Goal: Task Accomplishment & Management: Complete application form

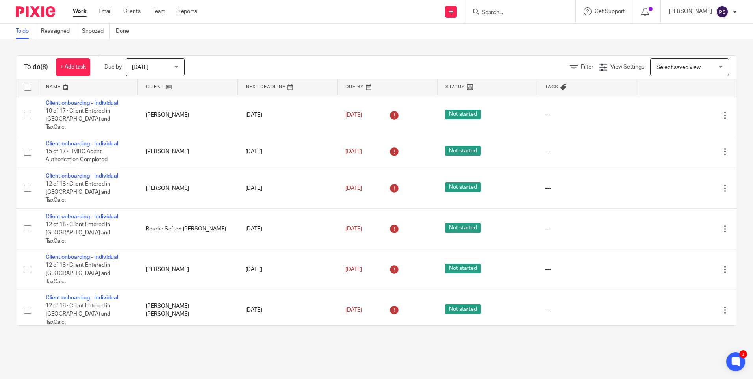
paste input "[EMAIL_ADDRESS][DOMAIN_NAME]"
click at [501, 11] on input "Search" at bounding box center [516, 12] width 71 height 7
type input "[EMAIL_ADDRESS][DOMAIN_NAME]"
click at [506, 36] on link at bounding box center [539, 34] width 120 height 18
drag, startPoint x: 439, startPoint y: 351, endPoint x: 443, endPoint y: 349, distance: 4.8
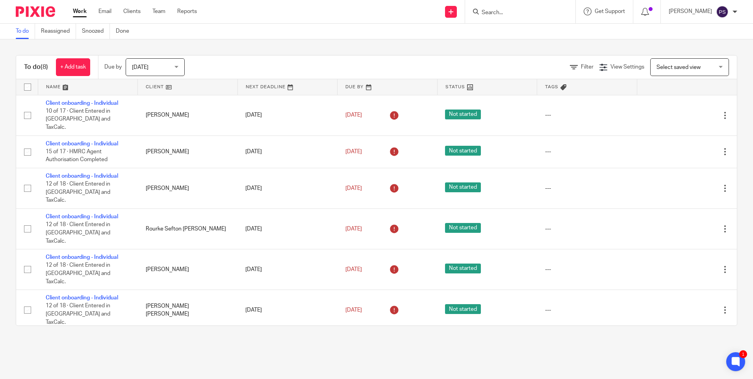
click at [439, 351] on main "To do Reassigned Snoozed Done To do (8) + Add task Due by Today Today Today Tom…" at bounding box center [376, 189] width 753 height 379
click at [506, 11] on input "Search" at bounding box center [516, 12] width 71 height 7
paste input "keltze.elias@yahoo.co.uk"
type input "keltze.elias@yahoo.co.uk"
drag, startPoint x: 282, startPoint y: 44, endPoint x: 515, endPoint y: 36, distance: 232.9
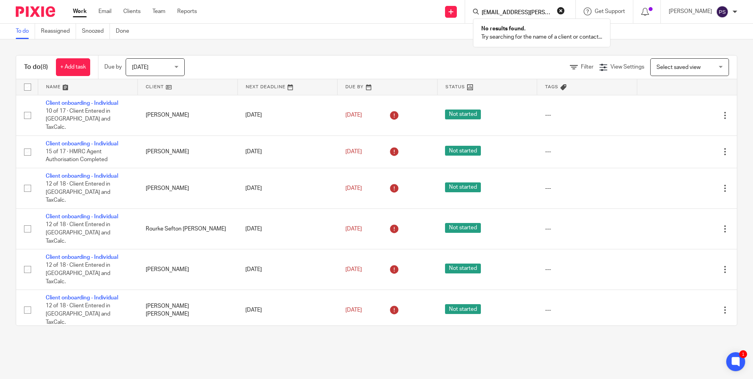
click at [282, 44] on div "To do (8) + Add task Due by Today Today Today Tomorrow This week Next week This…" at bounding box center [376, 190] width 753 height 302
click at [524, 11] on input "Search" at bounding box center [516, 12] width 71 height 7
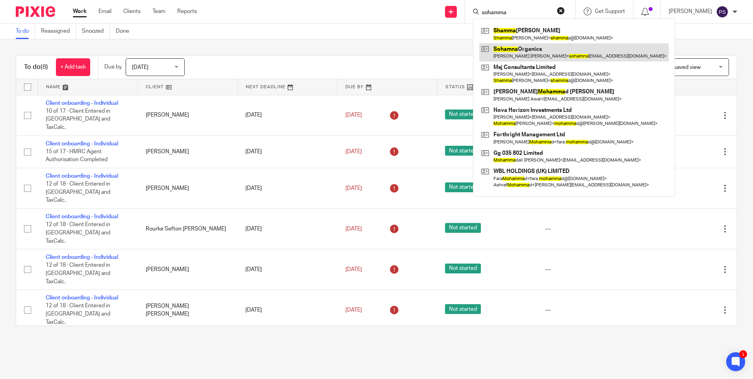
type input "sohamma"
click at [541, 52] on link at bounding box center [573, 52] width 189 height 18
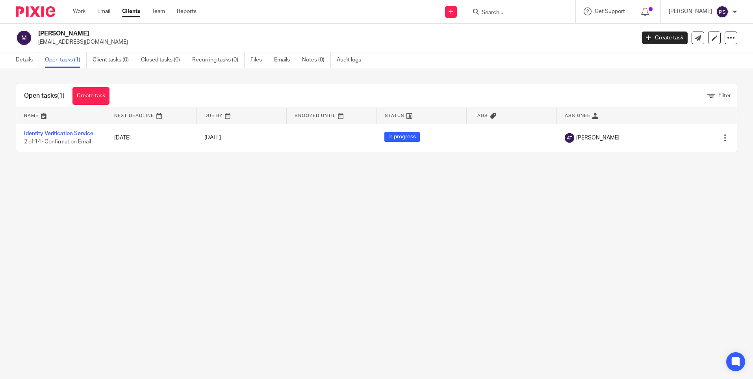
click at [217, 229] on main "[PERSON_NAME] [EMAIL_ADDRESS][DOMAIN_NAME] Create task Update from Companies Ho…" at bounding box center [376, 189] width 753 height 379
click at [17, 67] on link "Details" at bounding box center [27, 59] width 23 height 15
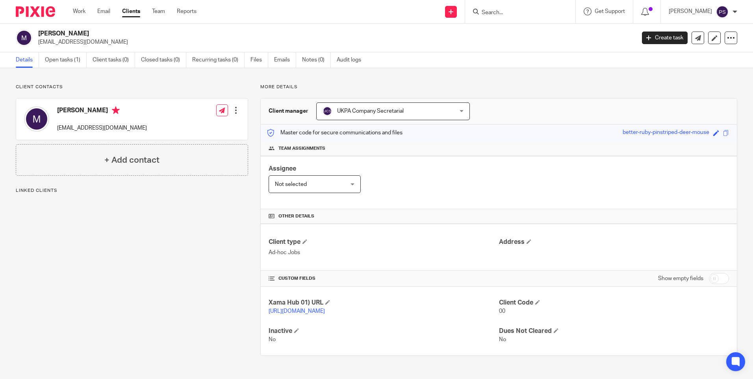
click at [133, 93] on div "Client contacts [PERSON_NAME] [EMAIL_ADDRESS][DOMAIN_NAME] Edit contact Create …" at bounding box center [132, 130] width 232 height 92
drag, startPoint x: 496, startPoint y: 17, endPoint x: 498, endPoint y: 13, distance: 4.3
click at [497, 14] on form at bounding box center [523, 12] width 84 height 10
click at [498, 13] on input "Search" at bounding box center [516, 12] width 71 height 7
click at [507, 12] on input "Search" at bounding box center [516, 12] width 71 height 7
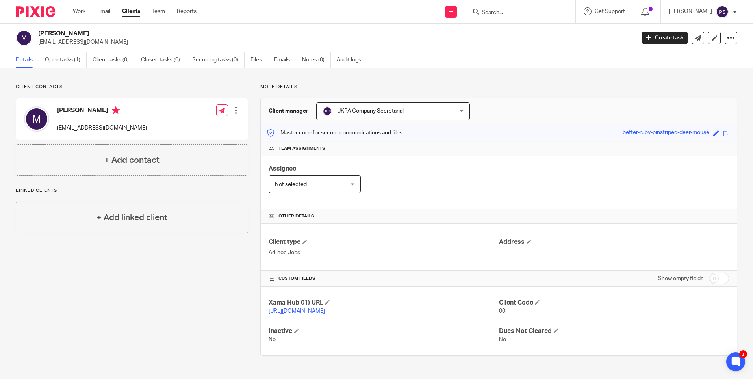
paste input "[EMAIL_ADDRESS][DOMAIN_NAME]"
type input "[EMAIL_ADDRESS][DOMAIN_NAME]"
click at [565, 10] on button "reset" at bounding box center [561, 11] width 8 height 8
click at [518, 11] on input "Search" at bounding box center [516, 12] width 71 height 7
paste input "[EMAIL_ADDRESS][PERSON_NAME][DOMAIN_NAME]"
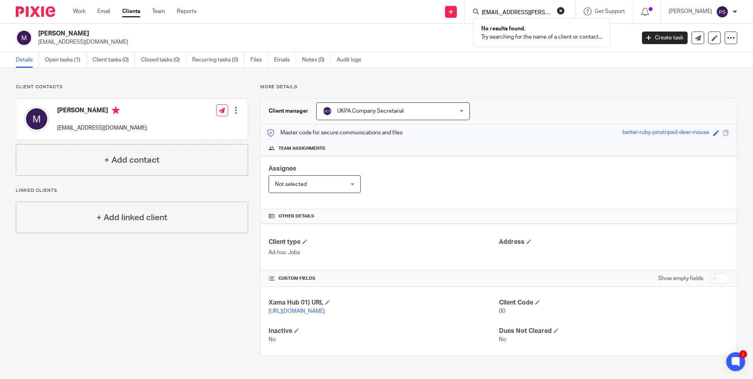
type input "[EMAIL_ADDRESS][PERSON_NAME][DOMAIN_NAME]"
click at [565, 11] on button "reset" at bounding box center [561, 11] width 8 height 8
click at [505, 16] on input "Search" at bounding box center [516, 12] width 71 height 7
paste input "markliddy@hotmail.com"
type input "markliddy@hotmail.com"
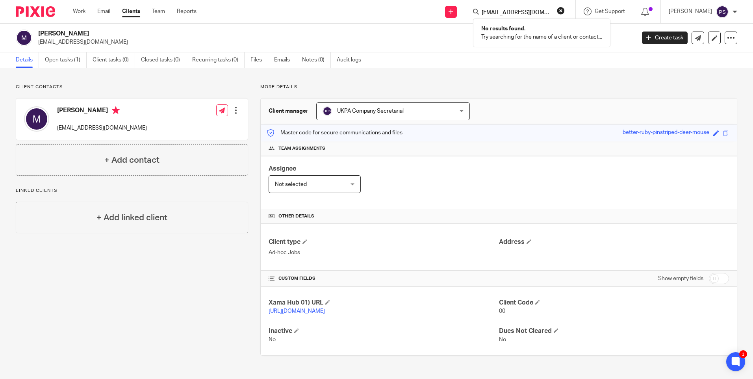
drag, startPoint x: 573, startPoint y: 11, endPoint x: 575, endPoint y: 24, distance: 13.7
click at [565, 12] on button "reset" at bounding box center [561, 11] width 8 height 8
click at [453, 81] on div "Client contacts Michael dmprcleas@ntlworld.com Edit contact Create client from …" at bounding box center [376, 219] width 753 height 303
click at [487, 41] on p "dmprcleas@ntlworld.com" at bounding box center [334, 42] width 592 height 8
click at [495, 79] on div "Client contacts Michael dmprcleas@ntlworld.com Edit contact Create client from …" at bounding box center [376, 219] width 753 height 303
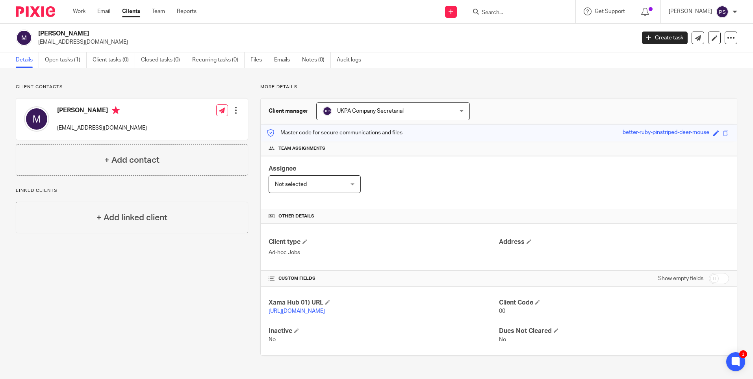
click at [194, 310] on div "Client contacts Michael dmprcleas@ntlworld.com Edit contact Create client from …" at bounding box center [126, 220] width 245 height 272
click at [410, 263] on div "Client type Ad-hoc Jobs Address" at bounding box center [499, 247] width 476 height 47
click at [505, 10] on input "Search" at bounding box center [516, 12] width 71 height 7
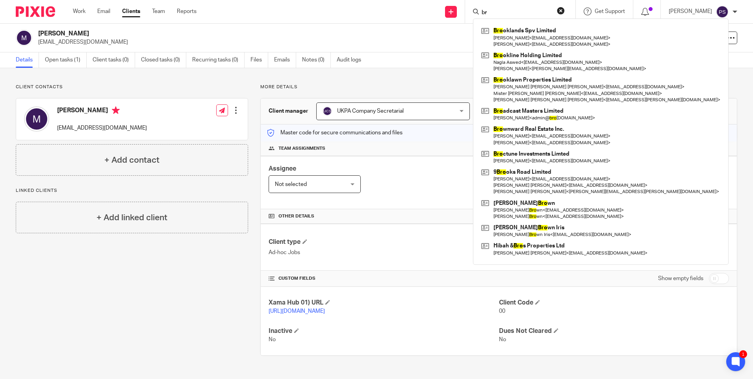
type input "b"
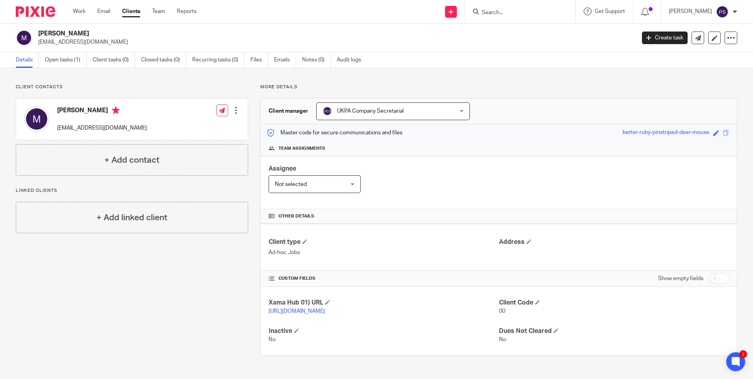
click at [166, 339] on div "Client contacts Michael dmprcleas@ntlworld.com Edit contact Create client from …" at bounding box center [126, 220] width 245 height 272
click at [383, 86] on p "More details" at bounding box center [498, 87] width 477 height 6
click at [506, 13] on input "Search" at bounding box center [516, 12] width 71 height 7
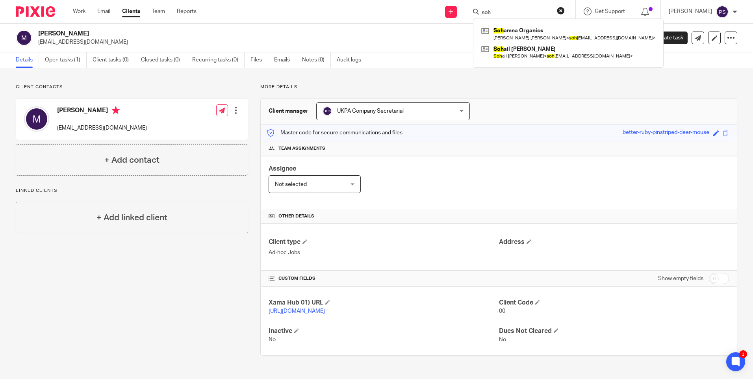
type input "soh"
click at [565, 12] on button "reset" at bounding box center [561, 11] width 8 height 8
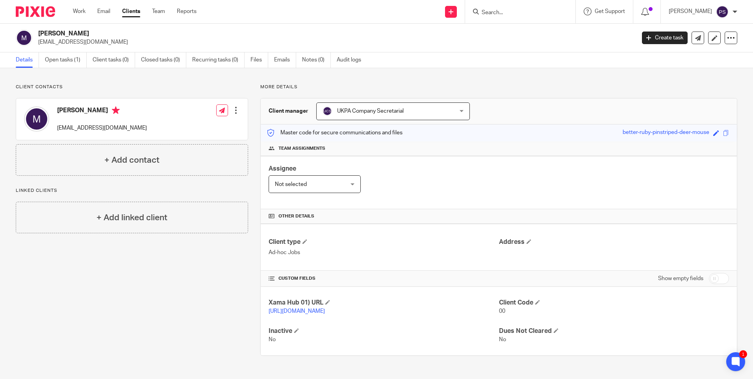
drag, startPoint x: 525, startPoint y: 17, endPoint x: 520, endPoint y: 15, distance: 4.6
click at [523, 16] on form at bounding box center [523, 12] width 84 height 10
click at [517, 14] on input "Search" at bounding box center [516, 12] width 71 height 7
paste input "lara.romanelliuk@gmail.com"
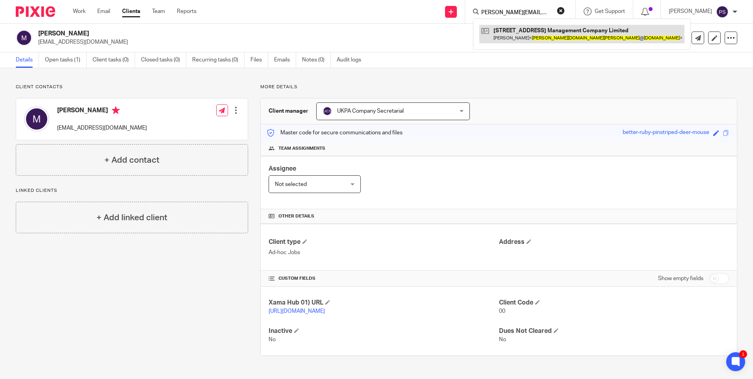
type input "lara.romanelliuk@gmail.com"
click at [547, 28] on link at bounding box center [581, 34] width 205 height 18
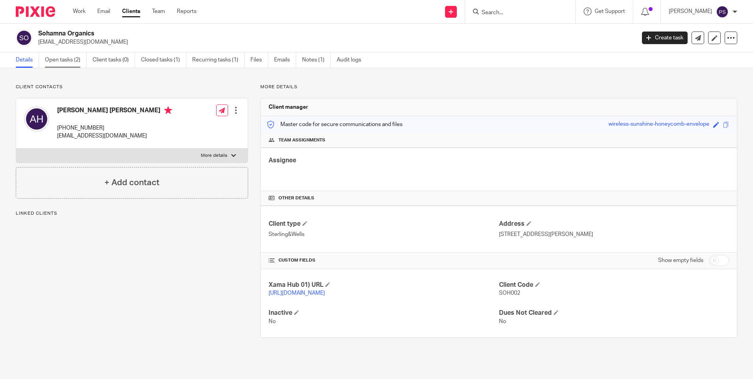
click at [74, 62] on link "Open tasks (2)" at bounding box center [66, 59] width 42 height 15
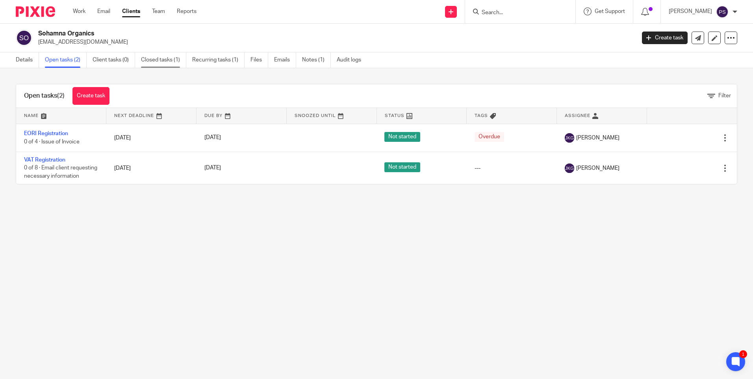
click at [159, 59] on link "Closed tasks (1)" at bounding box center [163, 59] width 45 height 15
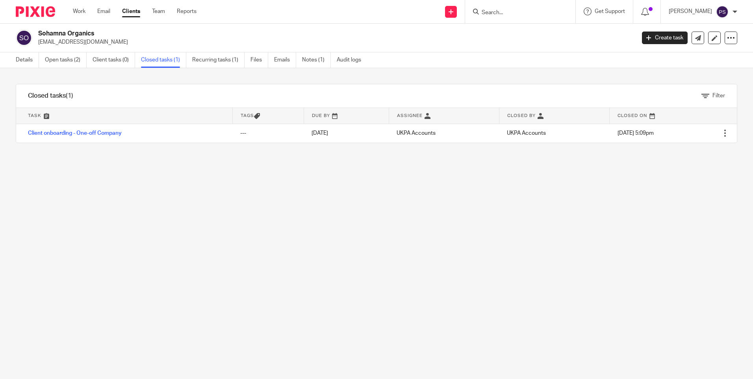
click at [163, 245] on div "Filter tasks Only show tasks matching all of these conditions 1 Task name Is Is…" at bounding box center [376, 223] width 753 height 311
click at [319, 57] on link "Notes (1)" at bounding box center [316, 59] width 29 height 15
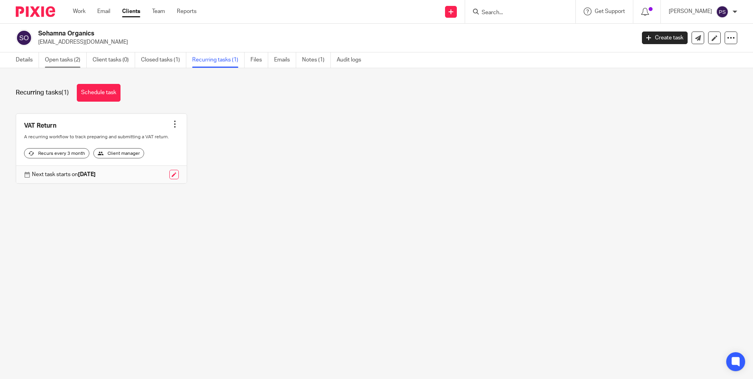
click at [57, 61] on link "Open tasks (2)" at bounding box center [66, 59] width 42 height 15
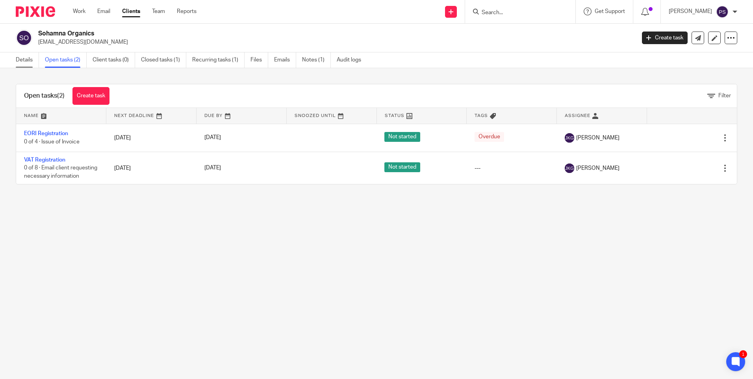
click at [31, 63] on link "Details" at bounding box center [27, 59] width 23 height 15
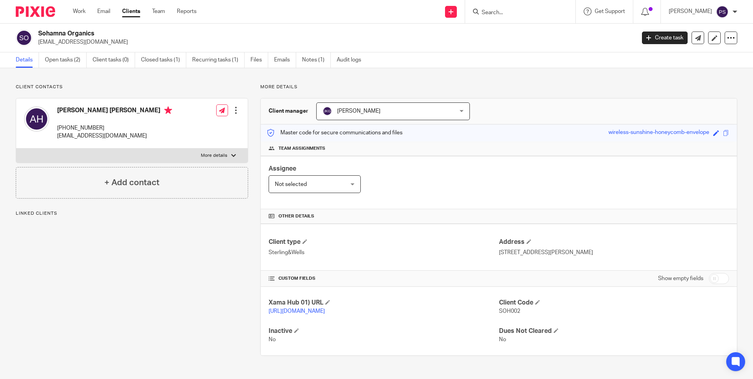
click at [84, 81] on div "Client contacts [PERSON_NAME] [PERSON_NAME] [PHONE_NUMBER] [EMAIL_ADDRESS][DOMA…" at bounding box center [376, 219] width 753 height 303
click at [504, 13] on input "Search" at bounding box center [516, 12] width 71 height 7
paste input "[EMAIL_ADDRESS][PERSON_NAME][DOMAIN_NAME]"
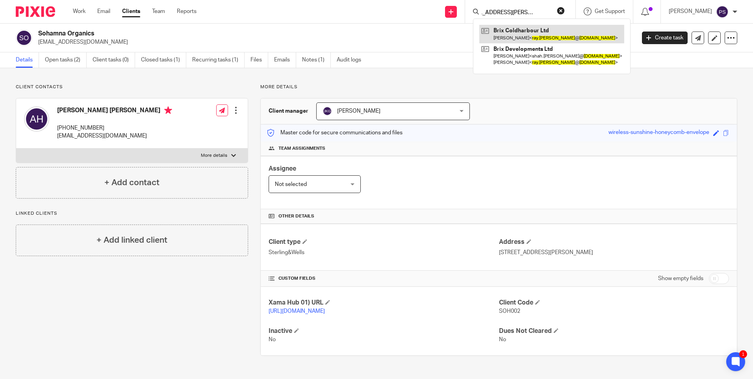
type input "[EMAIL_ADDRESS][PERSON_NAME][DOMAIN_NAME]"
click at [566, 38] on link at bounding box center [551, 34] width 145 height 18
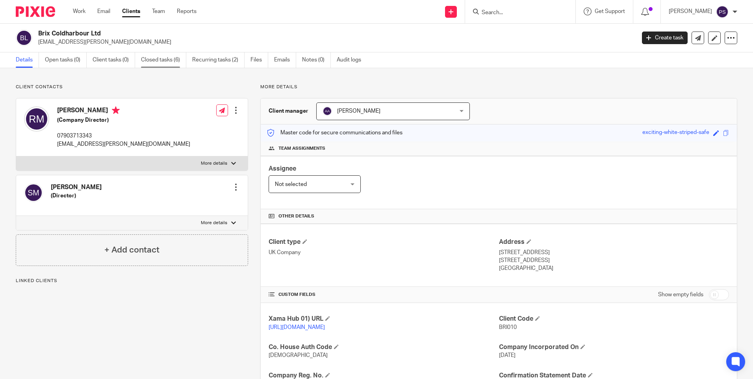
click at [171, 57] on link "Closed tasks (6)" at bounding box center [163, 59] width 45 height 15
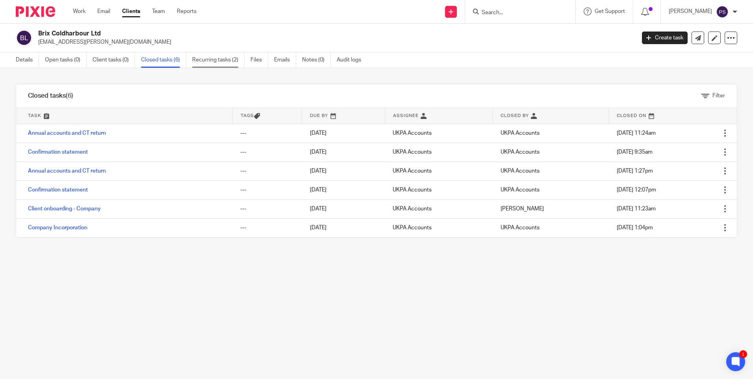
click at [232, 61] on link "Recurring tasks (2)" at bounding box center [218, 59] width 52 height 15
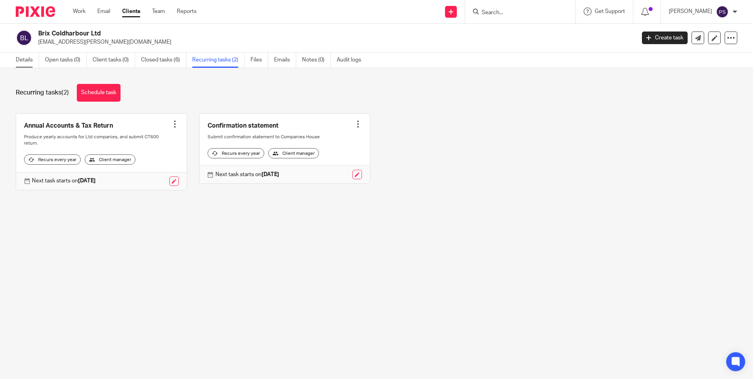
click at [35, 56] on link "Details" at bounding box center [27, 59] width 23 height 15
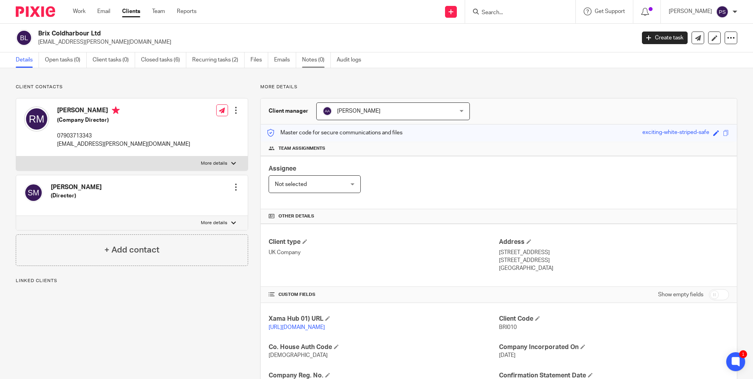
click at [310, 58] on link "Notes (0)" at bounding box center [316, 59] width 29 height 15
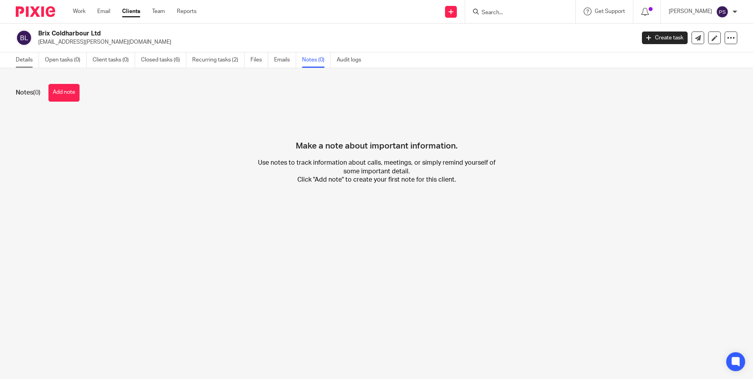
click at [20, 59] on link "Details" at bounding box center [27, 59] width 23 height 15
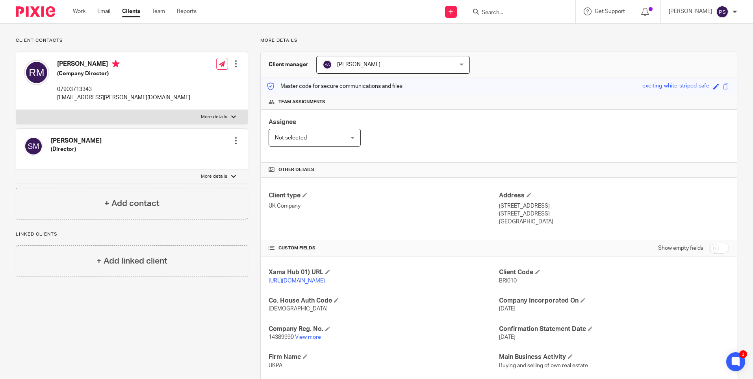
scroll to position [39, 0]
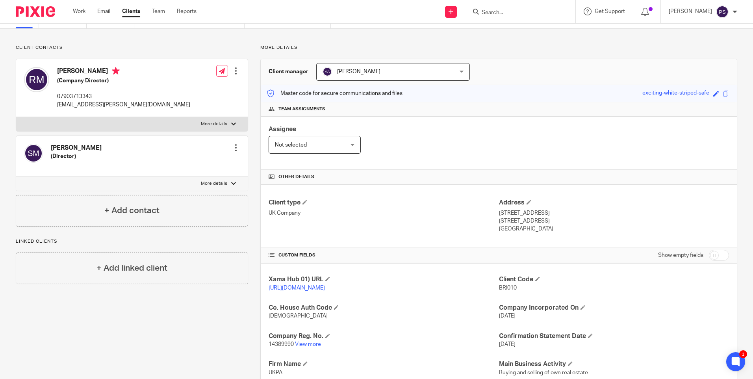
click at [108, 102] on p "[EMAIL_ADDRESS][PERSON_NAME][DOMAIN_NAME]" at bounding box center [123, 105] width 133 height 8
copy div "[EMAIL_ADDRESS][PERSON_NAME][DOMAIN_NAME]"
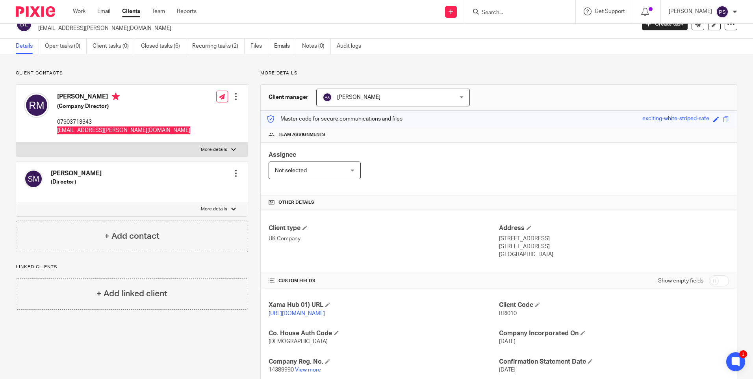
scroll to position [0, 0]
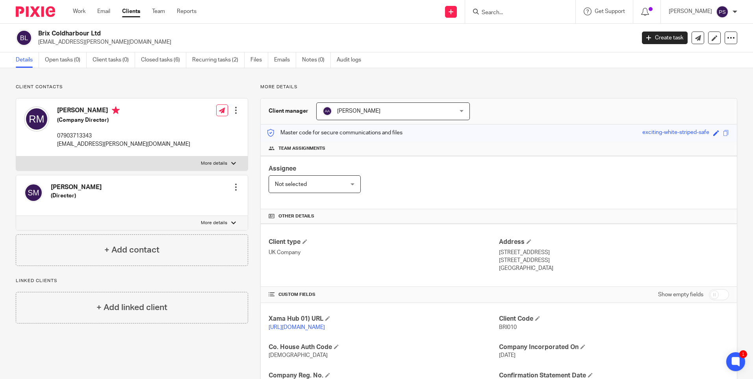
click at [421, 266] on div "Client type UK Company" at bounding box center [384, 255] width 230 height 35
click at [124, 83] on div "Client contacts Rayhan Miah (Company Director) 07903713343 ray.miah@brixdevelop…" at bounding box center [376, 298] width 753 height 461
click at [500, 13] on input "Search" at bounding box center [516, 12] width 71 height 7
paste input "stretch002@btinternet.com"
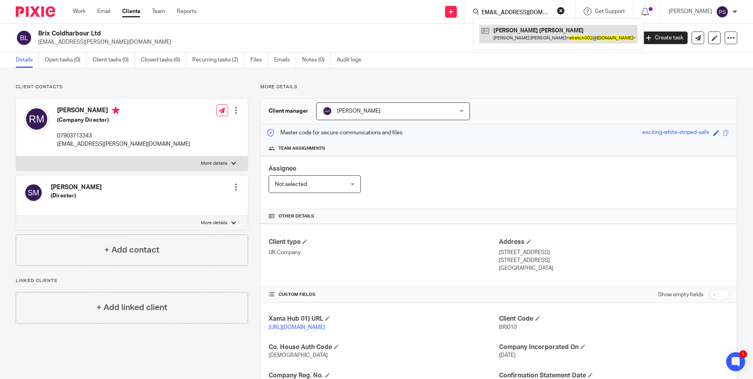
type input "stretch002@btinternet.com"
click at [507, 38] on link at bounding box center [558, 34] width 158 height 18
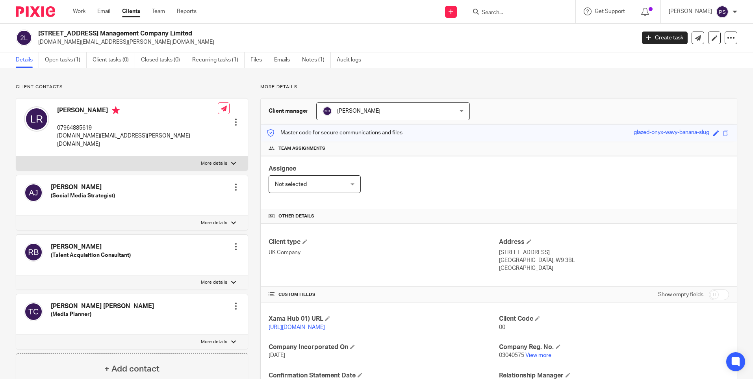
click at [96, 87] on p "Client contacts" at bounding box center [132, 87] width 232 height 6
drag, startPoint x: 55, startPoint y: 49, endPoint x: 52, endPoint y: 55, distance: 6.9
click at [52, 54] on main "235 Portnall Road Management Company Limited lara.romanelli.uk@gmail.com Create…" at bounding box center [376, 189] width 753 height 379
drag, startPoint x: 52, startPoint y: 55, endPoint x: 52, endPoint y: 67, distance: 11.4
click at [52, 67] on link "Open tasks (1)" at bounding box center [66, 59] width 42 height 15
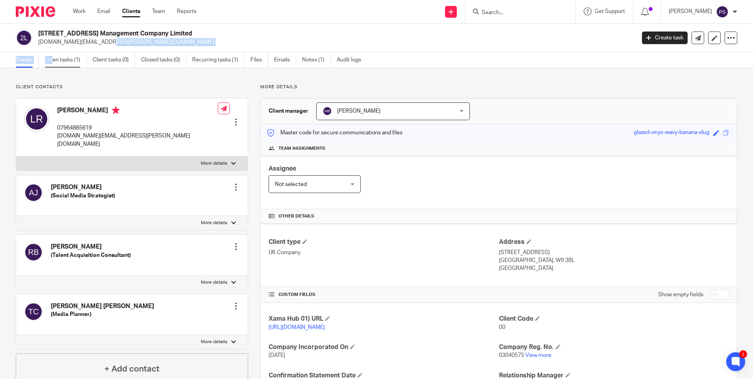
click at [69, 59] on link "Open tasks (1)" at bounding box center [66, 59] width 42 height 15
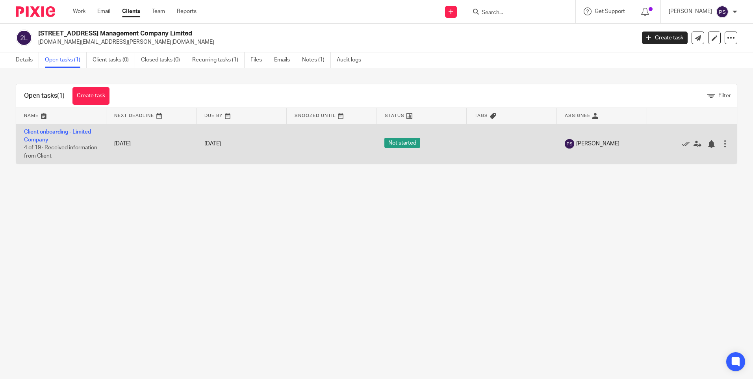
click at [41, 136] on td "Client onboarding - Limited Company 4 of 19 · Received information from Client" at bounding box center [61, 144] width 90 height 40
click at [40, 141] on link "Client onboarding - Limited Company" at bounding box center [57, 135] width 67 height 13
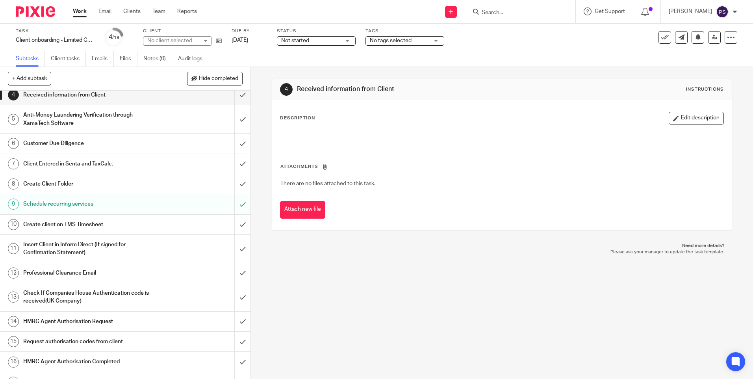
scroll to position [79, 0]
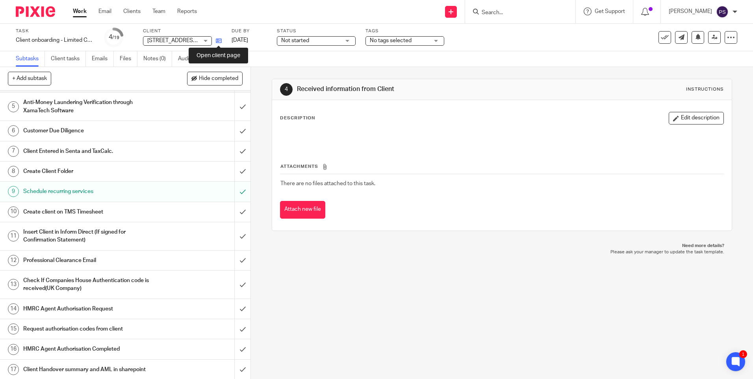
click at [221, 41] on icon at bounding box center [219, 41] width 6 height 6
click at [508, 13] on input "Search" at bounding box center [516, 12] width 71 height 7
paste input "markliddy@hotmail.com"
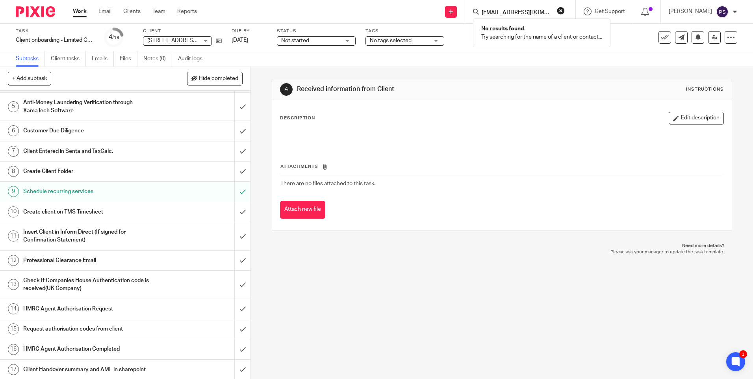
type input "markliddy@hotmail.com"
click at [565, 10] on button "reset" at bounding box center [561, 11] width 8 height 8
click at [457, 7] on link at bounding box center [451, 12] width 12 height 12
click at [460, 57] on link "Add client" at bounding box center [462, 59] width 48 height 11
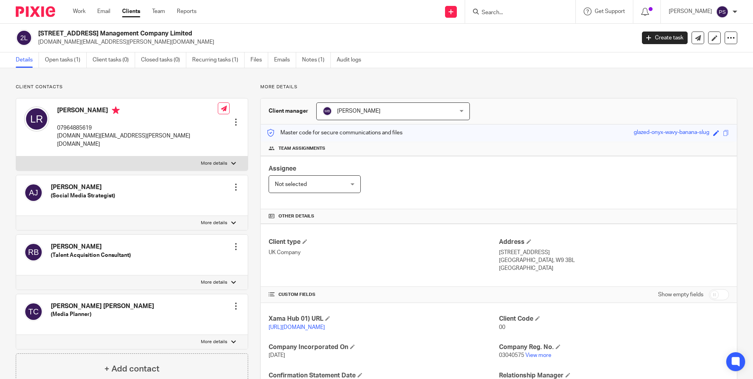
click at [148, 90] on p "Client contacts" at bounding box center [132, 87] width 232 height 6
click at [513, 9] on form at bounding box center [523, 12] width 84 height 10
click at [512, 15] on input "Search" at bounding box center [516, 12] width 71 height 7
paste input "[EMAIL_ADDRESS][DOMAIN_NAME]"
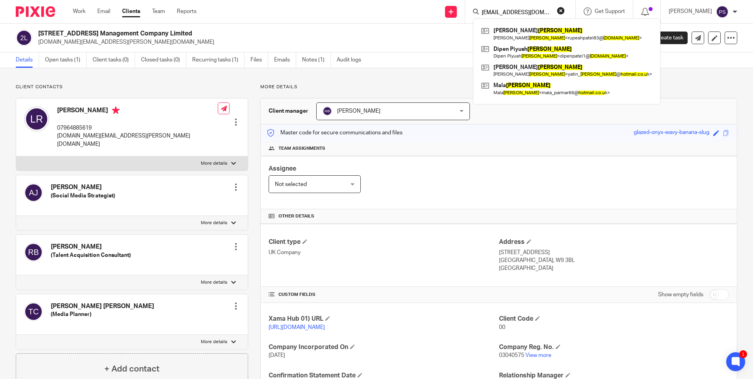
type input "[EMAIL_ADDRESS][DOMAIN_NAME]"
click at [502, 121] on div "Client manager [PERSON_NAME] [PERSON_NAME] [PERSON_NAME] [PERSON_NAME] [PERSON_…" at bounding box center [499, 111] width 476 height 26
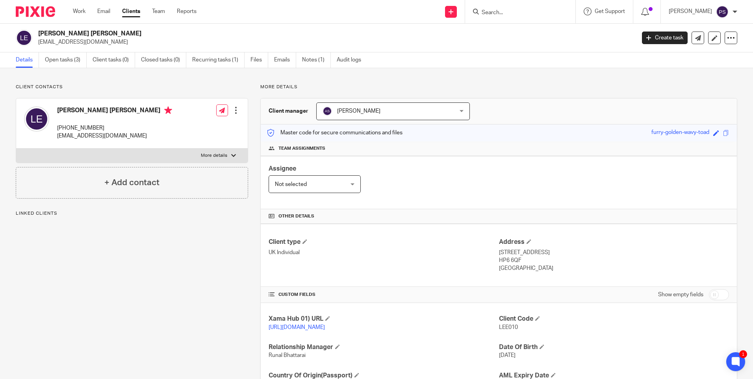
click at [180, 82] on div "Client contacts [PERSON_NAME] [PERSON_NAME] [PHONE_NUMBER] [EMAIL_ADDRESS][DOMA…" at bounding box center [376, 256] width 753 height 376
click at [63, 61] on link "Open tasks (3)" at bounding box center [66, 59] width 42 height 15
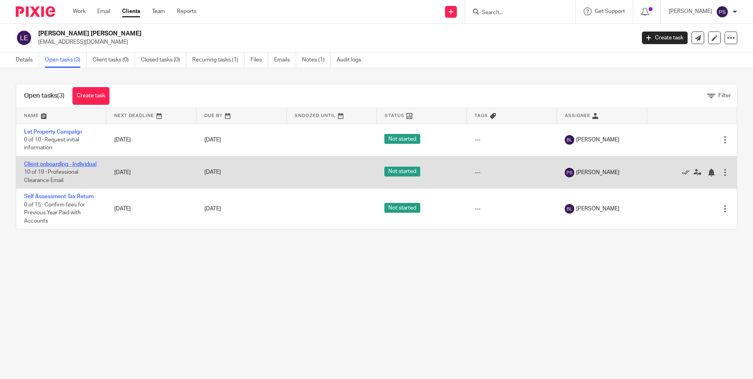
click at [46, 166] on link "Client onboarding - Individual" at bounding box center [60, 164] width 72 height 6
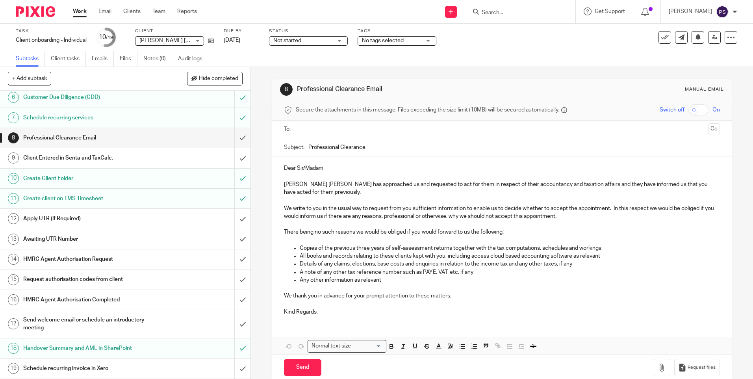
scroll to position [73, 0]
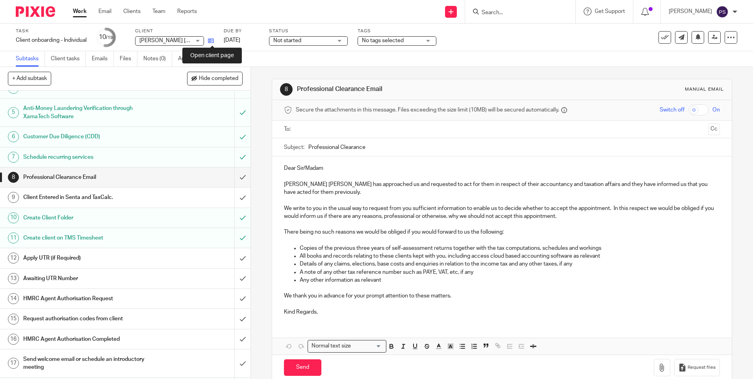
click at [214, 39] on icon at bounding box center [211, 41] width 6 height 6
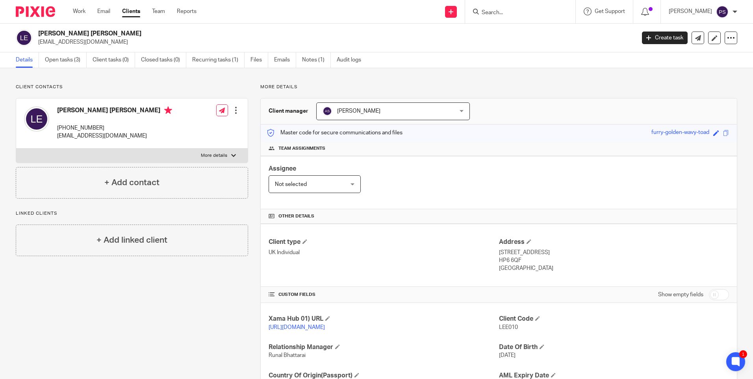
click at [157, 82] on div "Client contacts [PERSON_NAME] [PERSON_NAME] [PHONE_NUMBER] [EMAIL_ADDRESS][DOMA…" at bounding box center [376, 256] width 753 height 376
click at [503, 328] on span "LEE010" at bounding box center [508, 327] width 19 height 6
click at [504, 328] on span "LEE010" at bounding box center [508, 327] width 19 height 6
copy span "LEE010"
click at [82, 87] on p "Client contacts" at bounding box center [132, 87] width 232 height 6
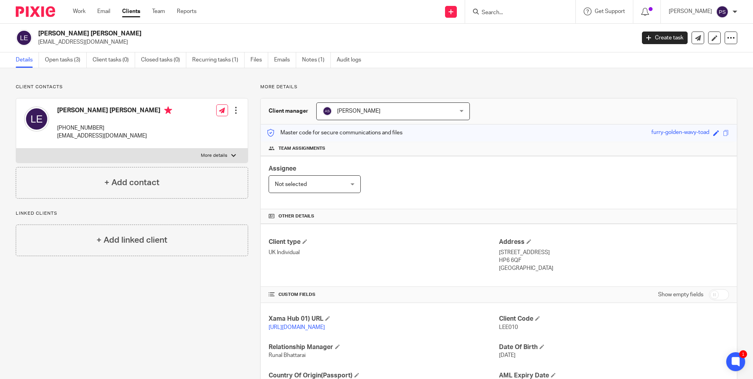
click at [140, 88] on p "Client contacts" at bounding box center [132, 87] width 232 height 6
click at [80, 39] on p "stretch002@btinternet.com" at bounding box center [334, 42] width 592 height 8
click at [521, 14] on input "Search" at bounding box center [516, 12] width 71 height 7
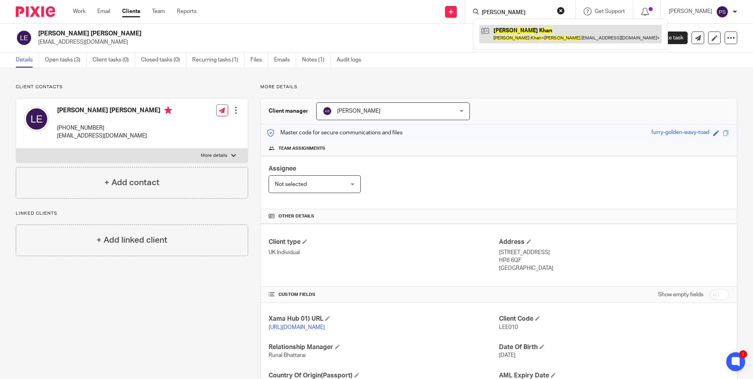
type input "nadia khan"
click at [534, 28] on link at bounding box center [570, 34] width 182 height 18
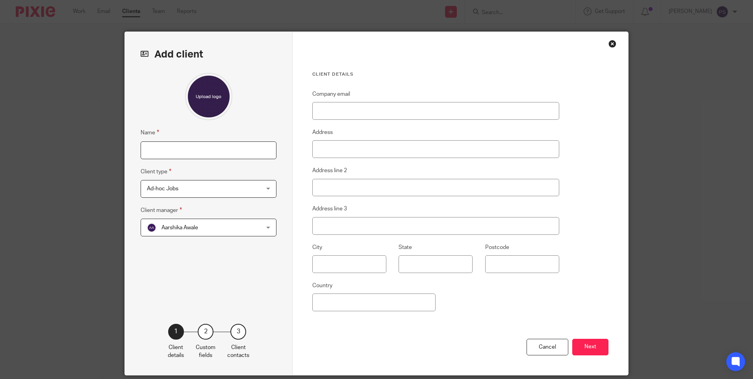
click at [165, 152] on input "Name" at bounding box center [209, 150] width 136 height 18
click at [182, 152] on input "Name" at bounding box center [209, 150] width 136 height 18
paste input "Trustees of [PERSON_NAME] Family Trust"
type input "Trustees of [PERSON_NAME] Family Trust"
drag, startPoint x: 183, startPoint y: 234, endPoint x: 185, endPoint y: 229, distance: 5.1
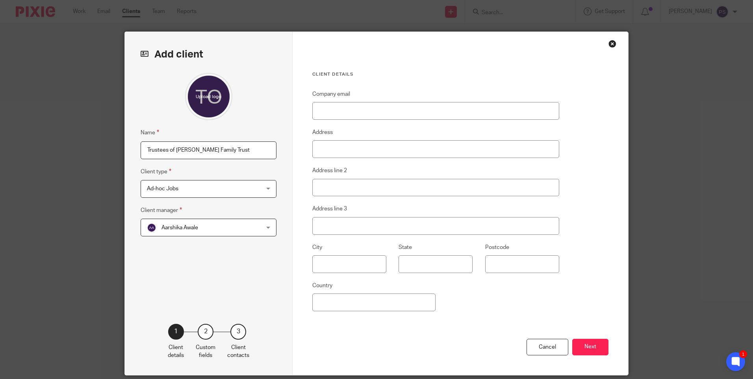
click at [184, 234] on span "Aarshika Awale" at bounding box center [198, 227] width 103 height 17
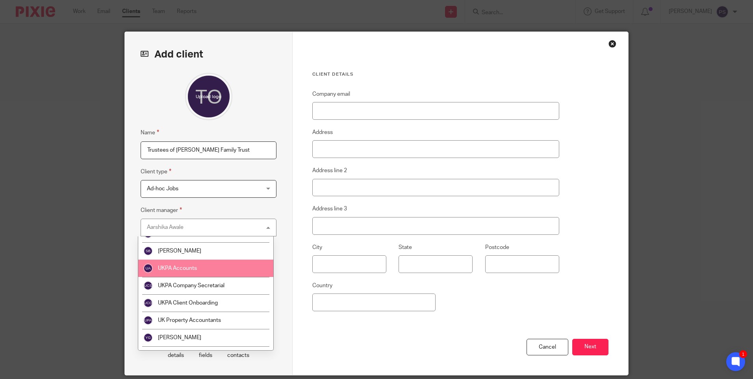
scroll to position [1272, 0]
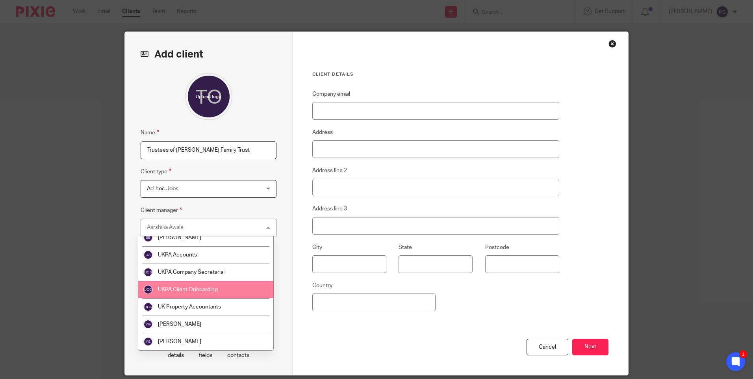
click at [204, 295] on li "UKPA Client Onboarding" at bounding box center [205, 289] width 135 height 17
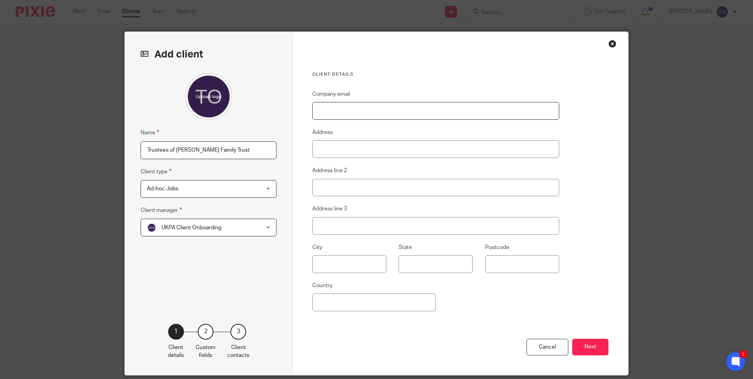
click at [346, 113] on input "Company email" at bounding box center [435, 111] width 247 height 18
paste input "Trustees of [PERSON_NAME] Family Trust"
type input "Trustees of [PERSON_NAME] Family Trust"
drag, startPoint x: 400, startPoint y: 108, endPoint x: 301, endPoint y: 113, distance: 99.4
click at [301, 113] on div "Client details Company email Trustees of [PERSON_NAME] Family Trust Address Add…" at bounding box center [461, 203] width 336 height 343
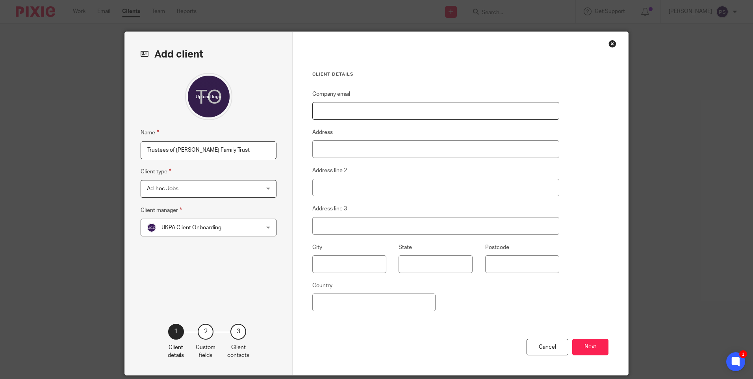
click at [321, 105] on input "Company email" at bounding box center [435, 111] width 247 height 18
paste input "hatel_m@hotmail.com"
type input "hatel_m@hotmail.com"
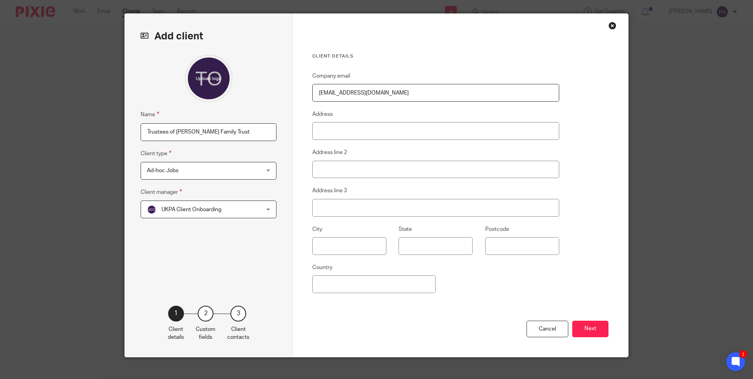
scroll to position [28, 0]
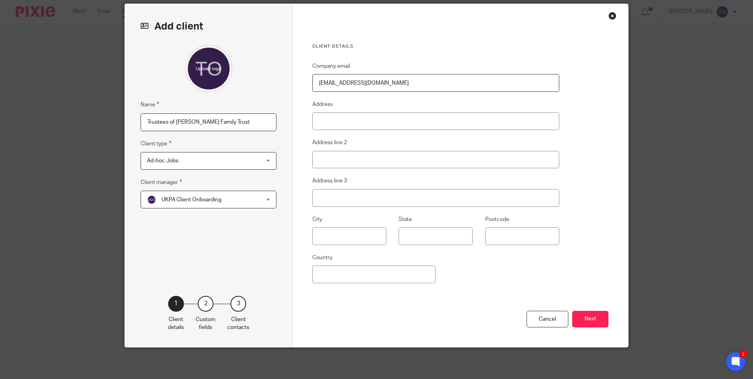
click at [610, 15] on div "Close this dialog window" at bounding box center [612, 16] width 8 height 8
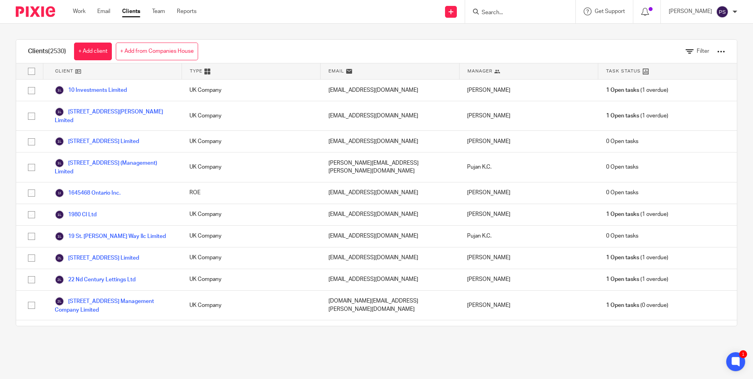
drag, startPoint x: 251, startPoint y: 32, endPoint x: 249, endPoint y: 2, distance: 30.0
click at [251, 32] on div "Clients (2530) + Add client + Add from Companies House Filter Client Type Email…" at bounding box center [376, 183] width 753 height 318
click at [504, 10] on input "Search" at bounding box center [516, 12] width 71 height 7
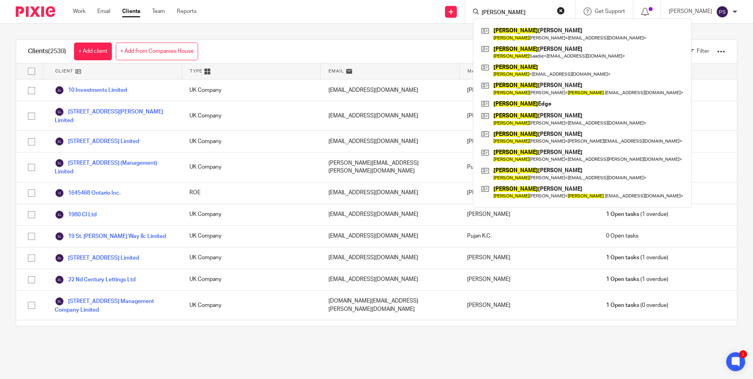
click at [524, 9] on input "michale" at bounding box center [516, 12] width 71 height 7
paste input "Vibrant India Bazar"
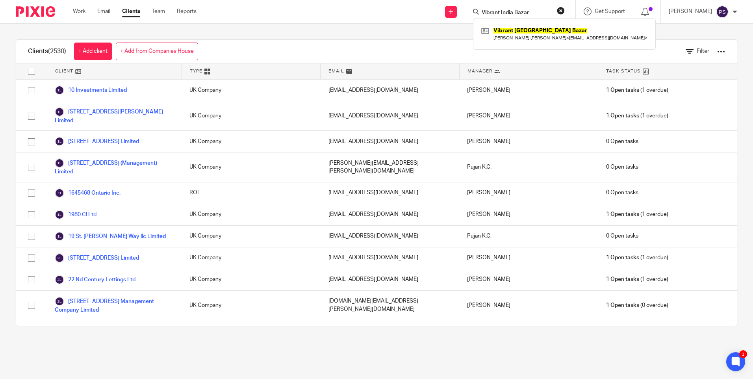
type input "Vibrant India Bazar"
click button "submit" at bounding box center [0, 0] width 0 height 0
click at [519, 35] on link at bounding box center [564, 34] width 170 height 18
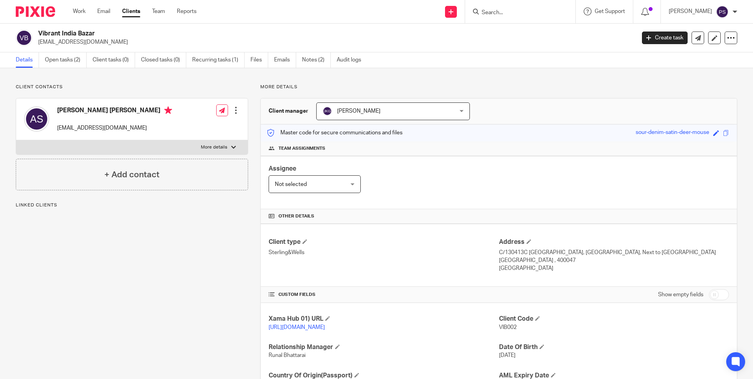
click at [56, 57] on link "Open tasks (2)" at bounding box center [66, 59] width 42 height 15
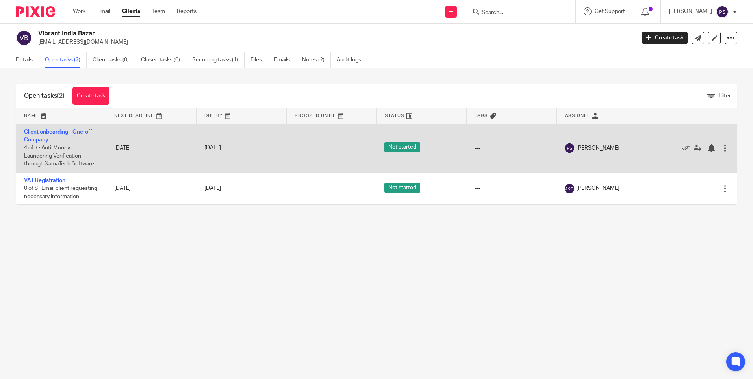
click at [31, 141] on link "Client onboarding - One-off Company" at bounding box center [58, 135] width 68 height 13
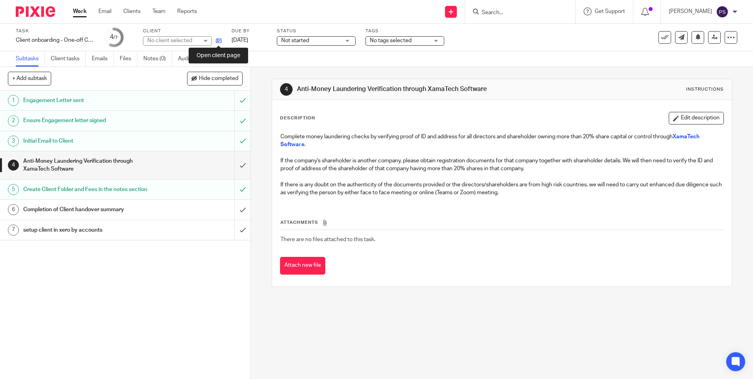
click at [219, 43] on icon at bounding box center [219, 41] width 6 height 6
click at [72, 213] on h1 "Completion of Client handover summary" at bounding box center [90, 210] width 135 height 12
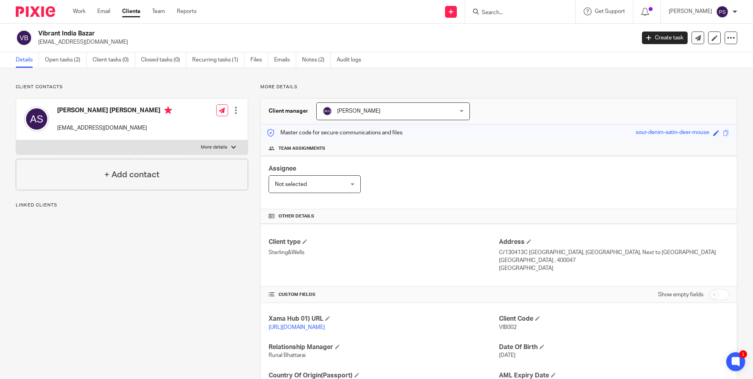
scroll to position [81, 0]
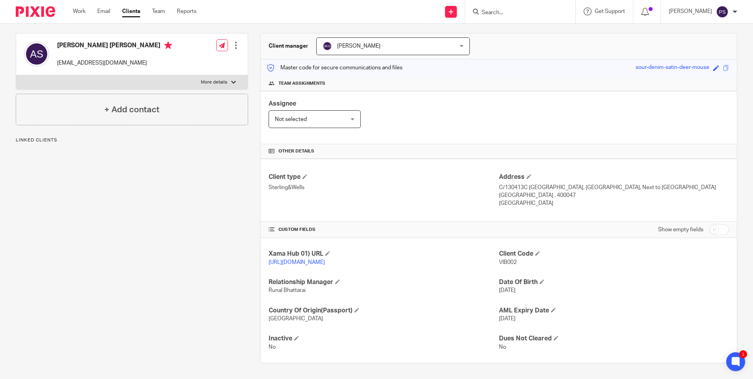
click at [288, 260] on link "[URL][DOMAIN_NAME]" at bounding box center [297, 263] width 56 height 6
click at [280, 260] on link "https://platform.xamatech.com/portal/crm/clients/0bd03fc0-8f9d-11f0-9c14-7f8d8b…" at bounding box center [297, 263] width 56 height 6
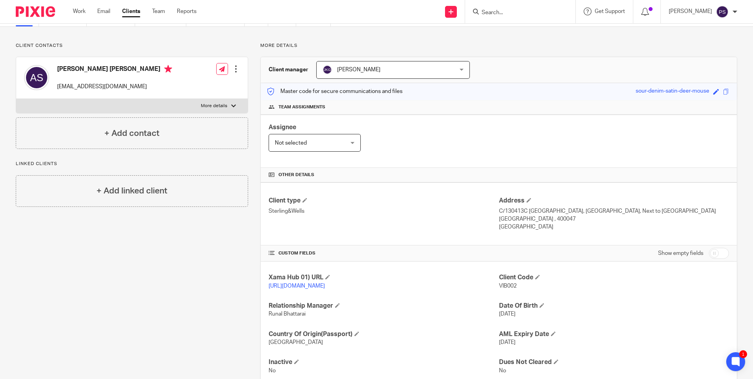
scroll to position [0, 0]
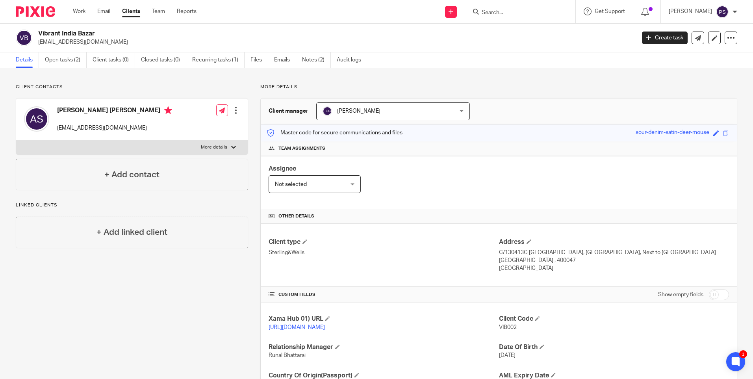
click at [96, 44] on p "[EMAIL_ADDRESS][DOMAIN_NAME]" at bounding box center [334, 42] width 592 height 8
copy main "vibrantindianbazaar@gmail.com Create task Update from Companies House Export da…"
click at [100, 43] on p "[EMAIL_ADDRESS][DOMAIN_NAME]" at bounding box center [334, 42] width 592 height 8
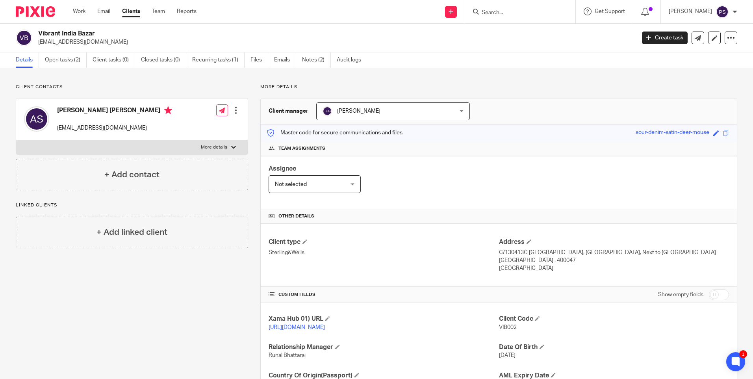
click at [100, 43] on p "vibrantindianbazaar@gmail.com" at bounding box center [334, 42] width 592 height 8
click at [70, 63] on link "Open tasks (2)" at bounding box center [66, 59] width 42 height 15
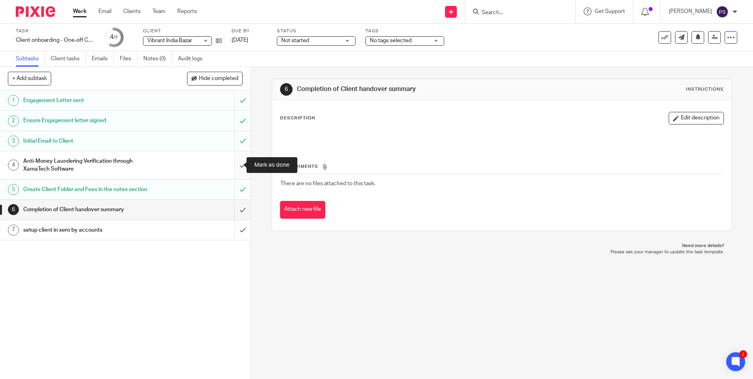
click at [236, 163] on input "submit" at bounding box center [125, 165] width 250 height 28
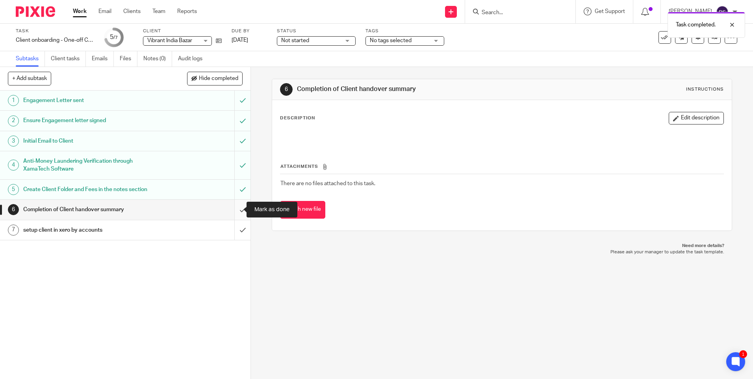
click at [235, 211] on input "submit" at bounding box center [125, 210] width 250 height 20
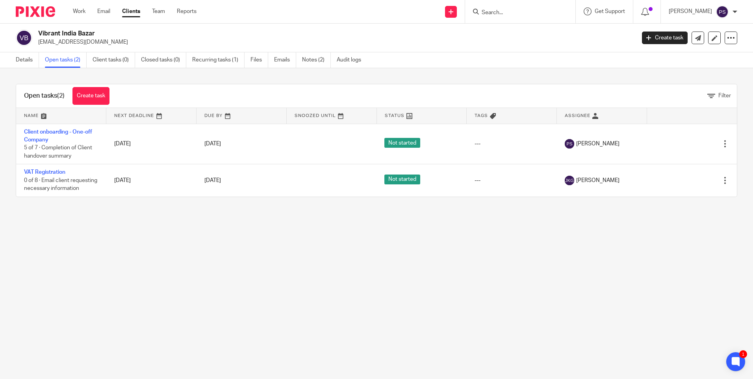
click at [215, 241] on main "Vibrant India Bazar [EMAIL_ADDRESS][DOMAIN_NAME] Create task Update from Compan…" at bounding box center [376, 189] width 753 height 379
click at [15, 58] on div "Details Open tasks (2) Client tasks (0) Closed tasks (0) Recurring tasks (1) Fi…" at bounding box center [190, 59] width 381 height 15
click at [18, 58] on link "Details" at bounding box center [27, 59] width 23 height 15
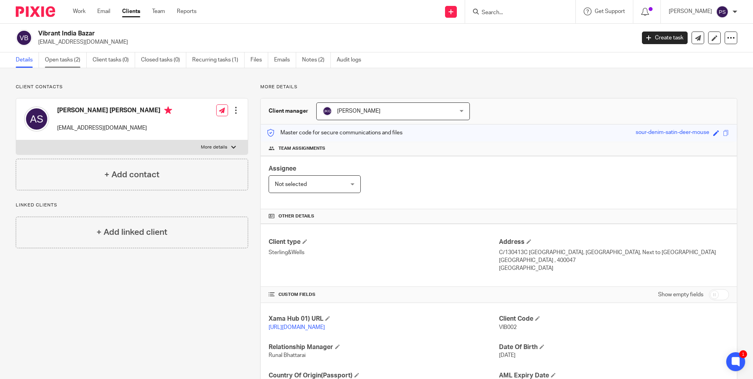
click at [67, 62] on link "Open tasks (2)" at bounding box center [66, 59] width 42 height 15
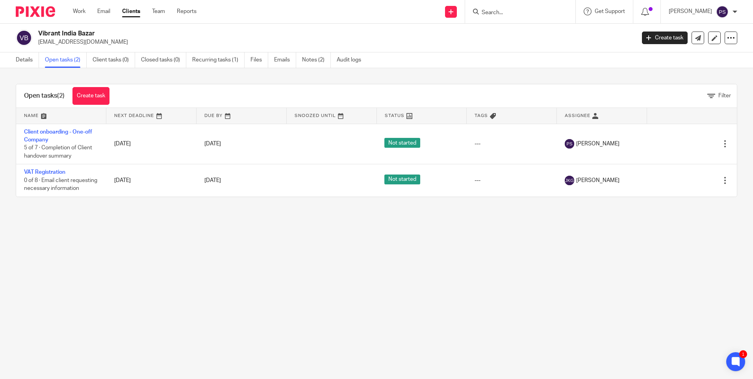
click at [311, 267] on main "Vibrant India Bazar [EMAIL_ADDRESS][DOMAIN_NAME] Create task Update from Compan…" at bounding box center [376, 189] width 753 height 379
click at [412, 263] on main "Vibrant India Bazar [EMAIL_ADDRESS][DOMAIN_NAME] Create task Update from Compan…" at bounding box center [376, 189] width 753 height 379
click at [531, 12] on input "Search" at bounding box center [516, 12] width 71 height 7
paste input "[EMAIL_ADDRESS][DOMAIN_NAME]"
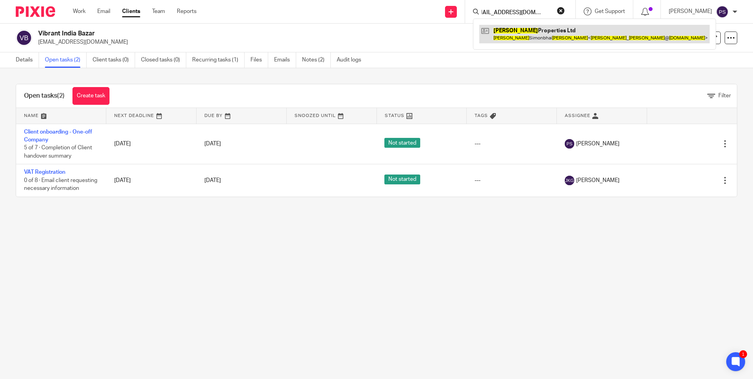
type input "[EMAIL_ADDRESS][DOMAIN_NAME]"
click at [522, 35] on link at bounding box center [594, 34] width 230 height 18
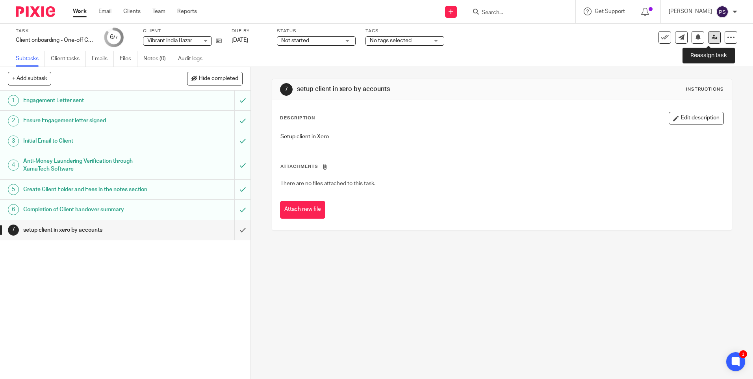
click at [712, 38] on icon at bounding box center [715, 37] width 6 height 6
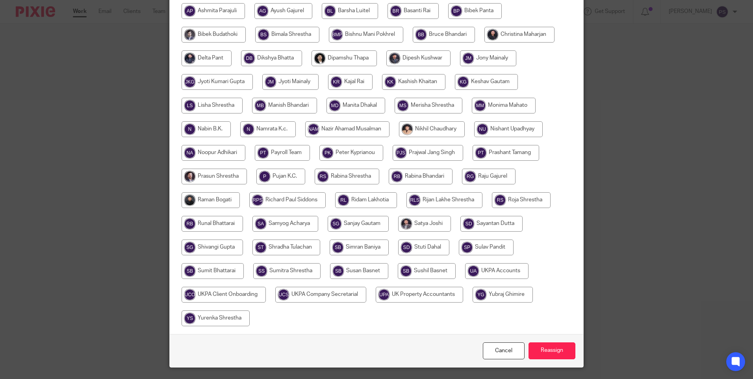
scroll to position [207, 0]
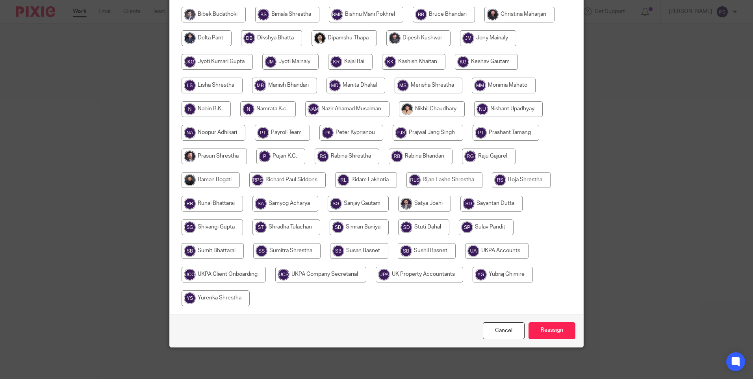
click at [486, 248] on input "radio" at bounding box center [496, 251] width 63 height 16
radio input "true"
click at [557, 329] on input "Reassign" at bounding box center [551, 330] width 47 height 17
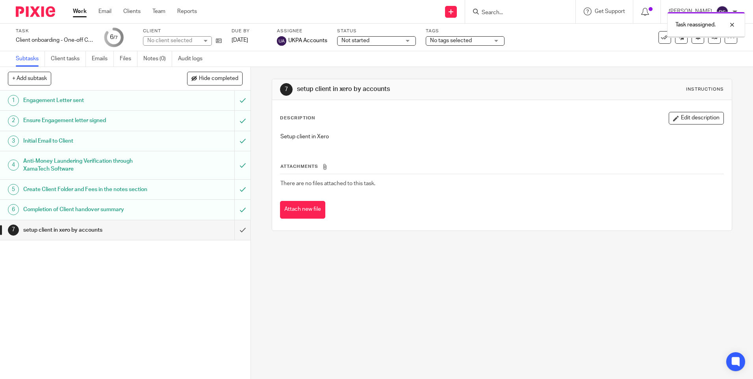
click at [404, 315] on div "7 setup client in xero by accounts Instructions Description Edit description Se…" at bounding box center [502, 223] width 502 height 312
click at [262, 110] on div "7 setup client in xero by accounts Instructions Description Edit description Se…" at bounding box center [502, 223] width 502 height 312
click at [185, 264] on div "1 Engagement Letter sent 2 Ensure Engagement letter signed 3 Initial Email to C…" at bounding box center [125, 235] width 250 height 288
click at [187, 288] on div "1 Engagement Letter sent 2 Ensure Engagement letter signed 3 Initial Email to C…" at bounding box center [125, 235] width 250 height 288
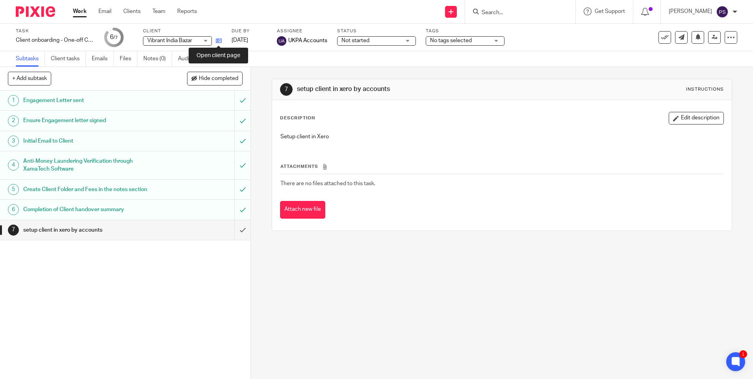
click at [219, 43] on icon at bounding box center [219, 41] width 6 height 6
click at [258, 176] on div "7 setup client in xero by accounts Instructions Description Edit description Se…" at bounding box center [502, 223] width 502 height 312
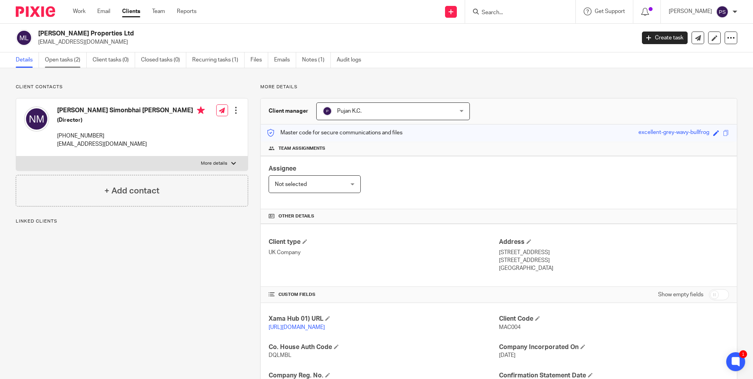
click at [62, 60] on link "Open tasks (2)" at bounding box center [66, 59] width 42 height 15
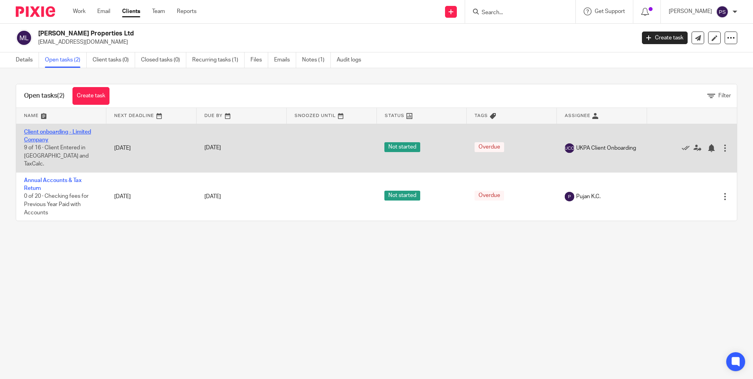
click at [39, 137] on link "Client onboarding - Limited Company" at bounding box center [57, 135] width 67 height 13
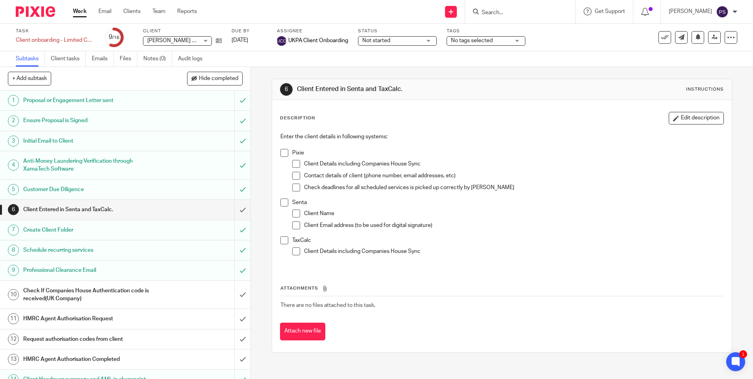
scroll to position [59, 0]
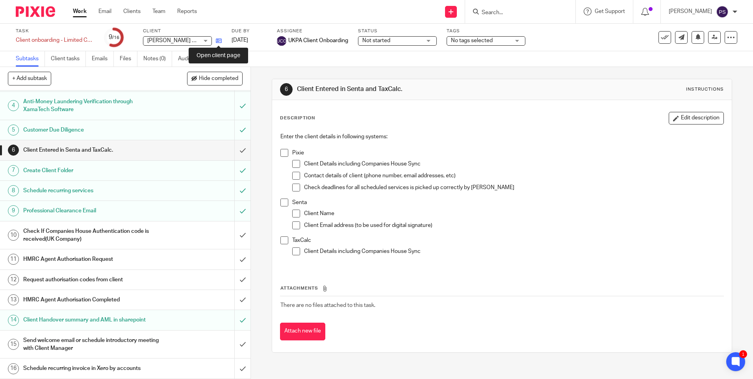
click at [217, 43] on icon at bounding box center [219, 41] width 6 height 6
click at [512, 12] on input "Search" at bounding box center [516, 12] width 71 height 7
paste input "[EMAIL_ADDRESS][DOMAIN_NAME]"
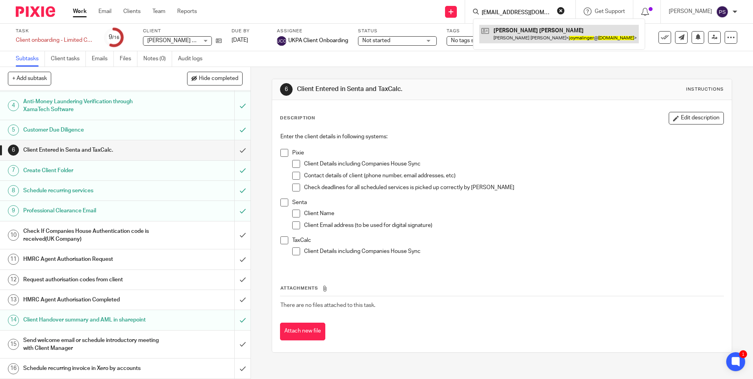
type input "[EMAIL_ADDRESS][DOMAIN_NAME]"
click at [514, 27] on link at bounding box center [558, 34] width 159 height 18
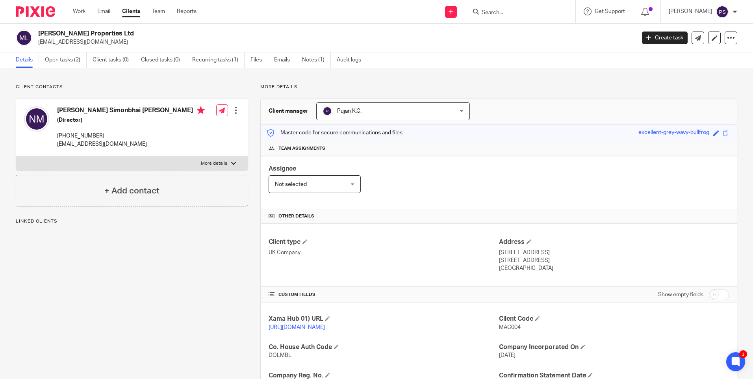
click at [502, 326] on span "MAC004" at bounding box center [510, 327] width 22 height 6
click at [503, 327] on span "MAC004" at bounding box center [510, 327] width 22 height 6
copy span "MAC004"
drag, startPoint x: 369, startPoint y: 234, endPoint x: 395, endPoint y: 231, distance: 26.2
click at [369, 234] on div "Client type UK Company Address 56 Greenwood Road Wakefield, WF3 1PT United King…" at bounding box center [499, 255] width 476 height 63
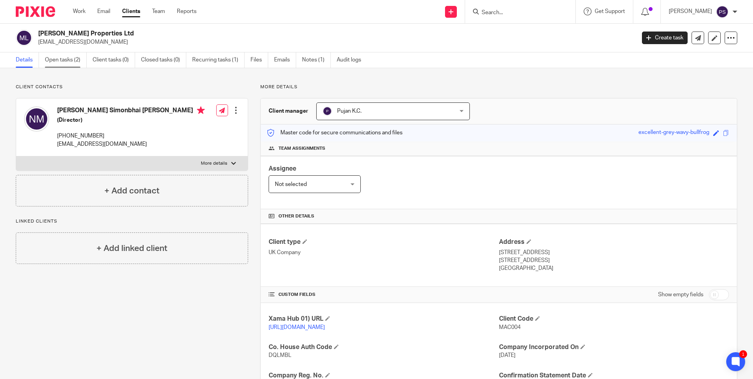
click at [66, 61] on link "Open tasks (2)" at bounding box center [66, 59] width 42 height 15
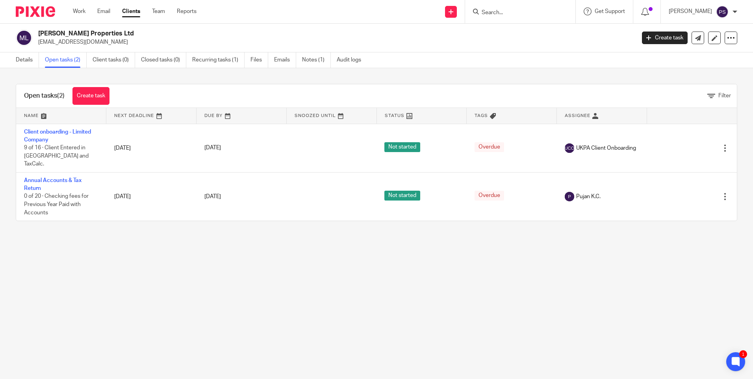
click at [517, 10] on input "Search" at bounding box center [516, 12] width 71 height 7
paste input "[EMAIL_ADDRESS][DOMAIN_NAME]"
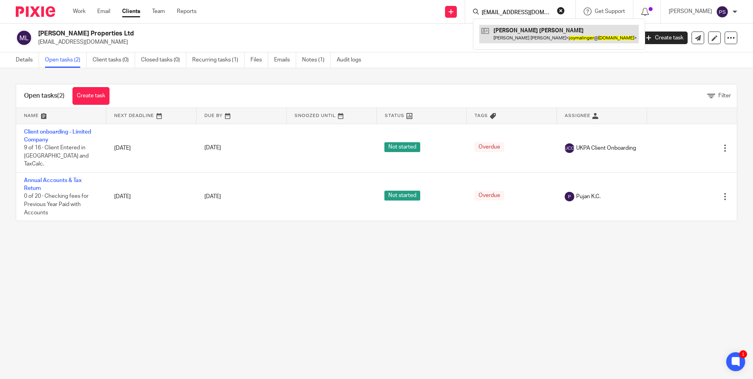
type input "[EMAIL_ADDRESS][DOMAIN_NAME]"
click at [518, 40] on link at bounding box center [558, 34] width 159 height 18
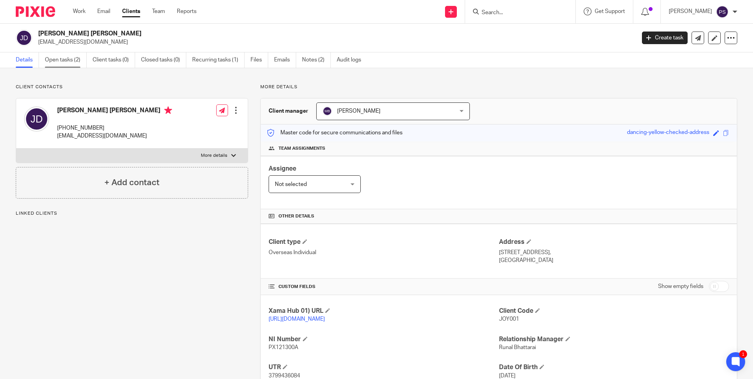
click at [73, 59] on link "Open tasks (2)" at bounding box center [66, 59] width 42 height 15
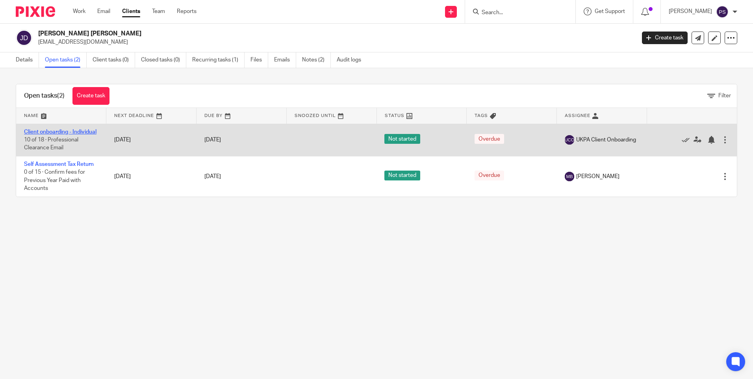
click at [48, 129] on link "Client onboarding - Individual" at bounding box center [60, 132] width 72 height 6
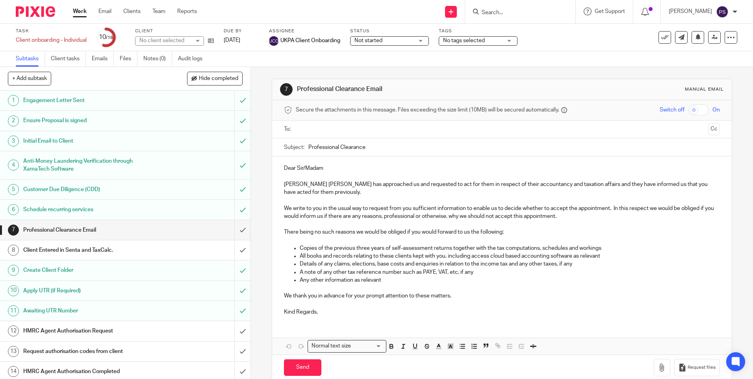
scroll to position [92, 0]
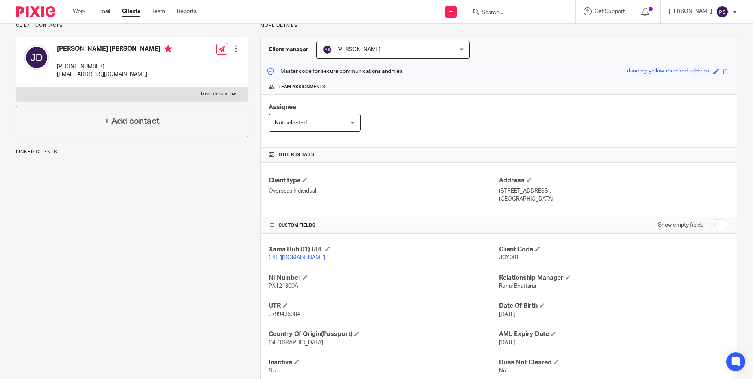
scroll to position [15, 0]
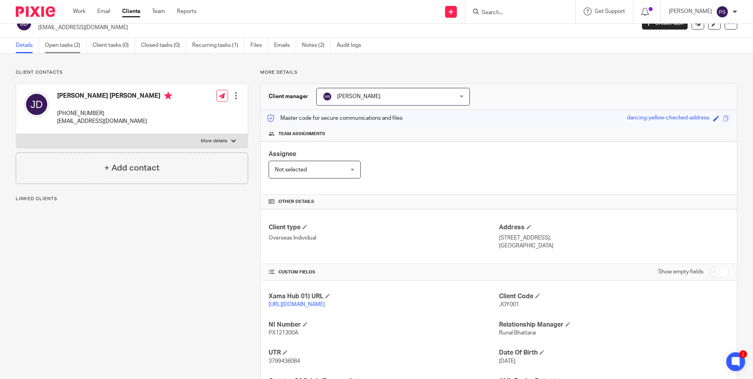
click at [70, 40] on link "Open tasks (2)" at bounding box center [66, 45] width 42 height 15
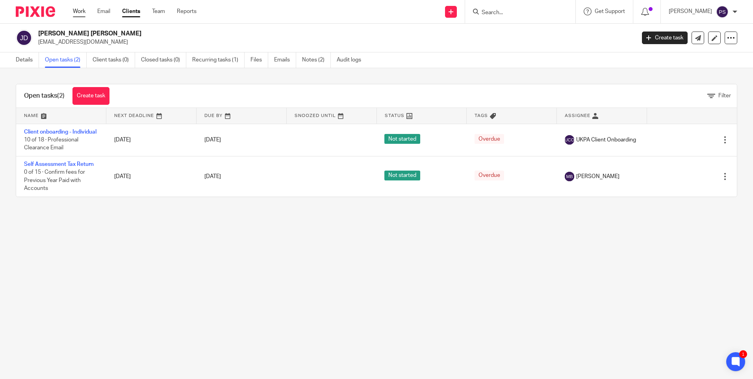
click at [82, 14] on link "Work" at bounding box center [79, 11] width 13 height 8
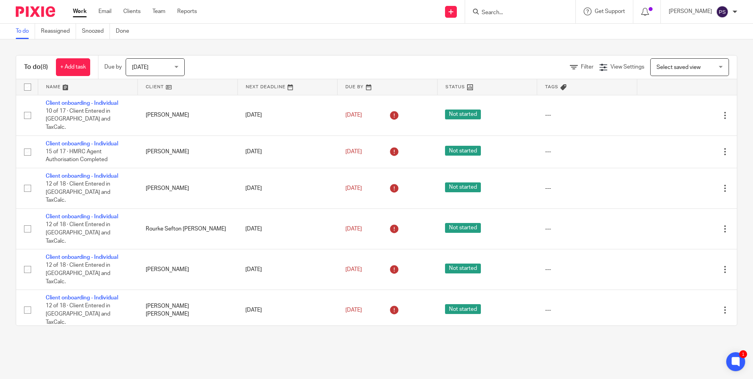
scroll to position [29, 0]
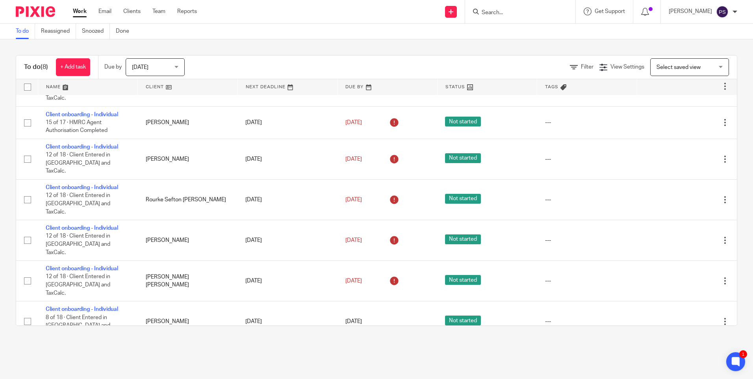
click at [91, 347] on link "Client onboarding - Individual" at bounding box center [82, 350] width 72 height 6
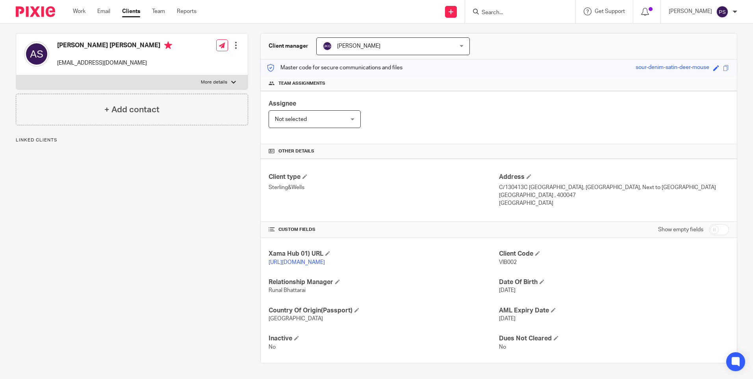
scroll to position [81, 0]
click at [297, 188] on div "Client type Sterling&Wells" at bounding box center [384, 190] width 230 height 35
click at [207, 228] on div "Client contacts Ashish Chandulal Shah vibrantindianbazaar@gmail.com Edit contac…" at bounding box center [126, 191] width 245 height 344
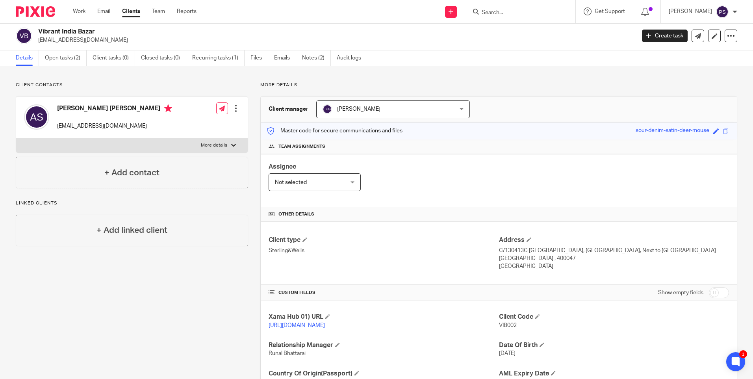
scroll to position [0, 0]
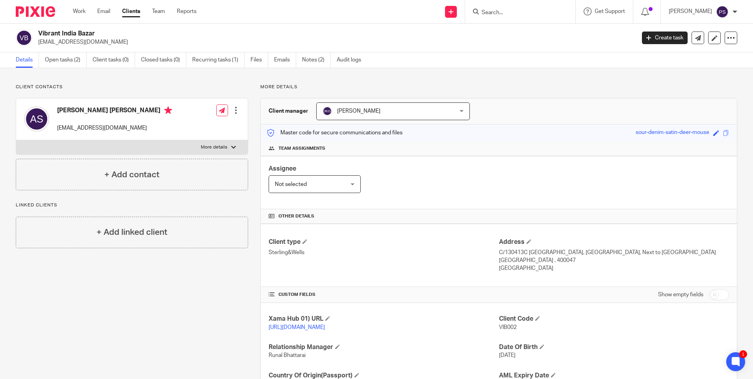
click at [112, 107] on h4 "Ashish Chandulal Shah" at bounding box center [114, 111] width 115 height 10
copy h4 "Ashish Chandulal Shah"
click at [150, 38] on p "vibrantindianbazaar@gmail.com" at bounding box center [334, 42] width 592 height 8
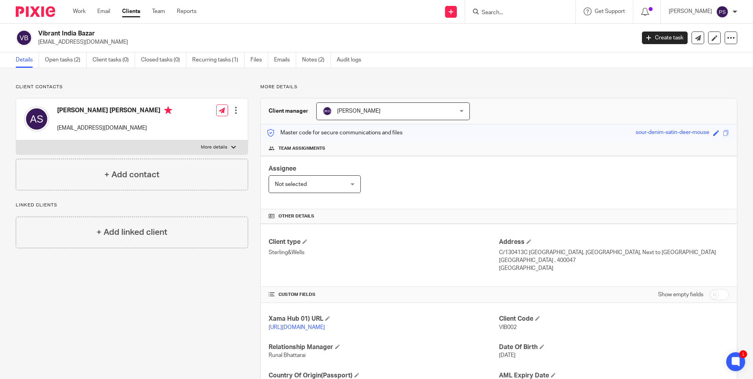
click at [148, 84] on p "Client contacts" at bounding box center [132, 87] width 232 height 6
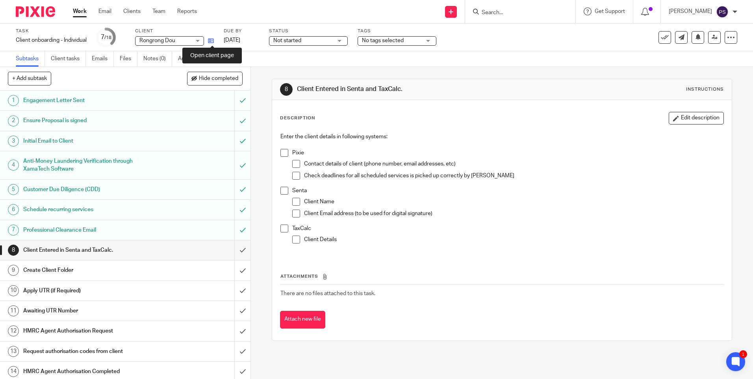
click at [210, 41] on icon at bounding box center [211, 41] width 6 height 6
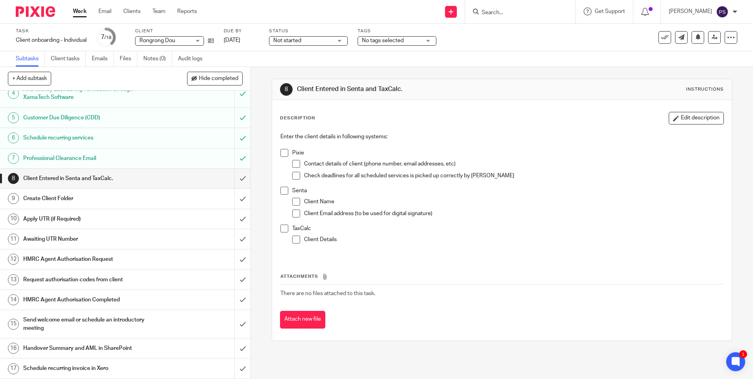
scroll to position [92, 0]
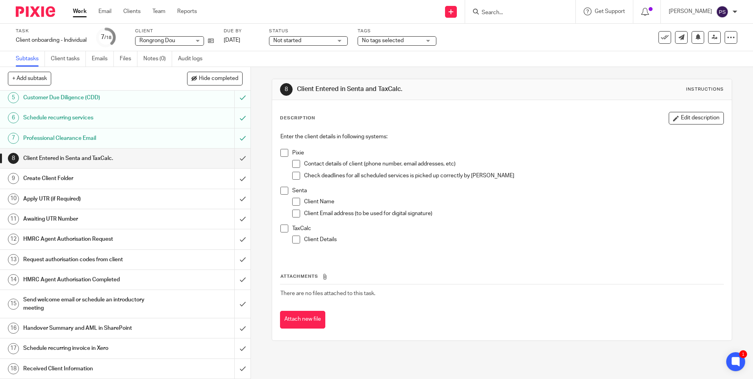
click at [637, 254] on div "Enter the client details in following systems: Pixie Contact details of client …" at bounding box center [501, 193] width 450 height 128
drag, startPoint x: 602, startPoint y: 277, endPoint x: 618, endPoint y: 274, distance: 15.8
click at [602, 277] on th "Attachments" at bounding box center [501, 278] width 443 height 11
click at [254, 229] on div "8 Client Entered in Senta and TaxCalc. Instructions Description Edit descriptio…" at bounding box center [502, 223] width 502 height 312
click at [252, 132] on div "8 Client Entered in Senta and TaxCalc. Instructions Description Edit descriptio…" at bounding box center [502, 223] width 502 height 312
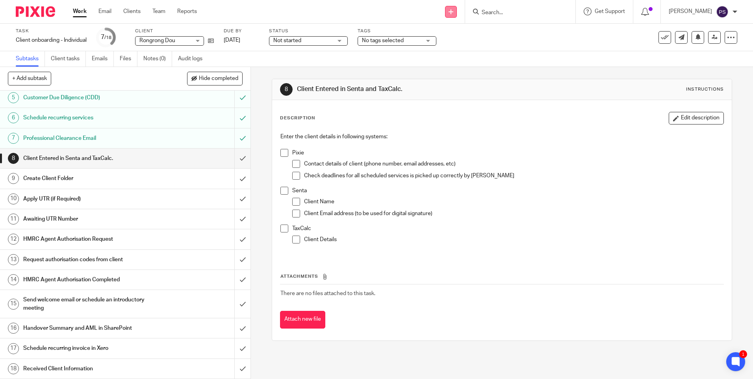
click at [453, 10] on icon at bounding box center [451, 11] width 5 height 5
click at [461, 57] on link "Add client" at bounding box center [462, 59] width 48 height 11
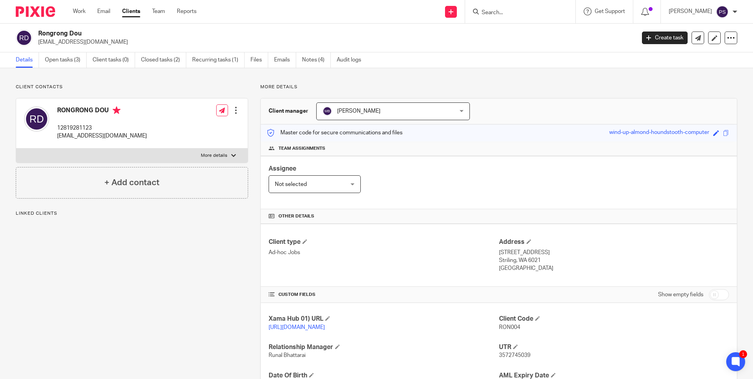
click at [111, 93] on div "Client contacts RONGRONG DOU 12819281123 [EMAIL_ADDRESS][DOMAIN_NAME] Edit cont…" at bounding box center [132, 141] width 232 height 115
click at [71, 39] on p "justinhewett@gmail.com" at bounding box center [334, 42] width 592 height 8
copy main "justinhewett@gmail.com Create task Update from Companies House Export data Merg…"
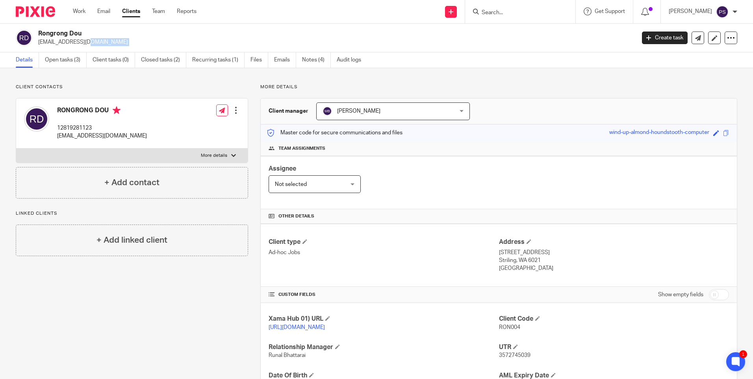
click at [66, 42] on p "justinhewett@gmail.com" at bounding box center [334, 42] width 592 height 8
copy main "justinhewett@gmail.com Create task Update from Companies House Export data Merg…"
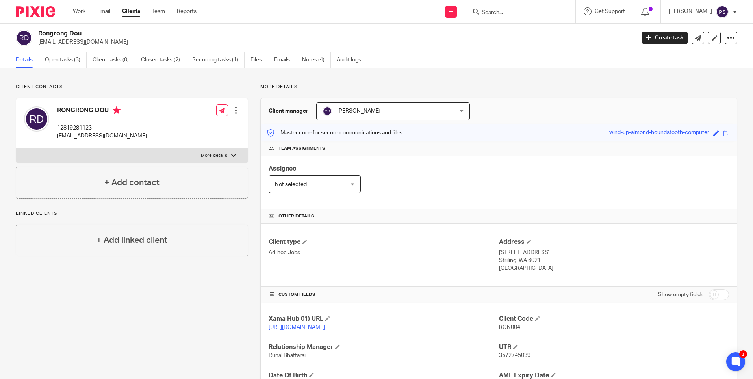
click at [549, 11] on input "Search" at bounding box center [516, 12] width 71 height 7
type input "omid"
click at [548, 38] on link at bounding box center [551, 34] width 145 height 18
click at [154, 80] on div "Client contacts [PERSON_NAME] [PHONE_NUMBER] [EMAIL_ADDRESS][DOMAIN_NAME] Edit …" at bounding box center [376, 284] width 753 height 432
click at [403, 181] on div "Assignee Not selected Not selected Not selected [PERSON_NAME] [PERSON_NAME] [PE…" at bounding box center [499, 182] width 476 height 53
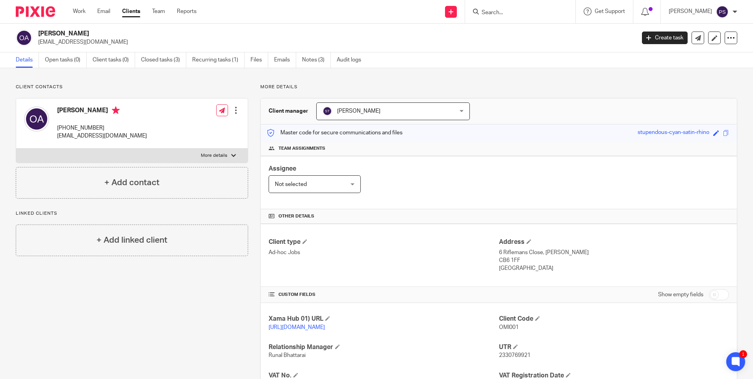
click at [536, 91] on div "More details Client manager [PERSON_NAME] [PERSON_NAME] [PERSON_NAME] [PERSON_N…" at bounding box center [492, 284] width 489 height 401
click at [213, 63] on link "Recurring tasks (1)" at bounding box center [218, 59] width 52 height 15
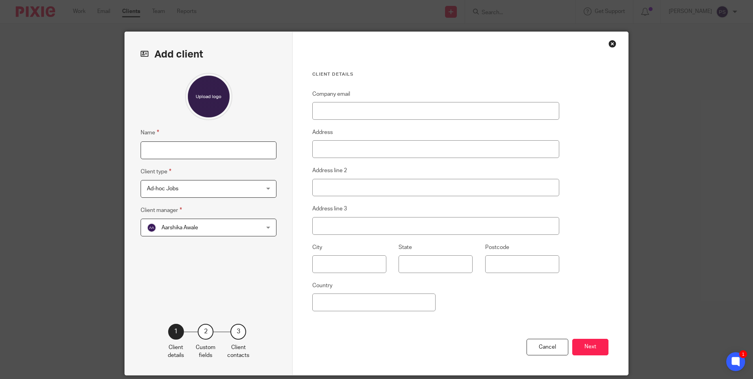
click at [193, 152] on input "Name" at bounding box center [209, 150] width 136 height 18
paste input "Trustees of [PERSON_NAME] Family Trust"
type input "Trustees of [PERSON_NAME] Family Trust"
click at [193, 227] on span "Aarshika Awale" at bounding box center [179, 228] width 37 height 6
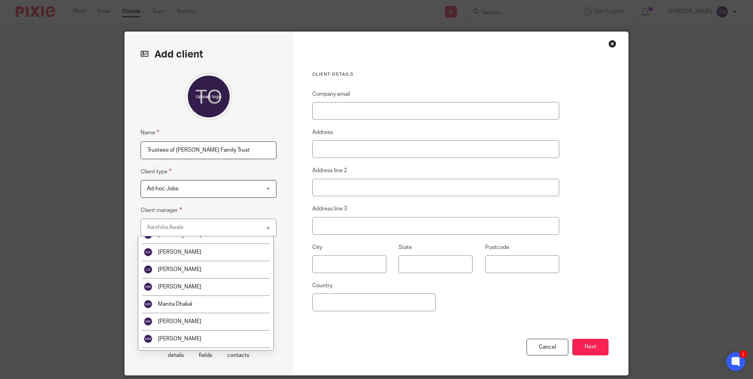
scroll to position [1272, 0]
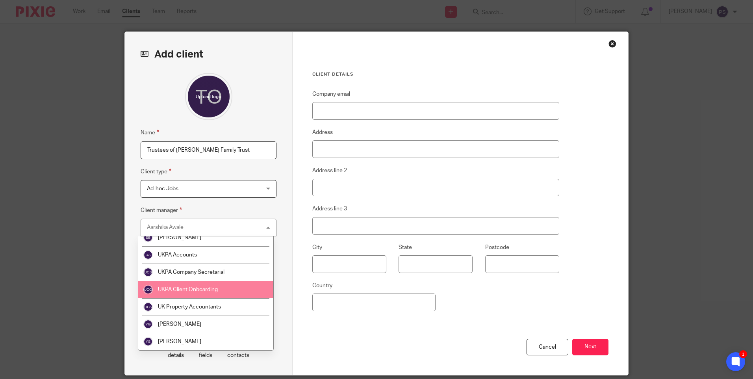
click at [205, 293] on li "UKPA Client Onboarding" at bounding box center [205, 289] width 135 height 17
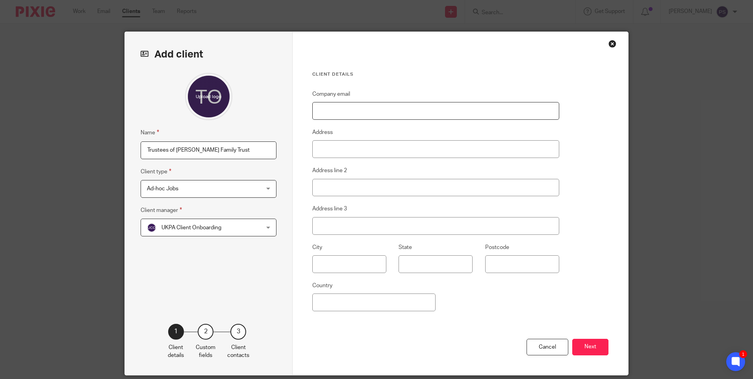
click at [334, 107] on input "Company email" at bounding box center [435, 111] width 247 height 18
click at [333, 111] on input "Company email" at bounding box center [435, 111] width 247 height 18
paste input "[EMAIL_ADDRESS][DOMAIN_NAME]"
type input "[EMAIL_ADDRESS][DOMAIN_NAME]"
click at [583, 347] on button "Next" at bounding box center [590, 347] width 36 height 17
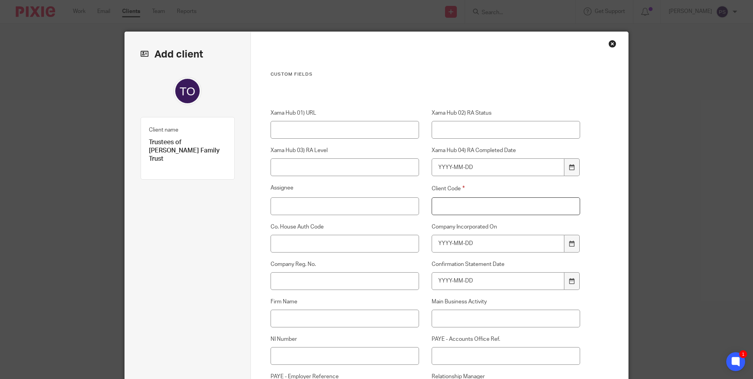
click at [456, 202] on input "Client Code" at bounding box center [506, 206] width 149 height 18
type input "00"
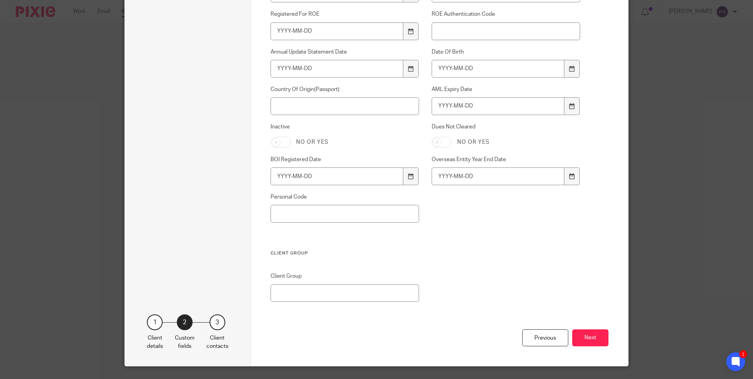
scroll to position [531, 0]
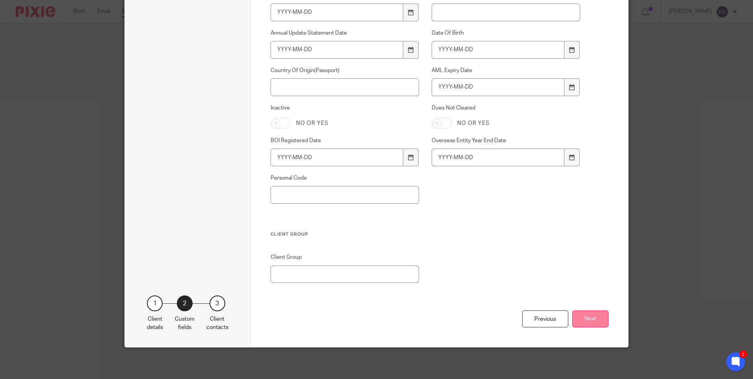
click at [576, 322] on button "Next" at bounding box center [590, 318] width 36 height 17
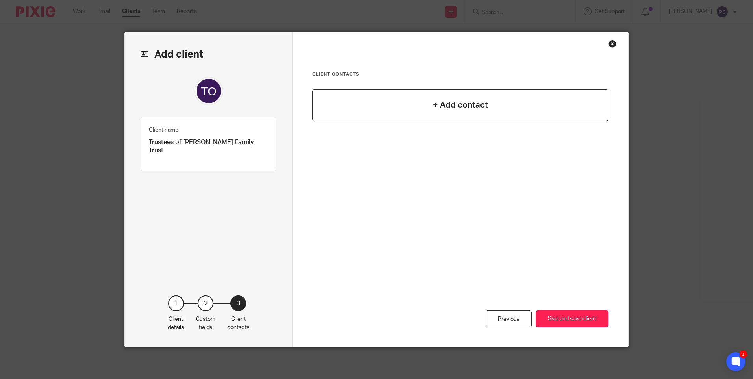
click at [469, 115] on div "+ Add contact" at bounding box center [460, 105] width 296 height 32
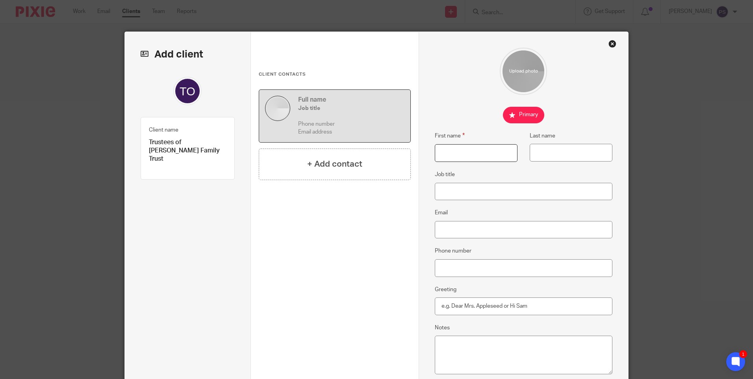
click at [452, 152] on input "First name" at bounding box center [476, 153] width 83 height 18
click at [449, 151] on input "First name" at bounding box center [476, 153] width 83 height 18
type input "Hatel Vanmali Vallabhbhai"
type input "Mistry"
click at [450, 232] on input "Email" at bounding box center [524, 230] width 178 height 18
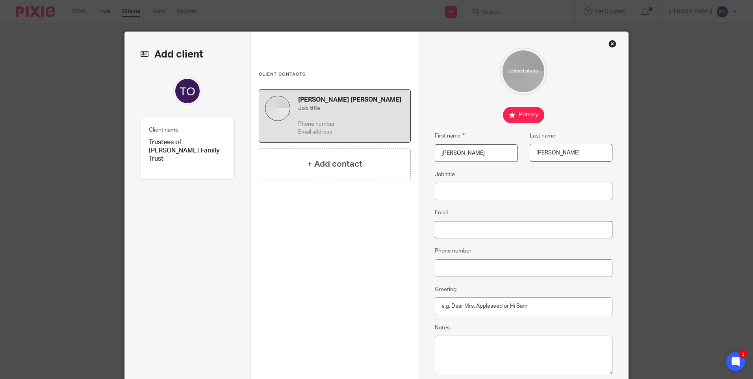
paste input "hatel_m@hotmail.com"
type input "hatel_m@hotmail.com"
click at [452, 269] on input "Phone number" at bounding box center [524, 268] width 178 height 18
paste input "+44 078 663 63866"
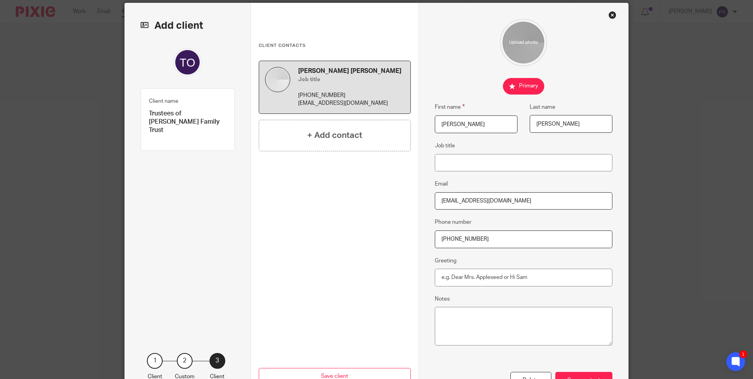
scroll to position [86, 0]
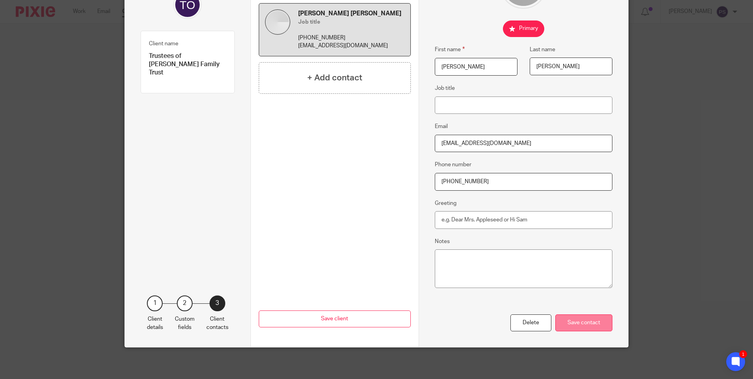
type input "+44 078 663 63866"
click at [582, 322] on div "Save contact" at bounding box center [583, 322] width 57 height 17
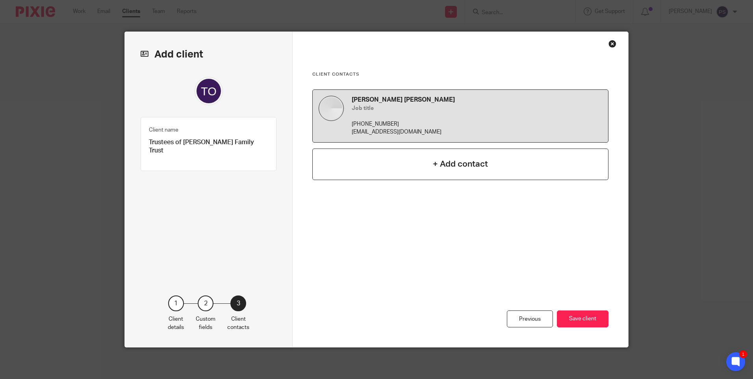
click at [482, 169] on h4 "+ Add contact" at bounding box center [460, 164] width 55 height 12
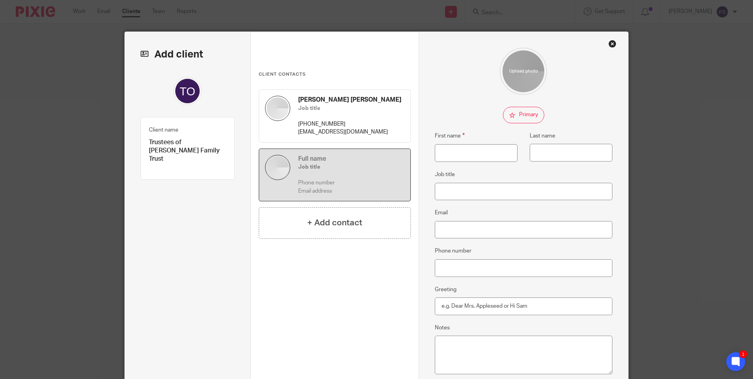
click at [525, 118] on input "checkbox" at bounding box center [523, 115] width 41 height 17
click at [340, 103] on h4 "[PERSON_NAME] [PERSON_NAME]" at bounding box center [351, 100] width 106 height 8
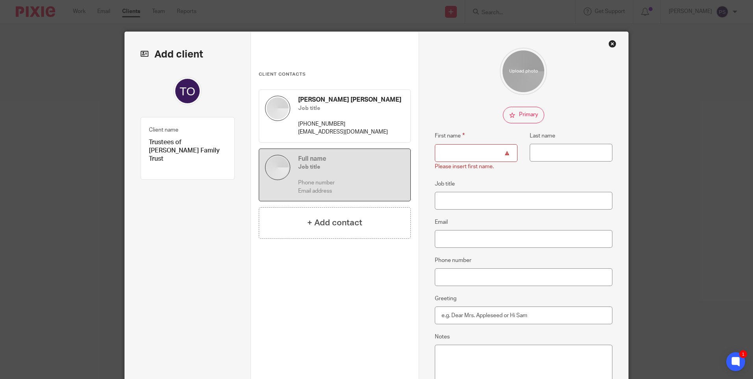
click at [521, 113] on input "checkbox" at bounding box center [523, 115] width 41 height 17
click at [517, 115] on input "checkbox" at bounding box center [523, 115] width 41 height 17
checkbox input "false"
click at [370, 120] on p "+44 078 663 63866" at bounding box center [351, 124] width 106 height 8
click at [368, 120] on p "+44 078 663 63866" at bounding box center [351, 124] width 106 height 8
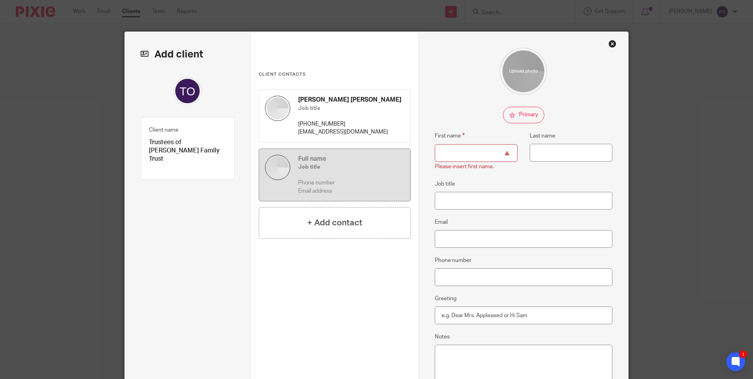
click at [354, 176] on div "Full name Job title Phone number Email address" at bounding box center [351, 175] width 106 height 41
click at [349, 121] on p "+44 078 663 63866" at bounding box center [351, 124] width 106 height 8
click at [347, 171] on h5 "Job title" at bounding box center [351, 167] width 106 height 8
click at [470, 147] on input "First name" at bounding box center [476, 153] width 83 height 18
click at [465, 157] on input "First name" at bounding box center [476, 153] width 83 height 18
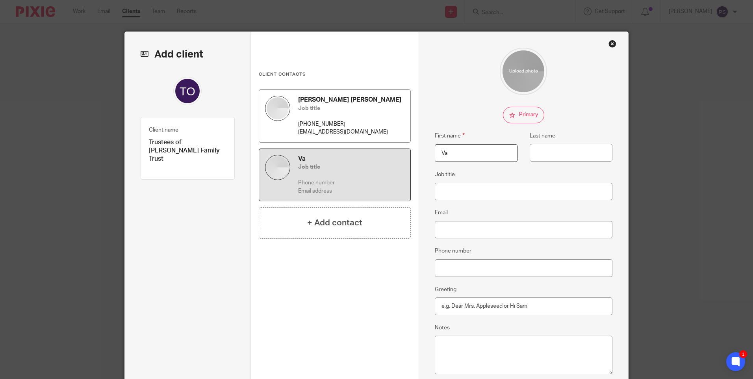
drag, startPoint x: 314, startPoint y: 99, endPoint x: 373, endPoint y: 102, distance: 59.1
click at [373, 102] on h4 "Hatel Vanmali Vallabhbhai Mistry" at bounding box center [351, 100] width 106 height 8
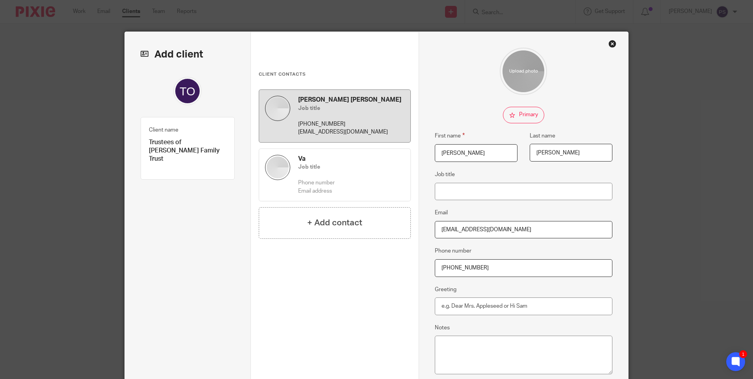
copy h4 "Vanmali Vallabhbhai"
click at [335, 178] on div "Va Job title Phone number Email address" at bounding box center [351, 175] width 106 height 41
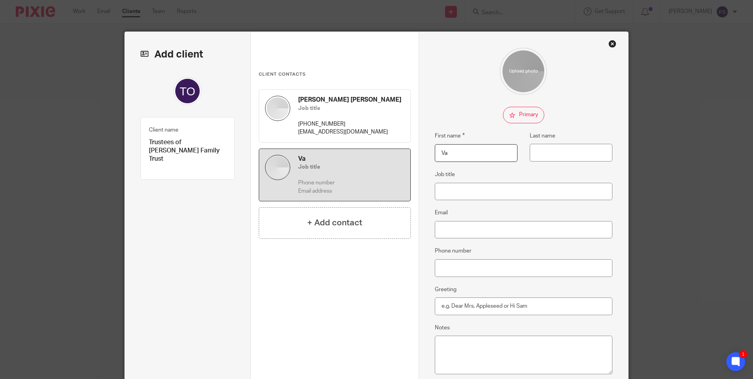
click at [453, 154] on input "Va" at bounding box center [476, 153] width 83 height 18
paste input "nmali Vallabhbhai"
type input "Vanmali Vallabhbhai Jina"
click at [382, 96] on h4 "Hatel Vanmali Vallabhbhai Mistry" at bounding box center [351, 100] width 106 height 8
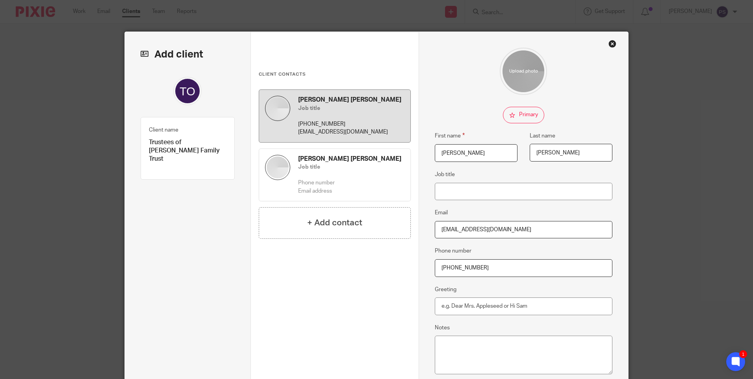
click at [382, 96] on h4 "Hatel Vanmali Vallabhbhai Mistry" at bounding box center [351, 100] width 106 height 8
copy h4 "Mistry"
click at [351, 160] on h4 "Vanmali Vallabhbhai Jina" at bounding box center [351, 159] width 106 height 8
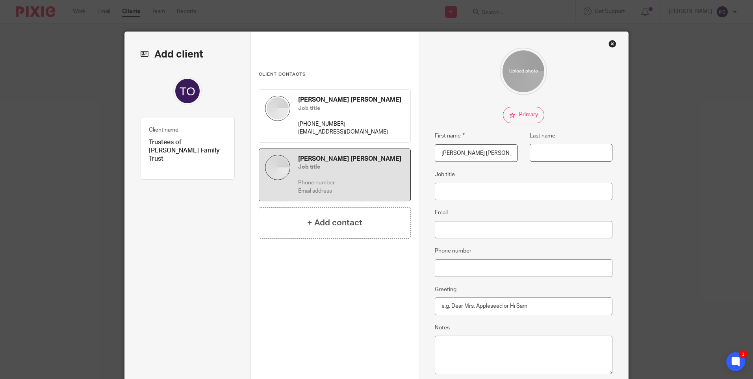
click at [546, 156] on input "Last name" at bounding box center [571, 153] width 83 height 18
paste input "Mistry"
type input "Mistry"
click at [441, 234] on input "Email" at bounding box center [524, 230] width 178 height 18
click at [350, 130] on p "[EMAIL_ADDRESS][DOMAIN_NAME]" at bounding box center [351, 132] width 106 height 8
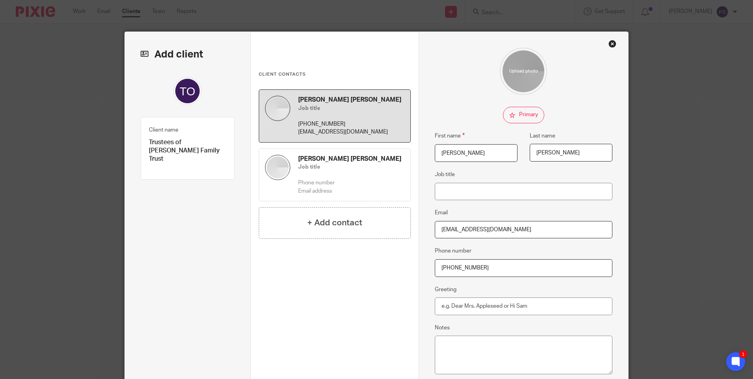
click at [468, 228] on input "hatel_m@hotmail.com" at bounding box center [524, 230] width 178 height 18
click at [472, 228] on input "hatel_m@hotmail.com" at bounding box center [524, 230] width 178 height 18
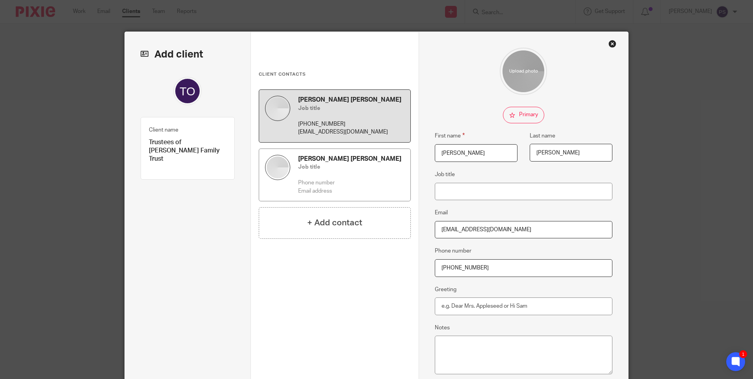
click at [339, 176] on div "Vanmali Vallabhbhai Jina Mistry Job title Phone number Email address" at bounding box center [351, 175] width 106 height 41
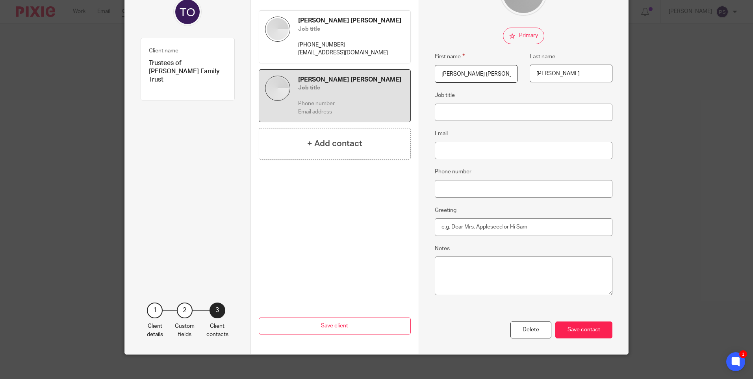
scroll to position [86, 0]
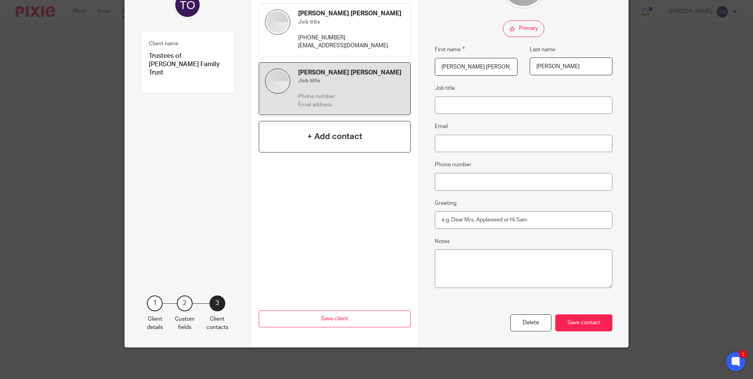
click at [345, 144] on div "+ Add contact" at bounding box center [335, 137] width 152 height 32
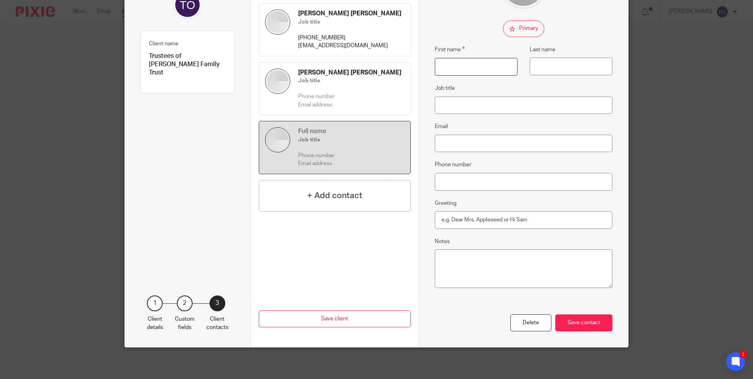
click at [454, 72] on input "First name" at bounding box center [476, 67] width 83 height 18
type input "Urmila Vanmali"
click at [543, 65] on input "Last name" at bounding box center [571, 66] width 83 height 18
drag, startPoint x: 371, startPoint y: 72, endPoint x: 389, endPoint y: 73, distance: 17.8
click at [389, 73] on h4 "Vanmali Vallabhbhai Jina Mistry" at bounding box center [351, 73] width 106 height 8
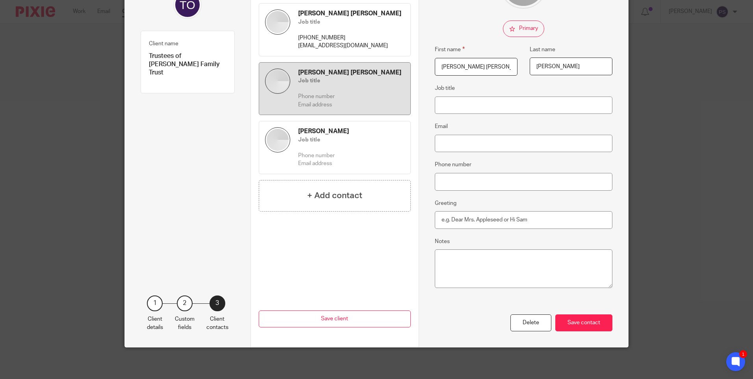
copy h4 "Mistry"
click at [346, 154] on p "Phone number" at bounding box center [351, 156] width 106 height 8
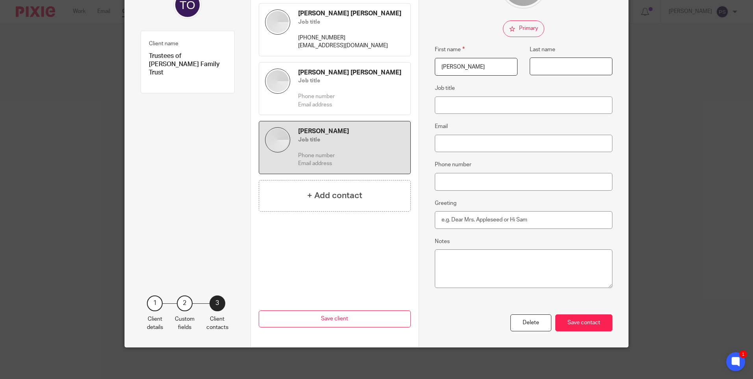
click at [535, 70] on input "Last name" at bounding box center [571, 66] width 83 height 18
paste input "Mistry"
type input "Mistry"
click at [327, 198] on h4 "+ Add contact" at bounding box center [334, 195] width 55 height 12
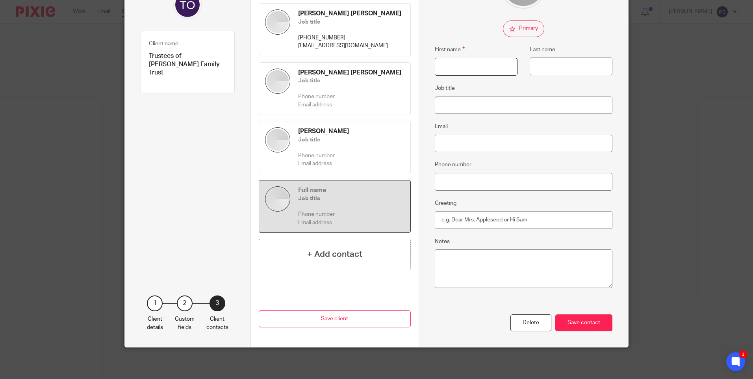
click at [440, 67] on input "First name" at bounding box center [476, 67] width 83 height 18
drag, startPoint x: 317, startPoint y: 129, endPoint x: 344, endPoint y: 133, distance: 27.5
click at [344, 133] on h4 "Urmila Vanmali Mistry" at bounding box center [351, 131] width 106 height 8
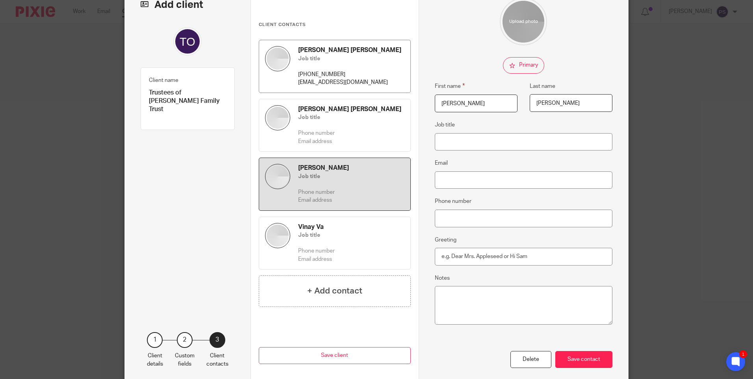
scroll to position [0, 0]
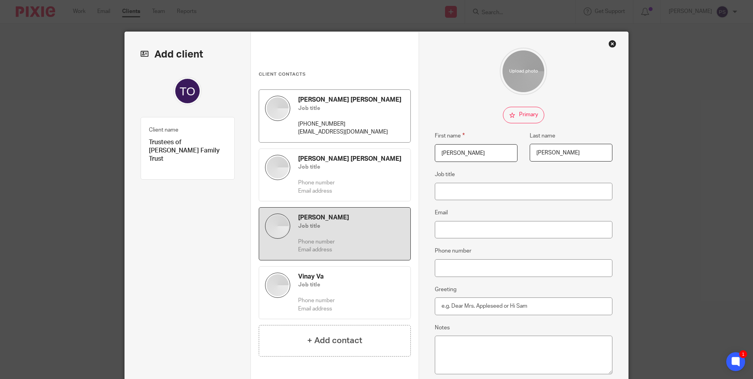
drag, startPoint x: 313, startPoint y: 100, endPoint x: 393, endPoint y: 99, distance: 79.5
click at [393, 99] on h4 "Hatel Vanmali Vallabhbhai Mistry" at bounding box center [351, 100] width 106 height 8
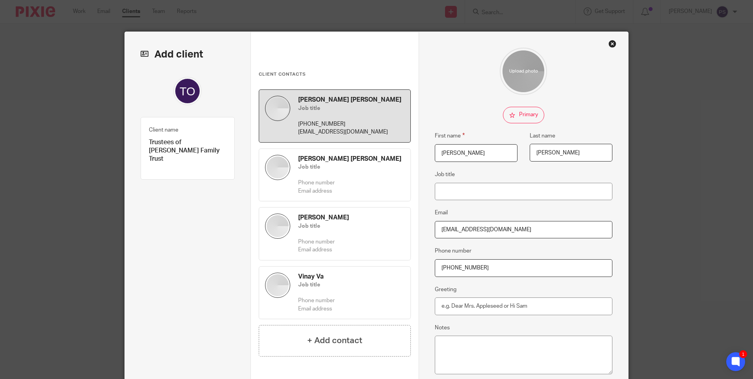
copy h4 "Vanmali Vallabhbhai Mistry"
click at [314, 291] on div "Vinay Va Job title Phone number Email address" at bounding box center [351, 293] width 106 height 41
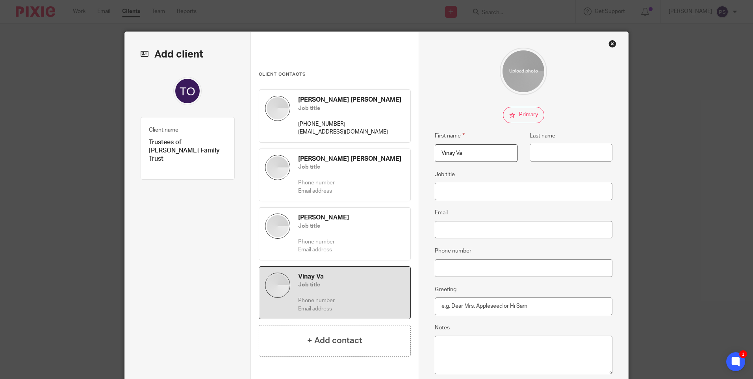
click at [465, 153] on input "Vinay Va" at bounding box center [476, 153] width 83 height 18
click at [464, 153] on input "Vinay Va" at bounding box center [476, 153] width 83 height 18
paste input "nmali Vallabhbhai Mistry"
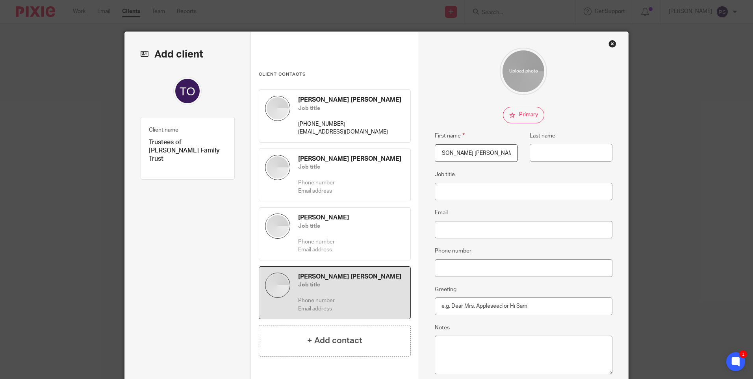
click at [494, 151] on input "[PERSON_NAME] [PERSON_NAME]" at bounding box center [476, 153] width 83 height 18
click at [494, 151] on input "Vinay Vanmali Vallabhbhai Mistry" at bounding box center [476, 153] width 83 height 18
type input "Vinay Vanmali Vallabhbhai"
click at [554, 156] on input "Last name" at bounding box center [571, 153] width 83 height 18
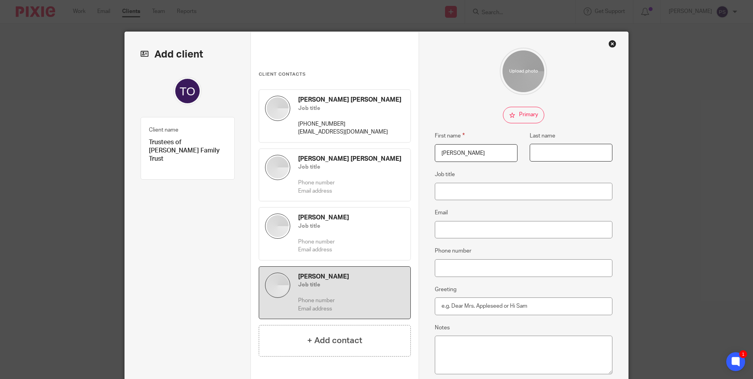
paste input "Mistry"
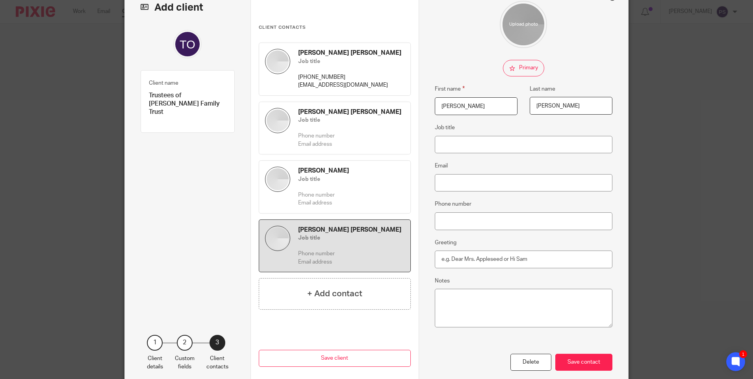
scroll to position [86, 0]
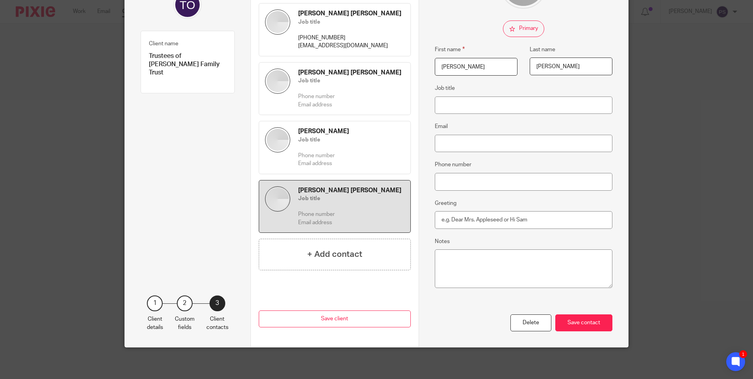
type input "Mistry"
click at [612, 326] on div "First name Hatel Vanmali Vallabhbhai Last name Mistry Job title Email hatel_m@h…" at bounding box center [524, 146] width 210 height 401
click at [596, 324] on div "Save contact" at bounding box center [583, 322] width 57 height 17
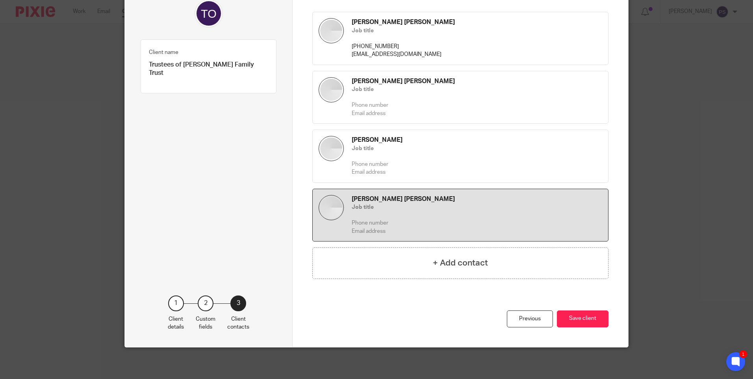
scroll to position [78, 0]
click at [596, 324] on button "Save client" at bounding box center [583, 318] width 52 height 17
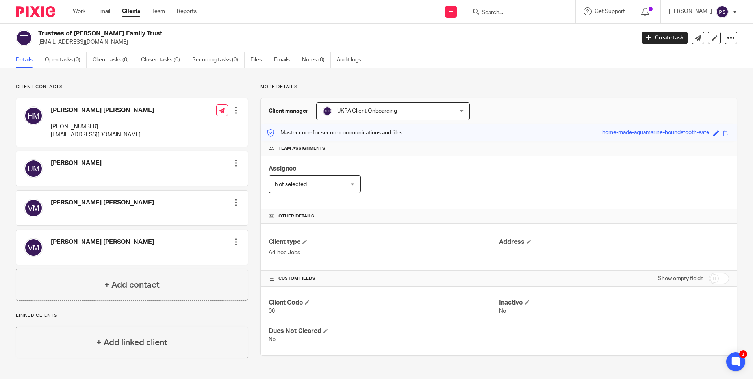
click at [234, 112] on div at bounding box center [236, 110] width 8 height 8
click at [187, 162] on button "Make primary" at bounding box center [182, 162] width 43 height 10
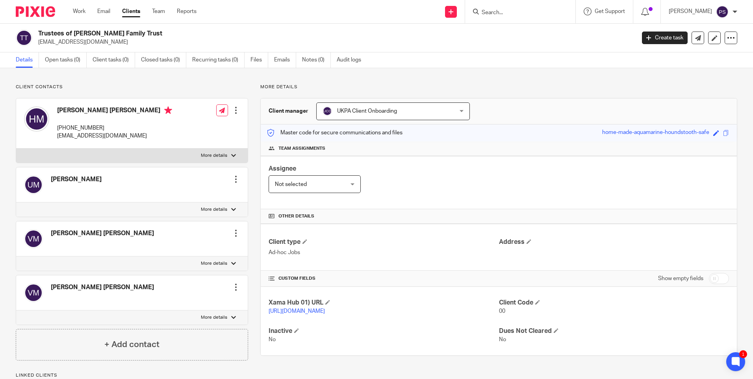
click at [139, 258] on label "More details" at bounding box center [132, 263] width 232 height 14
click at [16, 256] on input "More details" at bounding box center [16, 256] width 0 height 0
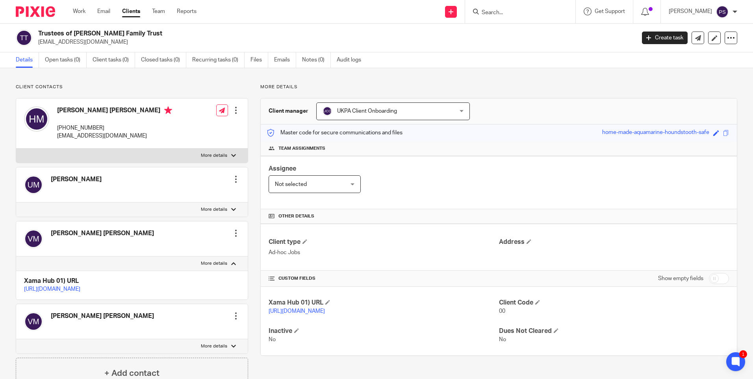
click at [135, 254] on div "[PERSON_NAME] [PERSON_NAME] Edit contact Create client from contact Export data…" at bounding box center [132, 238] width 232 height 35
click at [130, 259] on label "More details" at bounding box center [132, 263] width 232 height 14
click at [16, 256] on input "More details" at bounding box center [16, 256] width 0 height 0
checkbox input "false"
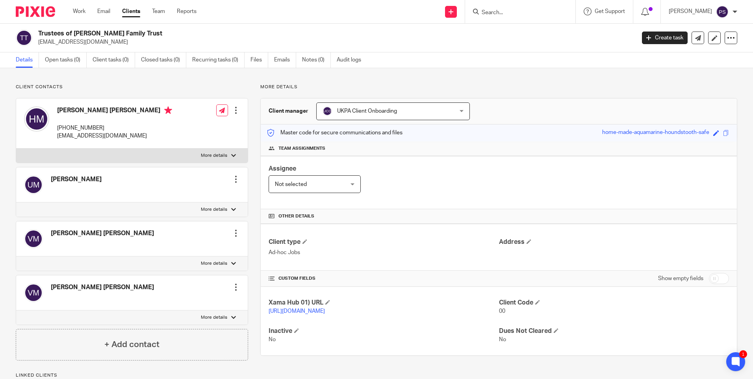
click at [3, 259] on div "Client contacts Hatel Vanmali Vallabhbhai Mistry +44 078 663 63866 hatel_m@hotm…" at bounding box center [376, 250] width 753 height 365
click at [70, 61] on link "Open tasks (0)" at bounding box center [66, 59] width 42 height 15
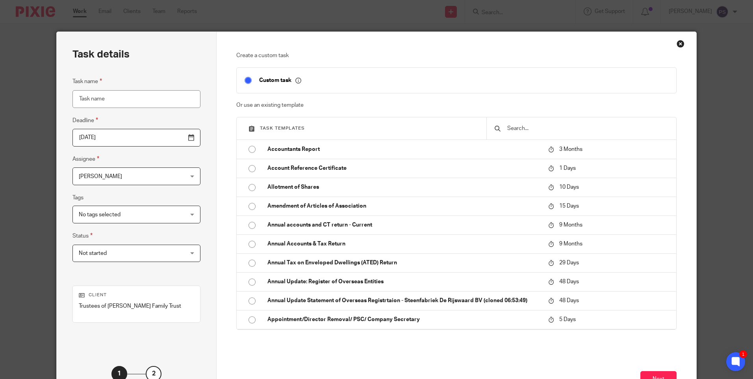
click at [506, 125] on input "text" at bounding box center [587, 128] width 162 height 9
click at [530, 123] on div at bounding box center [581, 128] width 190 height 22
click at [508, 128] on input "text" at bounding box center [587, 128] width 162 height 9
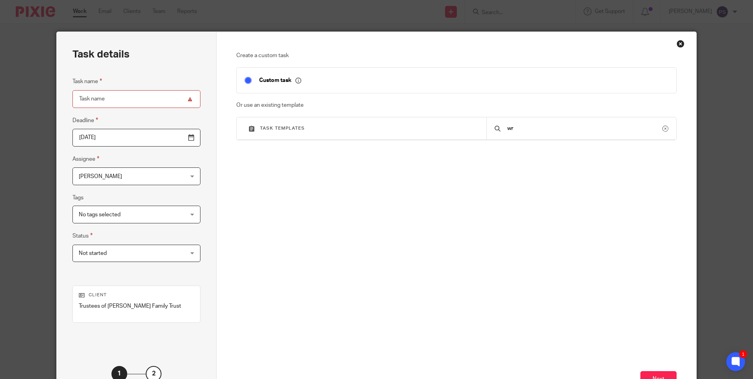
type input "w"
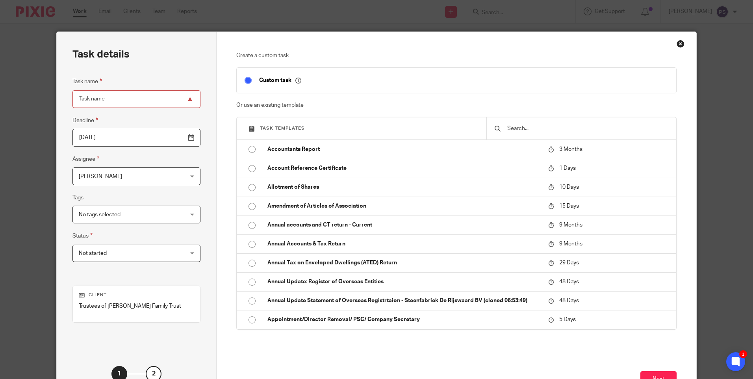
click at [510, 127] on input "text" at bounding box center [587, 128] width 162 height 9
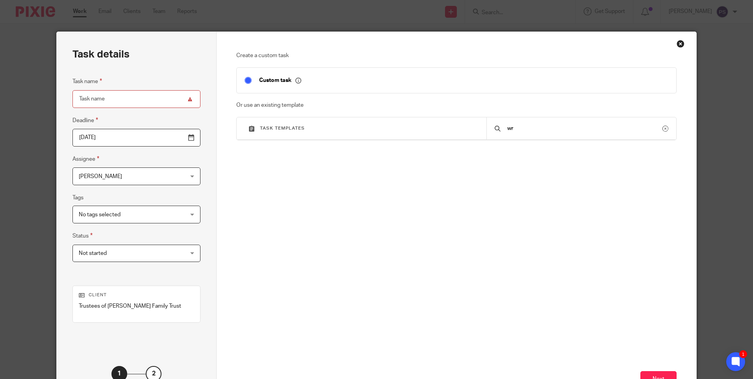
type input "w"
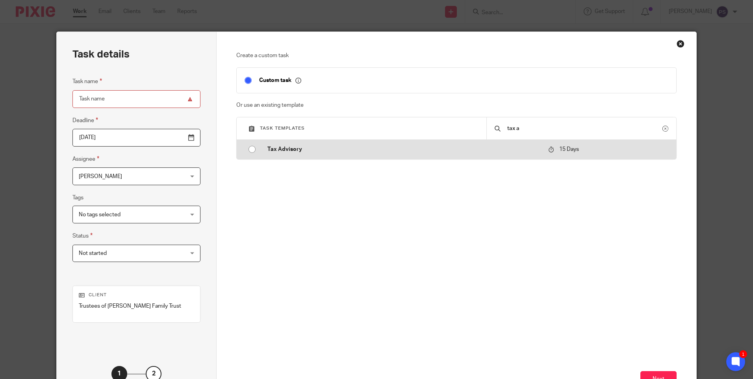
type input "tax a"
click at [292, 150] on p "Tax Advisory" at bounding box center [403, 149] width 273 height 8
type input "2025-10-04"
type input "Tax Advisory"
checkbox input "false"
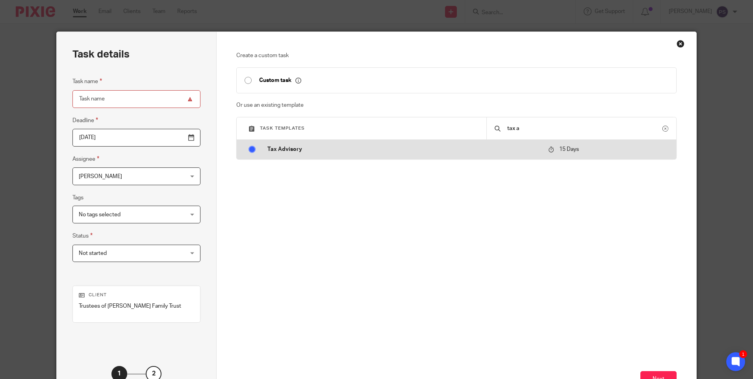
radio input "true"
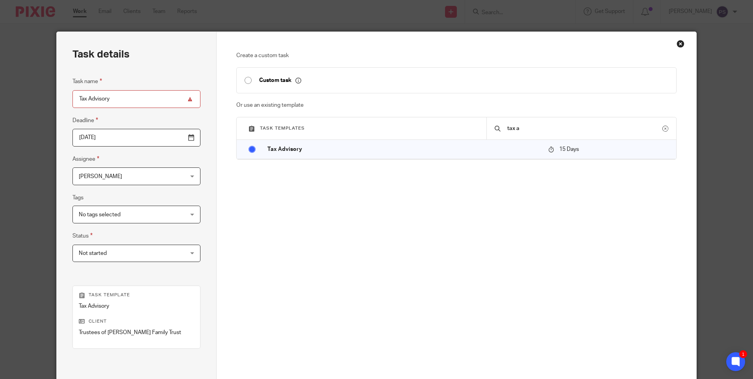
click at [125, 104] on input "Tax Advisory" at bounding box center [136, 99] width 128 height 18
click at [121, 99] on input "Tax Advisory" at bounding box center [136, 99] width 128 height 18
drag, startPoint x: 137, startPoint y: 100, endPoint x: 68, endPoint y: 100, distance: 68.9
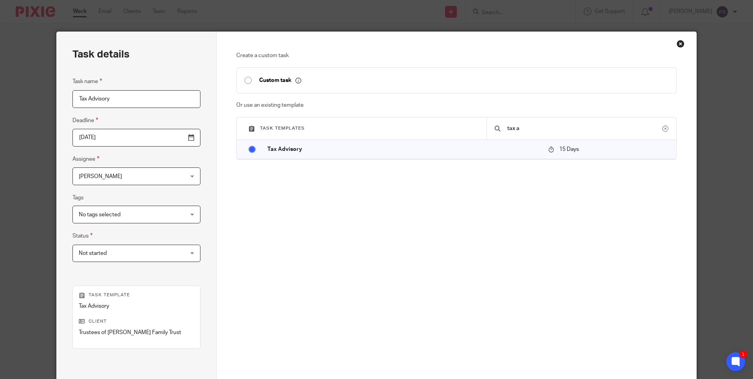
click at [68, 100] on div "Task details Task name Tax Advisory Deadline 2025-10-04 Assignee Priya Shakya P…" at bounding box center [137, 233] width 160 height 402
paste input "Written Tax Advice"
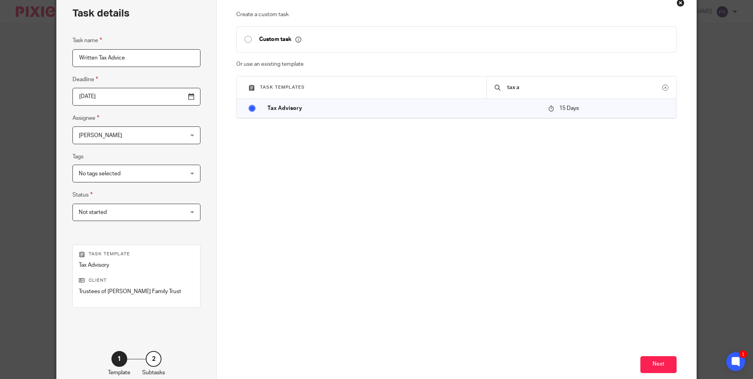
scroll to position [79, 0]
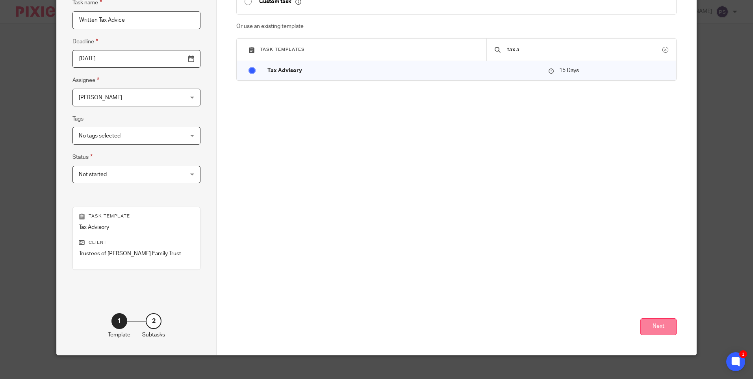
type input "Written Tax Advice"
click at [656, 323] on button "Next" at bounding box center [658, 326] width 36 height 17
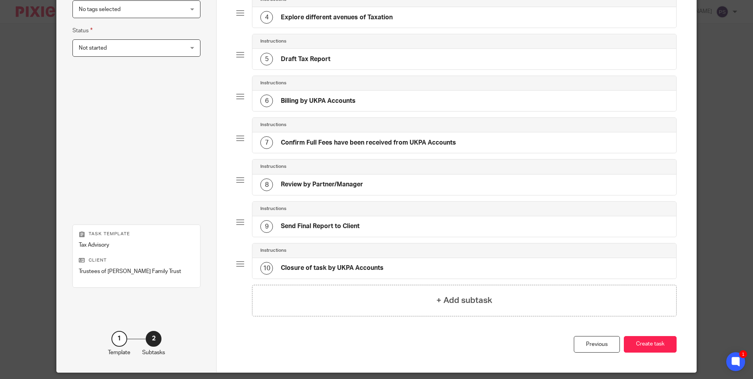
scroll to position [152, 0]
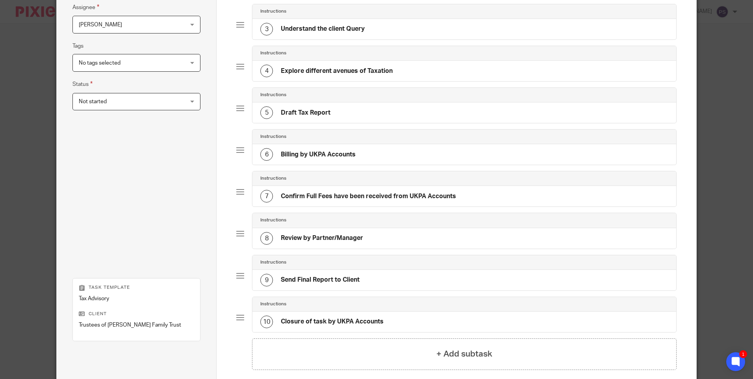
click at [113, 28] on span "[PERSON_NAME]" at bounding box center [127, 24] width 97 height 17
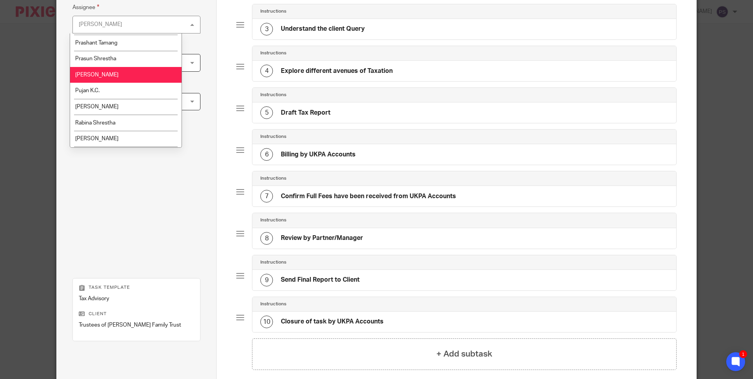
scroll to position [1181, 0]
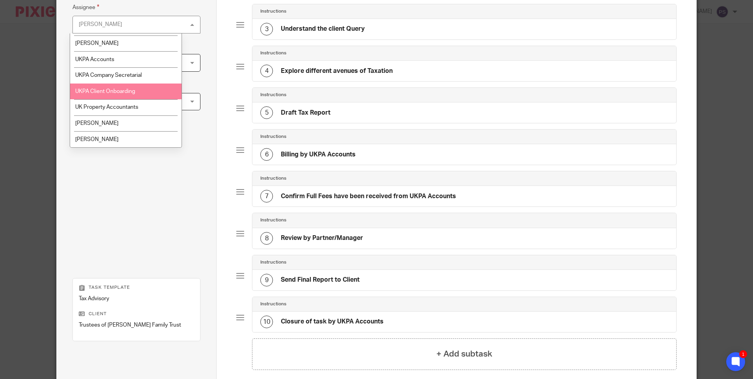
click at [128, 91] on span "UKPA Client Onboarding" at bounding box center [105, 92] width 60 height 6
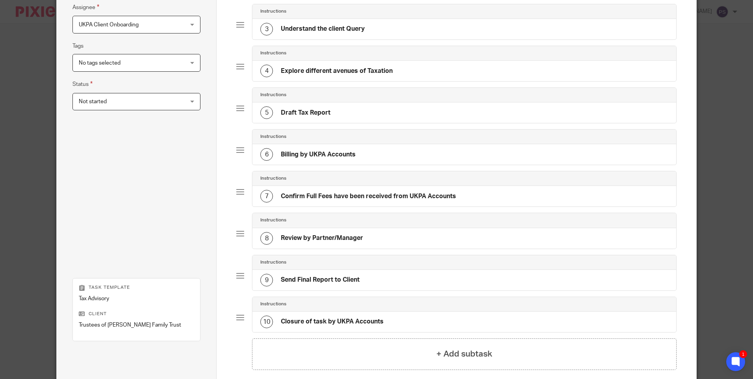
scroll to position [230, 0]
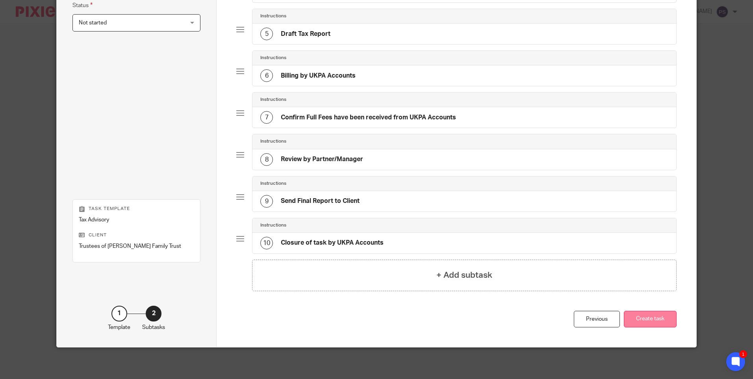
click at [641, 318] on button "Create task" at bounding box center [650, 319] width 53 height 17
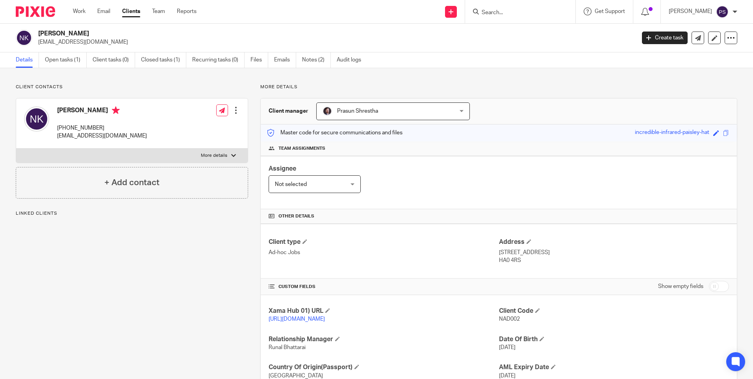
click at [113, 81] on div "Client contacts [PERSON_NAME] [PHONE_NUMBER] [EMAIL_ADDRESS][DOMAIN_NAME] Edit …" at bounding box center [376, 252] width 753 height 368
click at [64, 61] on link "Open tasks (1)" at bounding box center [66, 59] width 42 height 15
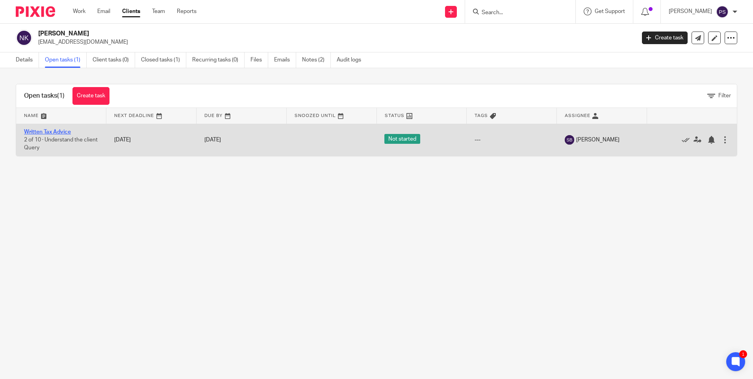
click at [35, 130] on link "Written Tax Advice" at bounding box center [47, 132] width 47 height 6
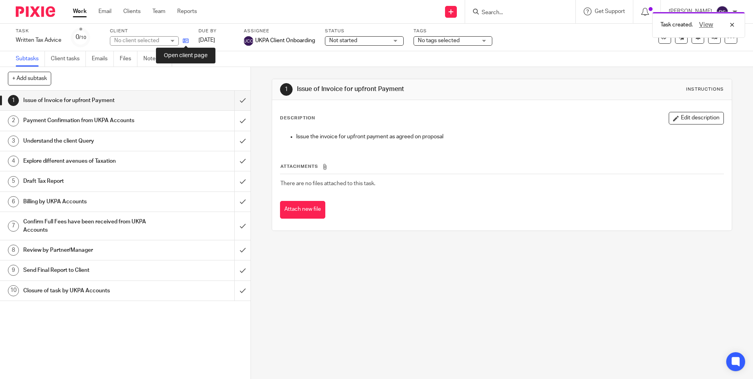
click at [186, 41] on icon at bounding box center [186, 41] width 6 height 6
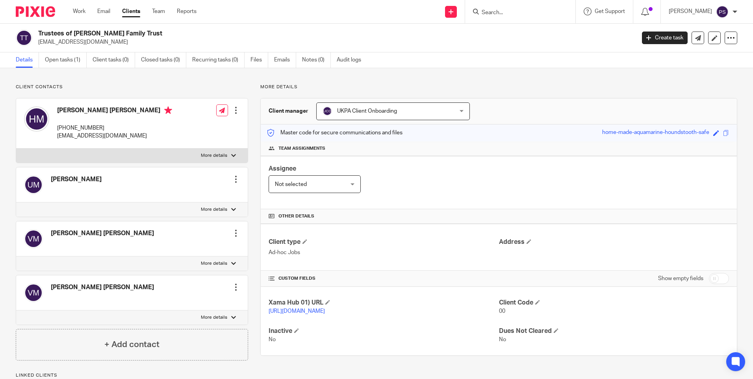
click at [145, 83] on div "Client contacts [PERSON_NAME] [PERSON_NAME] [PHONE_NUMBER] [EMAIL_ADDRESS][DOMA…" at bounding box center [376, 235] width 753 height 334
click at [65, 60] on link "Open tasks (1)" at bounding box center [66, 59] width 42 height 15
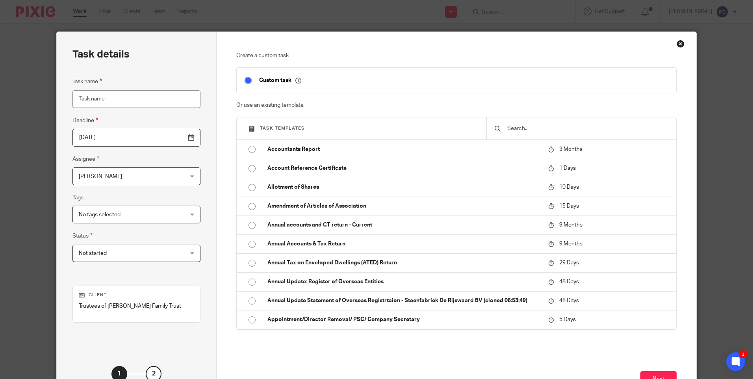
click at [534, 129] on input "text" at bounding box center [587, 128] width 162 height 9
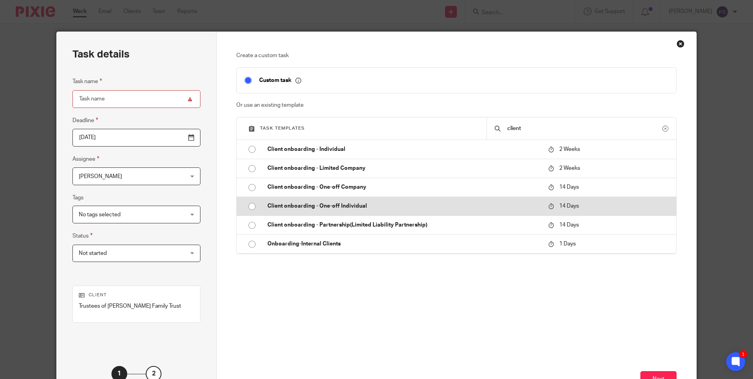
type input "client"
click at [245, 206] on input "radio" at bounding box center [252, 206] width 15 height 15
type input "[DATE]"
type input "Client onboarding - One-off Individual"
checkbox input "false"
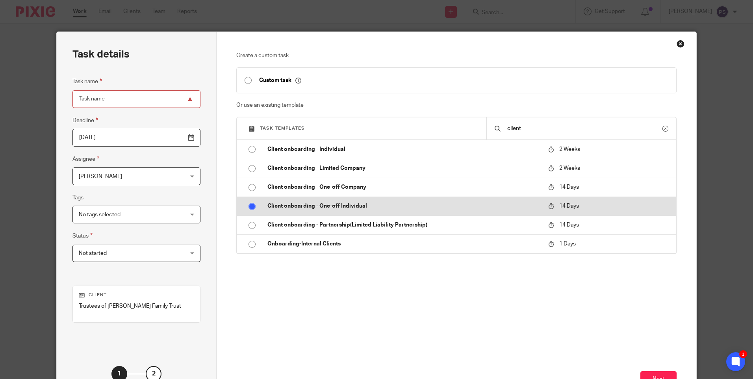
radio input "false"
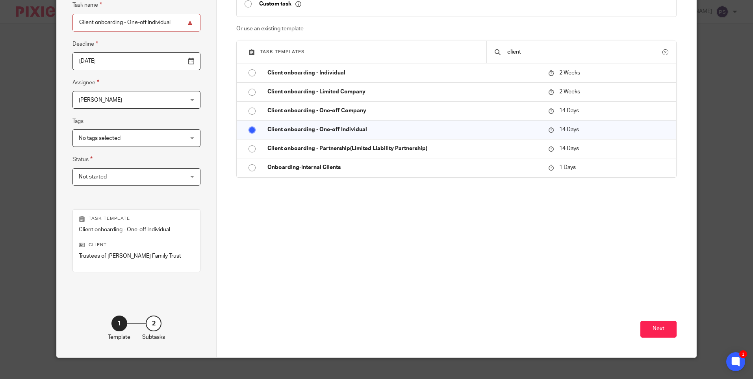
scroll to position [79, 0]
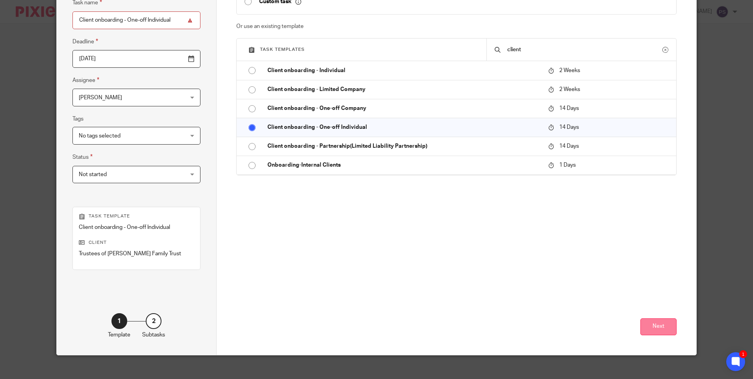
click at [647, 330] on button "Next" at bounding box center [658, 326] width 36 height 17
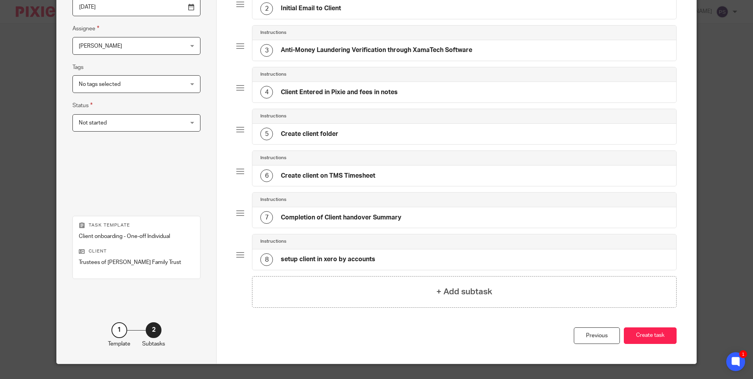
scroll to position [147, 0]
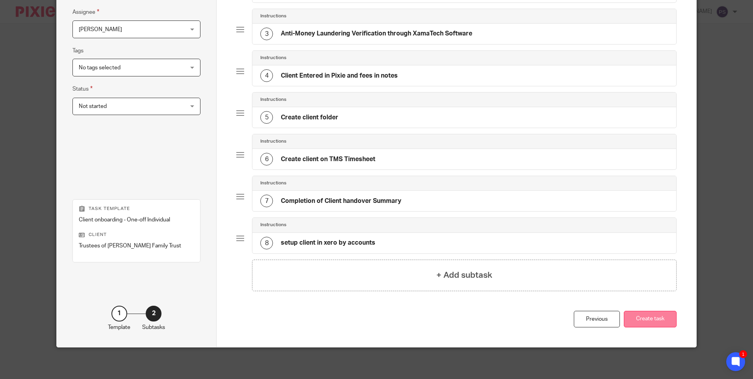
click at [644, 321] on button "Create task" at bounding box center [650, 319] width 53 height 17
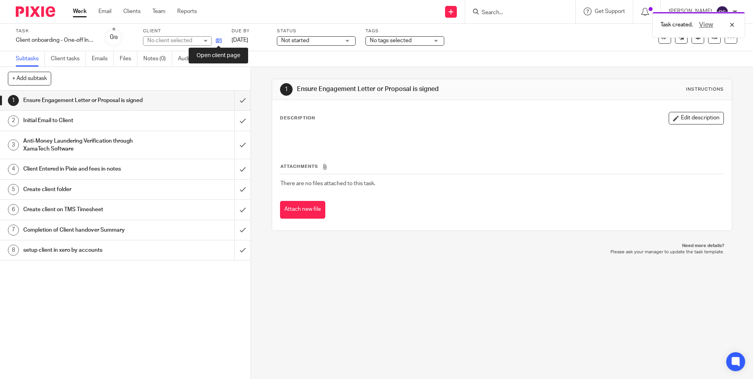
click at [220, 41] on icon at bounding box center [219, 41] width 6 height 6
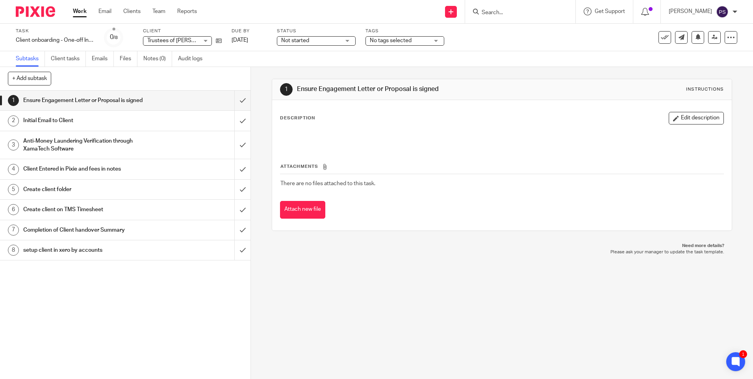
click at [251, 104] on div "1 Ensure Engagement Letter or Proposal is signed Instructions Description Edit …" at bounding box center [502, 223] width 502 height 312
click at [233, 106] on input "submit" at bounding box center [125, 101] width 250 height 20
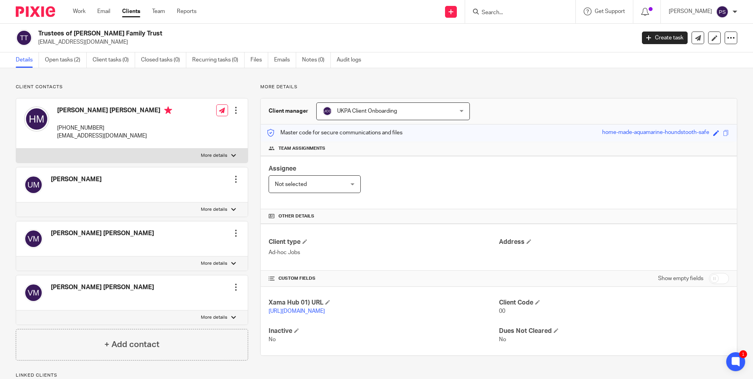
drag, startPoint x: 174, startPoint y: 37, endPoint x: 111, endPoint y: 56, distance: 65.5
click at [173, 37] on h2 "Trustees of [PERSON_NAME] Family Trust" at bounding box center [274, 34] width 473 height 8
click at [75, 63] on link "Open tasks (2)" at bounding box center [66, 59] width 42 height 15
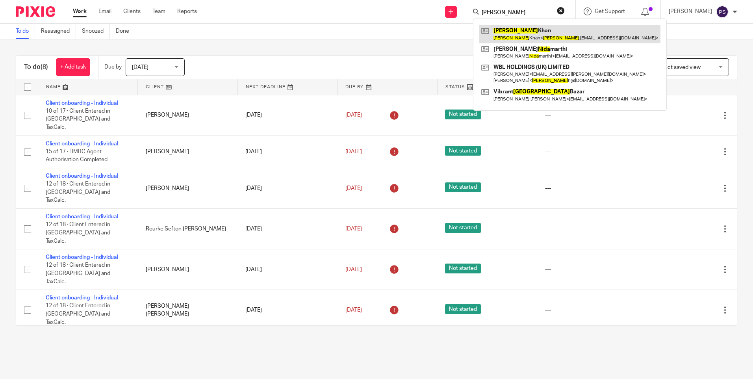
type input "[PERSON_NAME]"
click at [510, 37] on link at bounding box center [569, 34] width 181 height 18
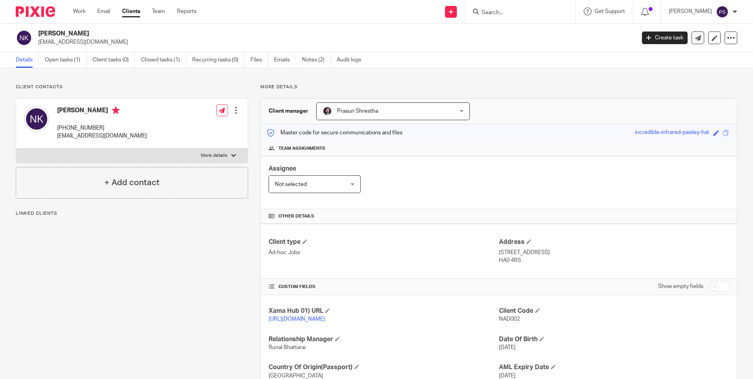
scroll to position [65, 0]
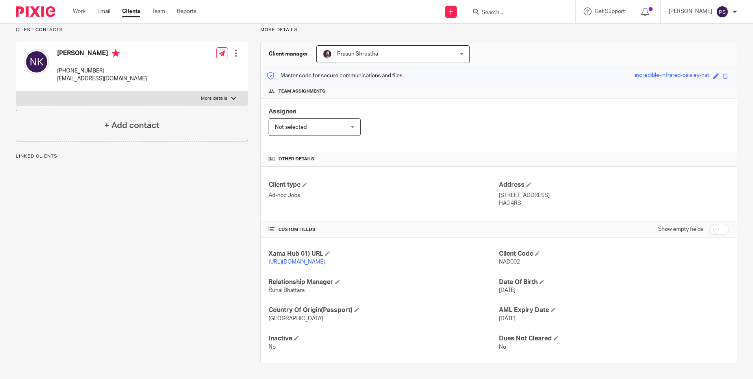
click at [512, 259] on span "NAD002" at bounding box center [509, 262] width 21 height 6
copy span "NAD002"
click at [536, 15] on input "Search" at bounding box center [516, 12] width 71 height 7
type input "verbal"
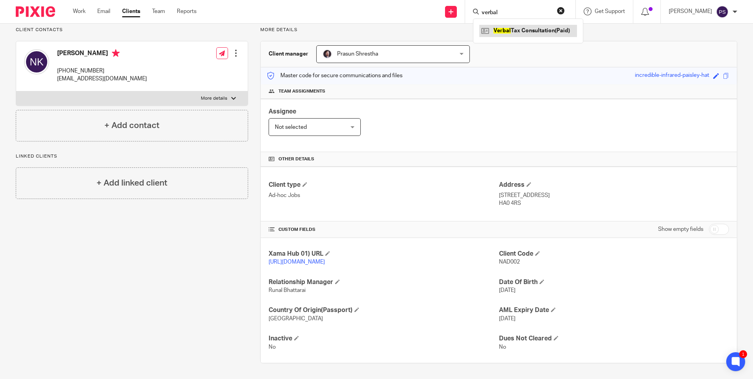
click at [529, 30] on link at bounding box center [528, 31] width 98 height 12
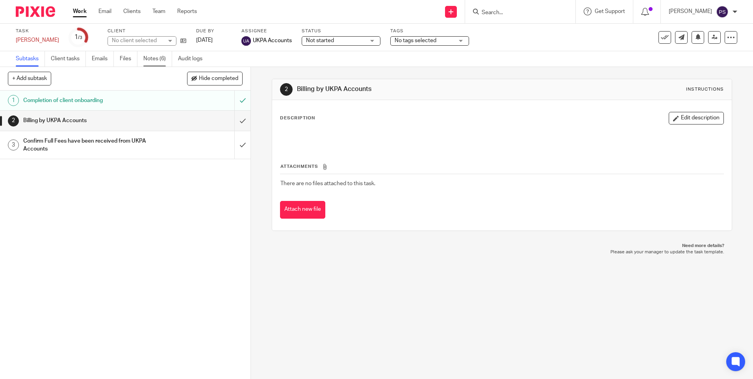
click at [158, 58] on link "Notes (6)" at bounding box center [157, 58] width 29 height 15
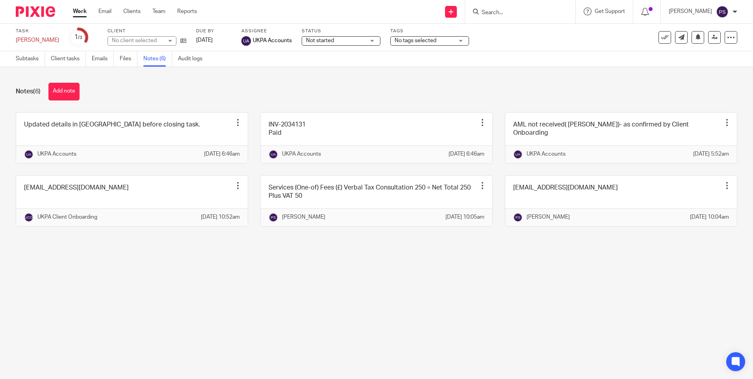
click at [125, 281] on main "Task [PERSON_NAME] Save [PERSON_NAME] 1 /3 Client No client selected Due by [DA…" at bounding box center [376, 189] width 753 height 379
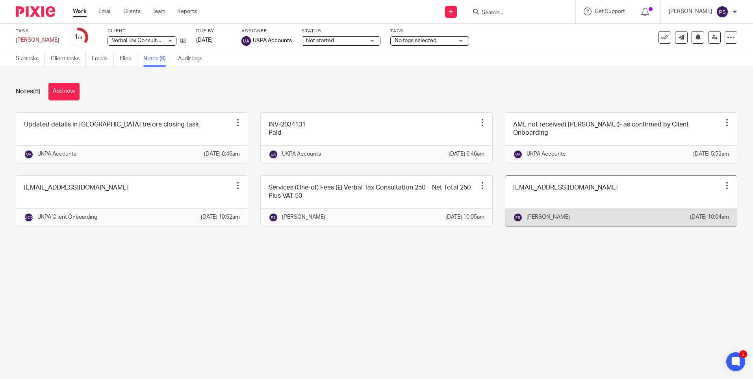
click at [571, 200] on link at bounding box center [621, 201] width 232 height 50
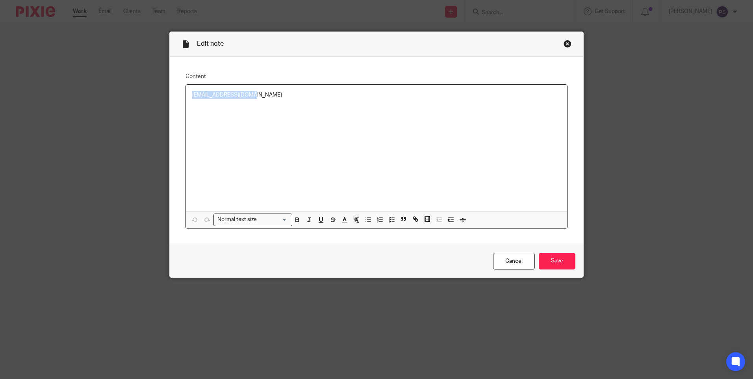
drag, startPoint x: 252, startPoint y: 92, endPoint x: 170, endPoint y: 89, distance: 82.4
click at [170, 89] on div "Content kvnowusu10@gmail.com Normal text size Loading... Remove Edit Insert new…" at bounding box center [376, 151] width 413 height 188
copy p "[EMAIL_ADDRESS][DOMAIN_NAME]"
click at [512, 261] on link "Cancel" at bounding box center [514, 261] width 42 height 17
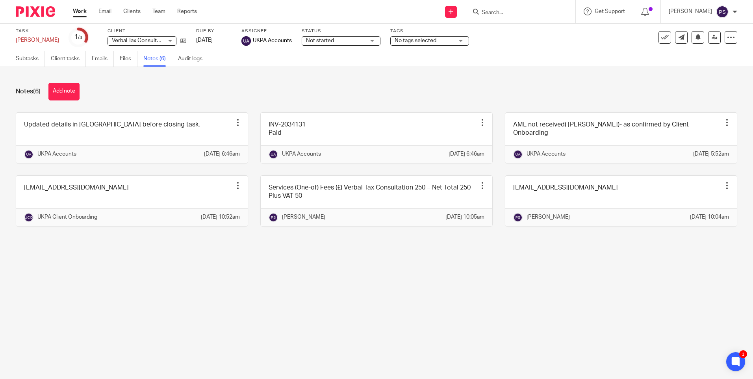
click at [520, 254] on div "Notes (6) Add note Updated details in xero before closing task. Edit note Delet…" at bounding box center [376, 160] width 753 height 187
click at [390, 323] on main "Task Kevin Owusu Save Kevin Owusu 1 /3 Client Verbal Tax Consultation(Paid) Ver…" at bounding box center [376, 189] width 753 height 379
click at [30, 58] on link "Subtasks" at bounding box center [30, 58] width 29 height 15
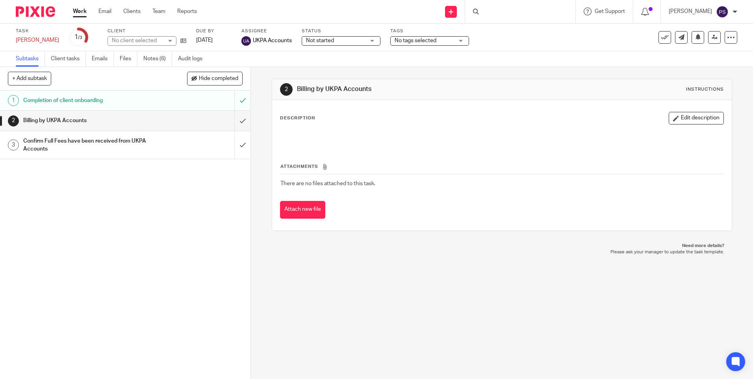
click at [154, 62] on link "Notes (6)" at bounding box center [157, 58] width 29 height 15
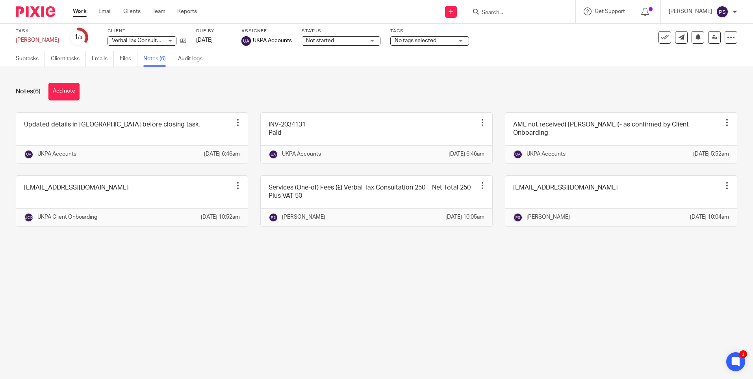
drag, startPoint x: 468, startPoint y: 327, endPoint x: 733, endPoint y: 280, distance: 269.1
click at [469, 327] on main "Task Kevin Owusu Save Kevin Owusu 1 /3 Client Verbal Tax Consultation(Paid) Ver…" at bounding box center [376, 189] width 753 height 379
click at [289, 95] on div "Notes (6) Add note" at bounding box center [376, 92] width 721 height 18
click at [204, 96] on div "Notes (6) Add note" at bounding box center [376, 92] width 721 height 18
click at [637, 84] on div "Notes (6) Add note" at bounding box center [376, 92] width 721 height 18
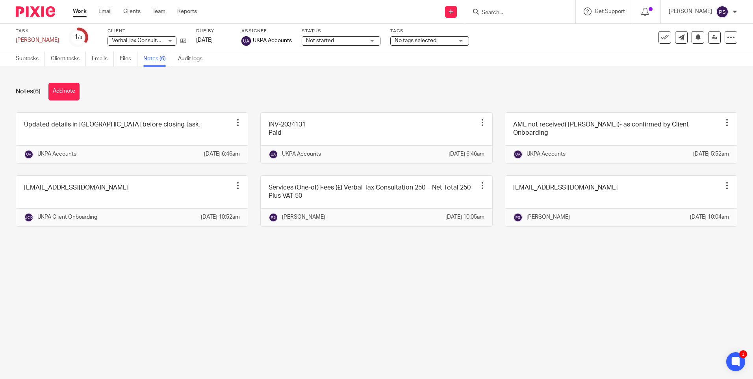
click at [511, 17] on form at bounding box center [523, 12] width 84 height 10
click at [511, 13] on input "Search" at bounding box center [516, 12] width 71 height 7
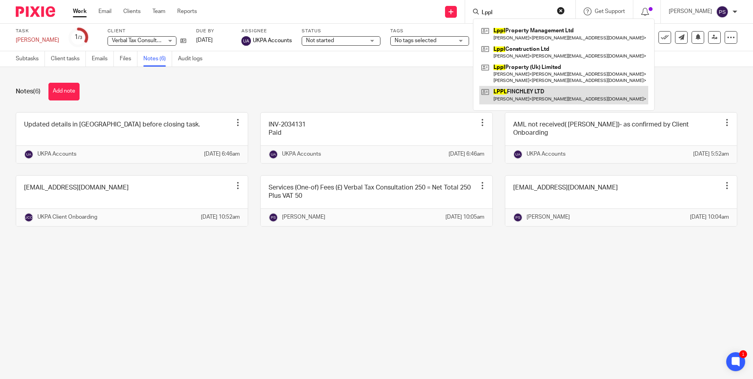
type input "Lppl"
click at [525, 94] on link at bounding box center [563, 95] width 169 height 18
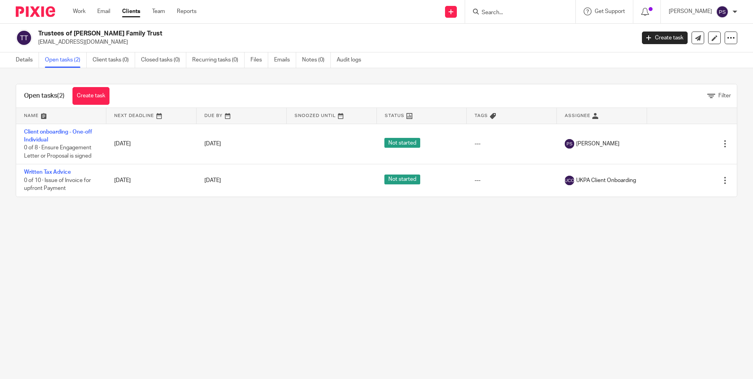
click at [479, 232] on main "Trustees of Mistry Family Trust hatel_m@hotmail.com Create task Update from Com…" at bounding box center [376, 189] width 753 height 379
click at [17, 63] on link "Details" at bounding box center [27, 59] width 23 height 15
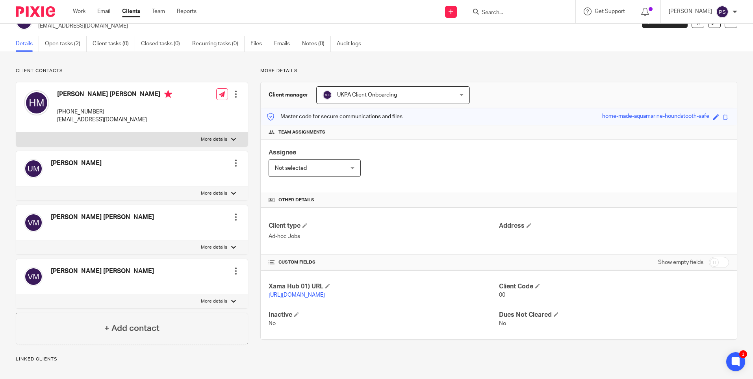
scroll to position [23, 0]
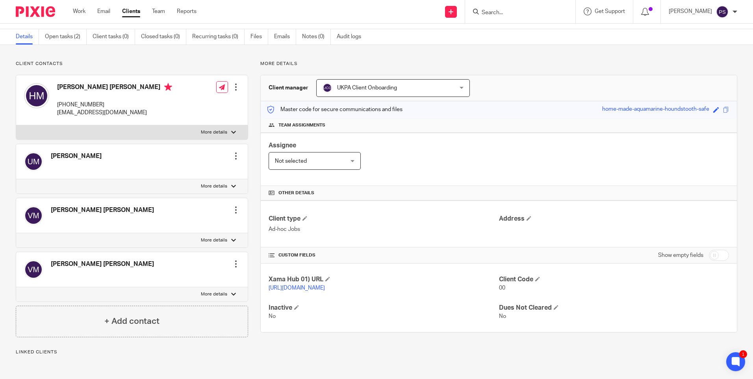
click at [185, 62] on p "Client contacts" at bounding box center [132, 64] width 232 height 6
click at [334, 357] on div "More details Client manager UKPA Client Onboarding UKPA Client Onboarding Aarsh…" at bounding box center [492, 228] width 489 height 334
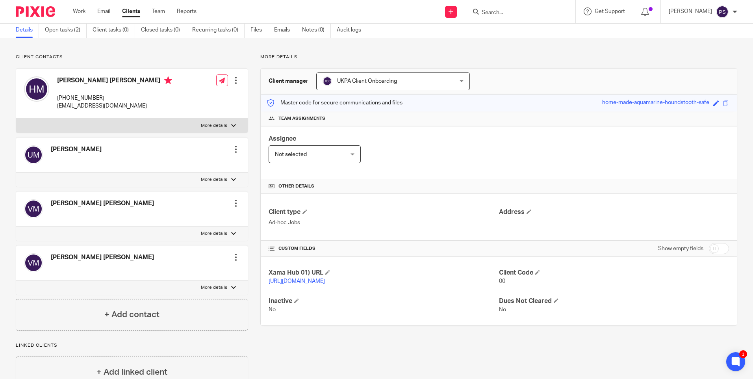
scroll to position [0, 0]
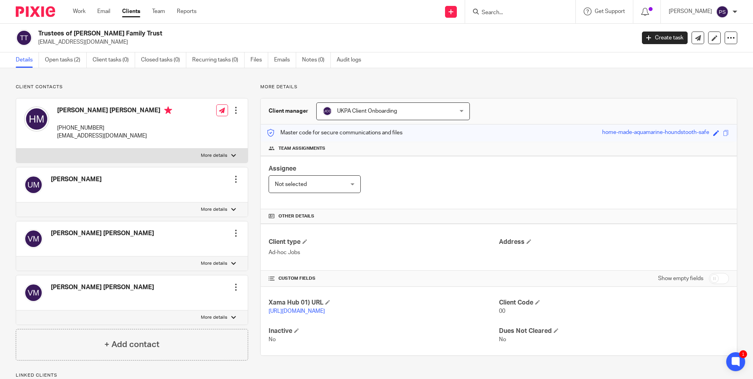
click at [211, 81] on div "Client contacts Hatel Vanmali Vallabhbhai Mistry +44 078 663 63866 hatel_m@hotm…" at bounding box center [376, 250] width 753 height 365
click at [70, 33] on h2 "Trustees of Mistry Family Trust" at bounding box center [274, 34] width 473 height 8
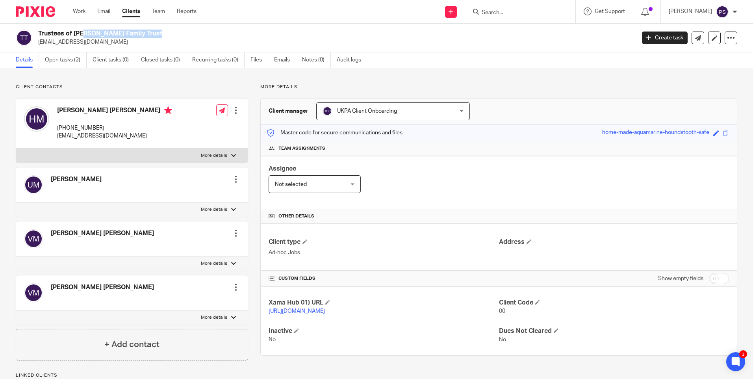
copy div "Trustees of Mistry Family Trust"
click at [435, 112] on span "UKPA Client Onboarding" at bounding box center [381, 111] width 117 height 17
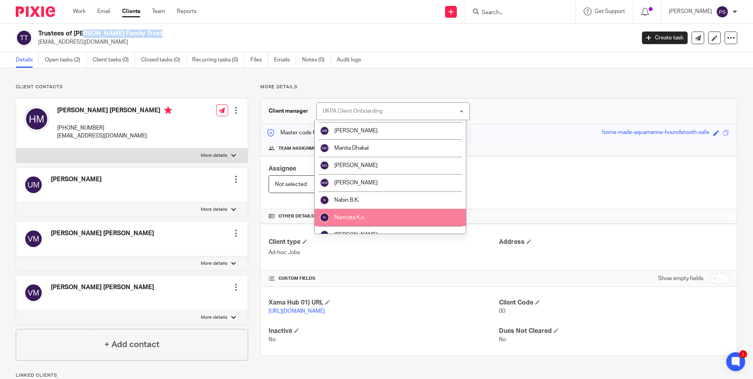
scroll to position [591, 0]
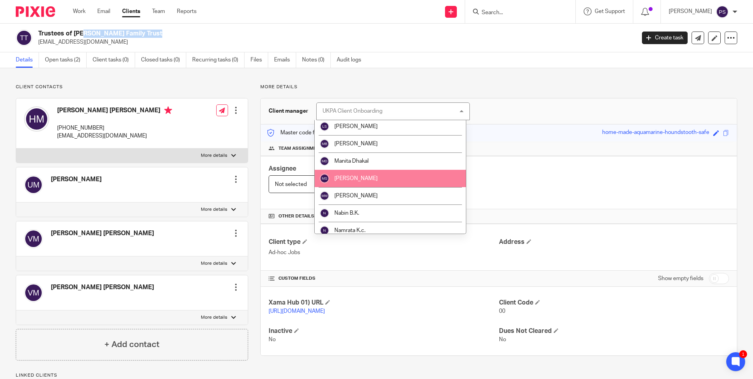
click at [369, 179] on span "[PERSON_NAME]" at bounding box center [355, 179] width 43 height 6
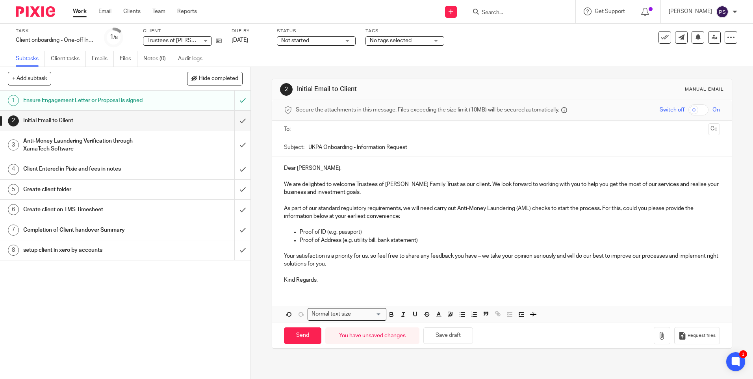
click at [511, 15] on input "Search" at bounding box center [516, 12] width 71 height 7
click at [513, 12] on input "Search" at bounding box center [516, 12] width 71 height 7
paste input "info@ziaccountant.co.uk"
type input "info@ziaccountant.co.uk"
click at [565, 10] on button "reset" at bounding box center [561, 11] width 8 height 8
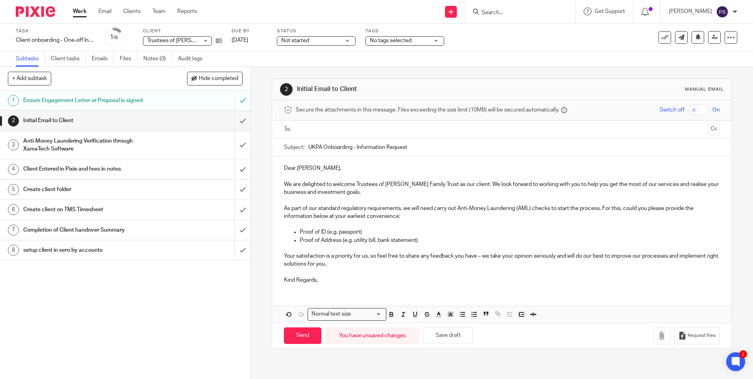
click at [563, 76] on div "2 Initial Email to Client Manual email Secure the attachments in this message. …" at bounding box center [502, 213] width 460 height 293
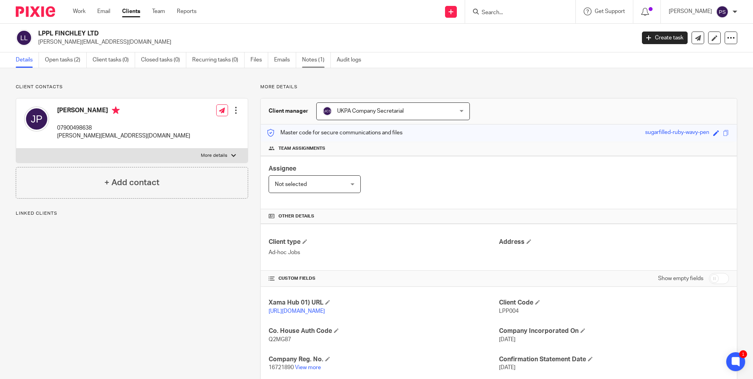
click at [313, 65] on link "Notes (1)" at bounding box center [316, 59] width 29 height 15
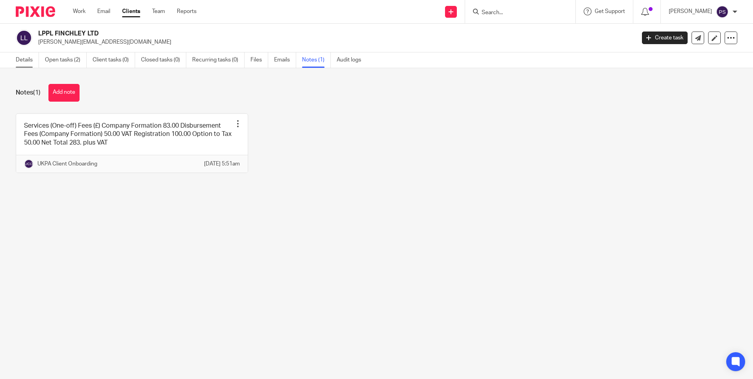
drag, startPoint x: 0, startPoint y: 0, endPoint x: 17, endPoint y: 57, distance: 59.1
click at [17, 57] on link "Details" at bounding box center [27, 59] width 23 height 15
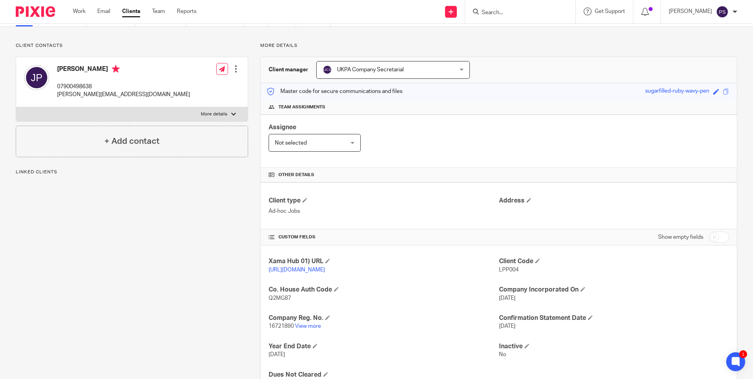
scroll to position [79, 0]
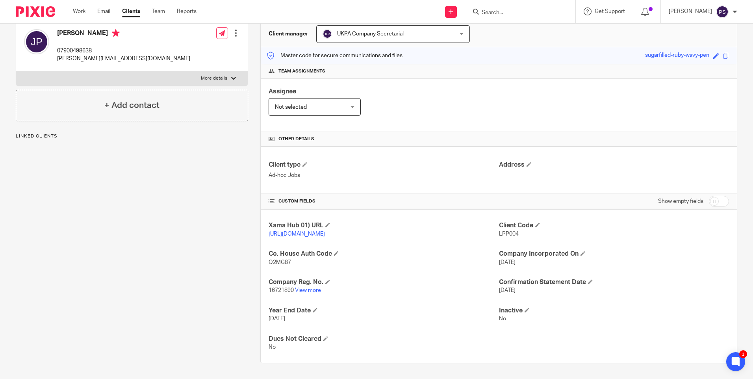
click at [299, 293] on p "16721890 View more" at bounding box center [384, 290] width 230 height 8
click at [304, 293] on link "View more" at bounding box center [308, 290] width 26 height 6
click at [525, 166] on h4 "Address" at bounding box center [614, 165] width 230 height 8
click at [526, 162] on span at bounding box center [528, 164] width 5 height 5
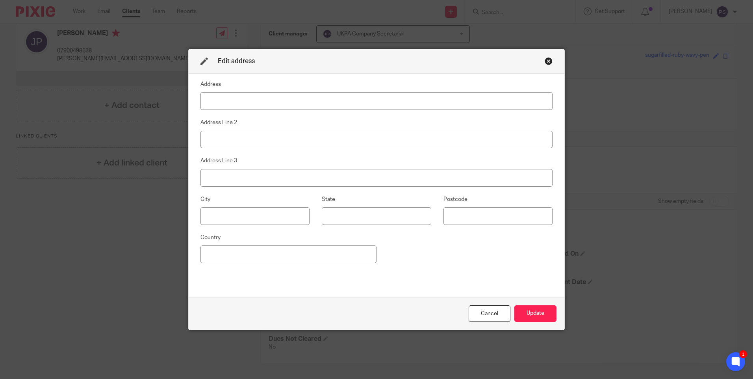
click at [267, 101] on input at bounding box center [376, 101] width 352 height 18
click at [317, 103] on input "[STREET_ADDRESS]" at bounding box center [376, 101] width 352 height 18
click at [319, 103] on input "40 Frognal Lane, London, United Kingdom, NW3 6PP" at bounding box center [376, 101] width 352 height 18
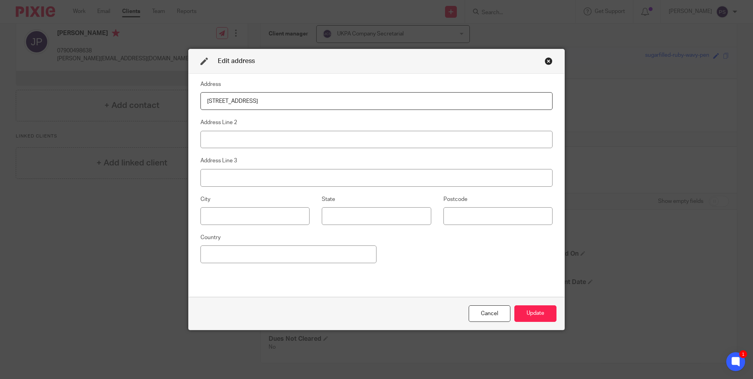
drag, startPoint x: 311, startPoint y: 100, endPoint x: 342, endPoint y: 100, distance: 31.1
click at [342, 100] on input "40 Frognal Lane, London, United Kingdom, NW3 6PP" at bounding box center [376, 101] width 352 height 18
type input "40 Frognal Lane, London, United Kingdom,"
click at [449, 219] on input at bounding box center [497, 216] width 109 height 18
paste input "NW3 6PP"
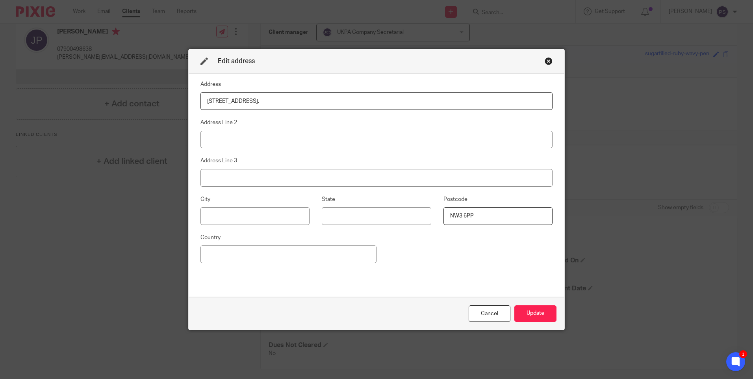
type input "NW3 6PP"
drag, startPoint x: 268, startPoint y: 100, endPoint x: 307, endPoint y: 99, distance: 38.6
click at [307, 99] on input "40 Frognal Lane, London, United Kingdom," at bounding box center [376, 101] width 352 height 18
type input "40 Frognal Lane, London, ,"
click at [217, 254] on input at bounding box center [288, 254] width 176 height 18
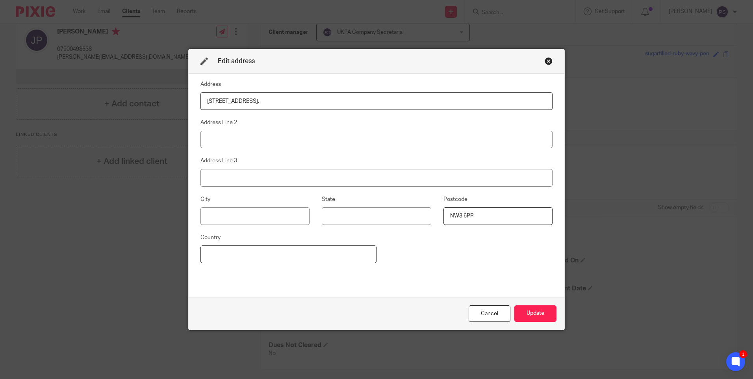
paste input "United Kingdom"
type input "United Kingdom"
click at [280, 99] on input "40 Frognal Lane, London, ," at bounding box center [376, 101] width 352 height 18
click at [261, 99] on input "40 Frognal Lane, London" at bounding box center [376, 101] width 352 height 18
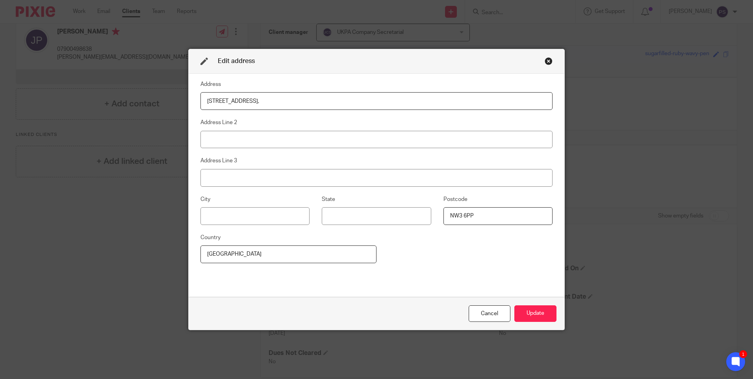
type input "40 Frognal Lane,"
click at [209, 136] on input at bounding box center [376, 140] width 352 height 18
click at [200, 215] on input at bounding box center [254, 216] width 109 height 18
paste input "London"
type input "London"
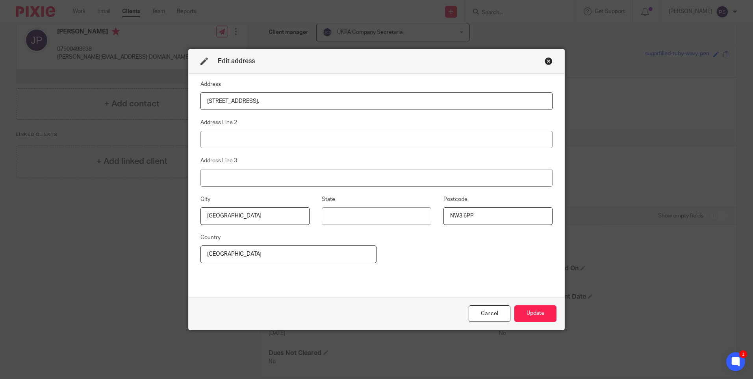
click at [259, 100] on input "40 Frognal Lane," at bounding box center [376, 101] width 352 height 18
type input "40 Frognal Lane"
click at [548, 313] on button "Update" at bounding box center [535, 313] width 42 height 17
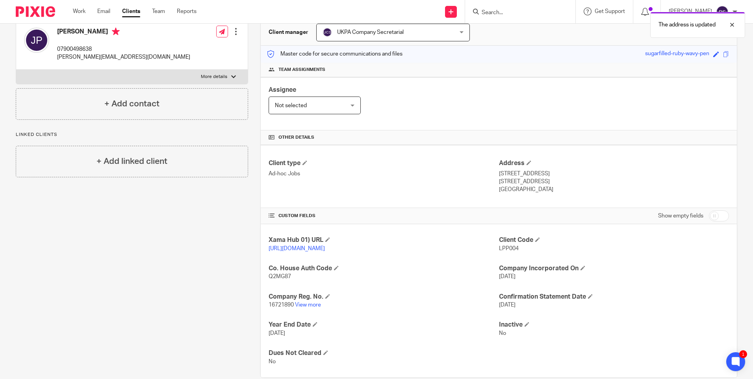
drag, startPoint x: 426, startPoint y: 187, endPoint x: 407, endPoint y: 204, distance: 25.9
click at [425, 187] on div "Client type Ad-hoc Jobs" at bounding box center [384, 176] width 230 height 35
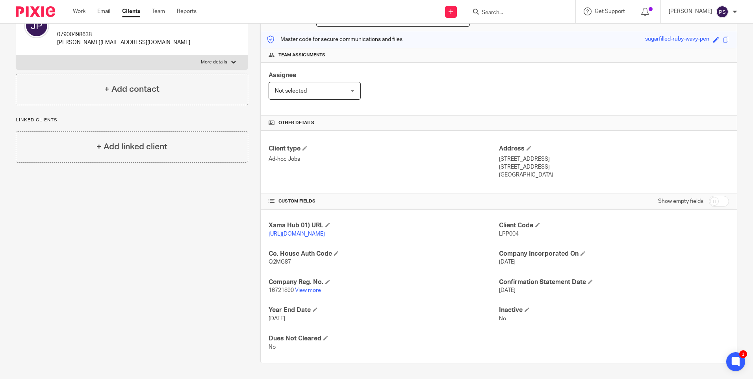
scroll to position [0, 0]
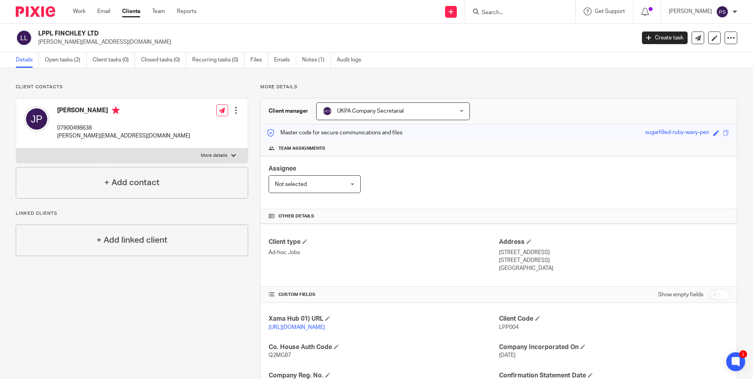
click at [114, 80] on div "Client contacts John Paleomylites 07900498638 john@lpplproperty.com Edit contac…" at bounding box center [376, 270] width 753 height 404
click at [60, 58] on link "Open tasks (2)" at bounding box center [66, 59] width 42 height 15
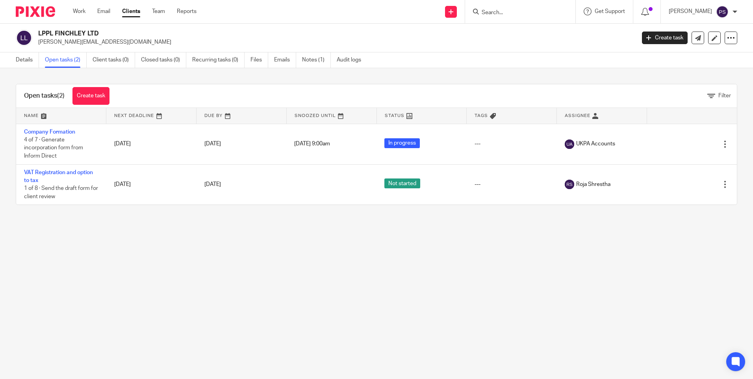
click at [145, 209] on div "Open tasks (2) Create task Filter Name Next Deadline Due By Snoozed Until Statu…" at bounding box center [376, 144] width 753 height 152
click at [514, 13] on input "Search" at bounding box center [516, 12] width 71 height 7
paste input "[EMAIL_ADDRESS][DOMAIN_NAME]"
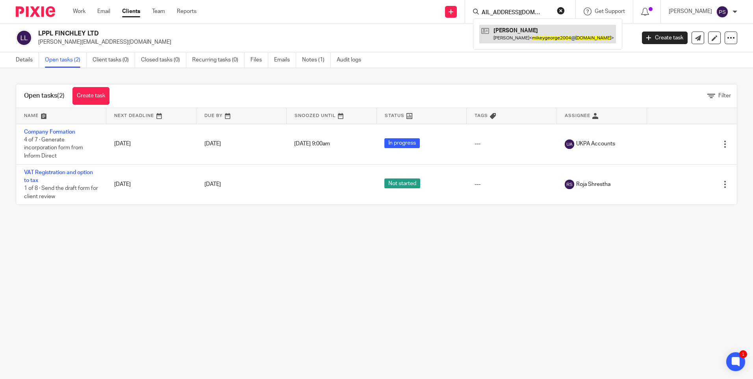
type input "[EMAIL_ADDRESS][DOMAIN_NAME]"
click at [529, 38] on link at bounding box center [547, 34] width 137 height 18
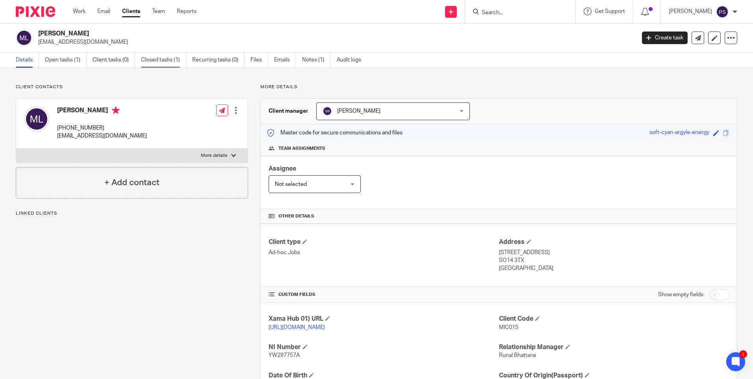
click at [159, 61] on link "Closed tasks (1)" at bounding box center [163, 59] width 45 height 15
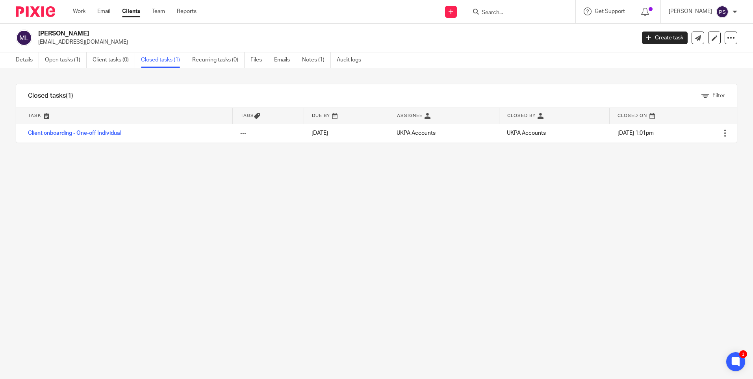
click at [235, 269] on div "Filter tasks Only show tasks matching all of these conditions 1 Task name Is Is…" at bounding box center [376, 223] width 753 height 311
click at [27, 59] on link "Details" at bounding box center [27, 59] width 23 height 15
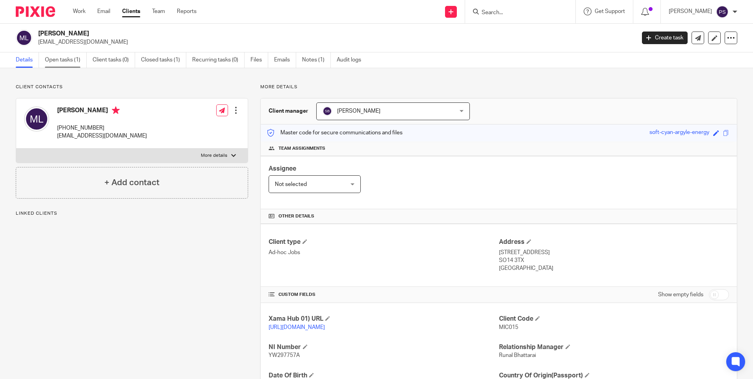
click at [77, 57] on link "Open tasks (1)" at bounding box center [66, 59] width 42 height 15
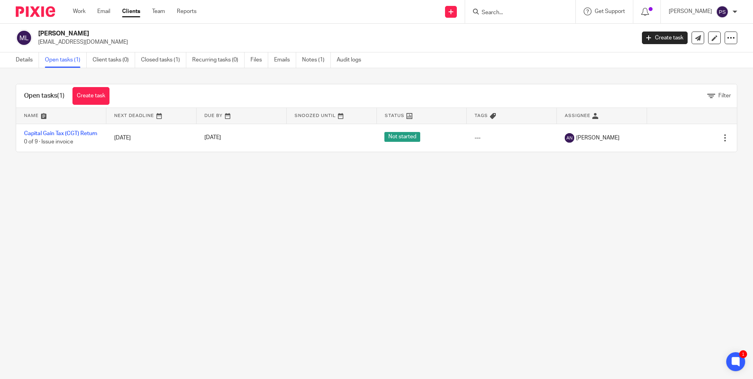
click at [513, 11] on input "Search" at bounding box center [516, 12] width 71 height 7
click at [21, 52] on div "Michale George Larter mikeygeorge2004@yahoo.com Create task Update from Compani…" at bounding box center [376, 38] width 753 height 29
click at [18, 60] on link "Details" at bounding box center [27, 59] width 23 height 15
click at [508, 15] on input "Search" at bounding box center [516, 12] width 71 height 7
paste input "sbmolina@hotmail.com"
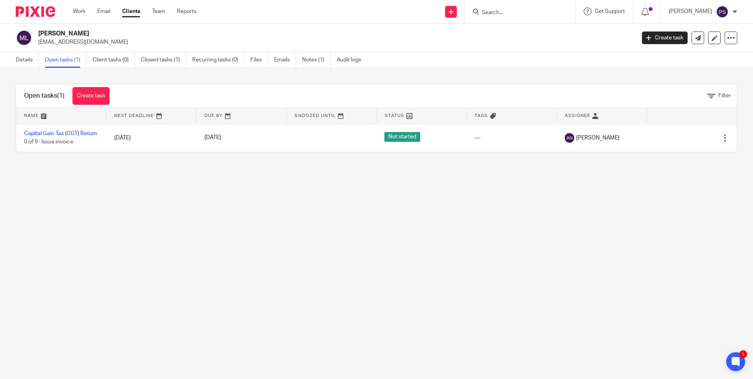
type input "sbmolina@hotmail.com"
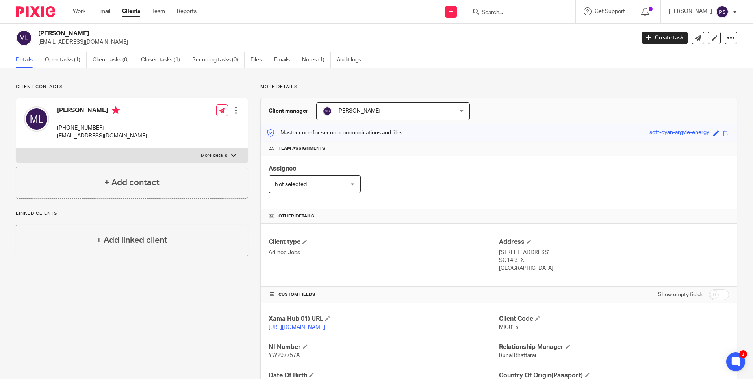
click at [508, 13] on input "Search" at bounding box center [516, 12] width 71 height 7
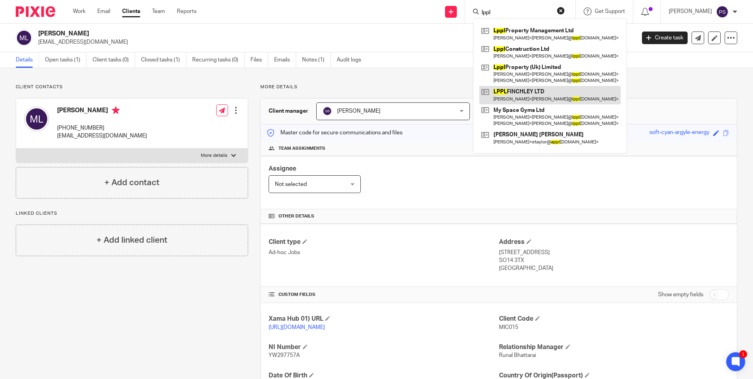
type input "lppl"
click at [519, 95] on link at bounding box center [549, 95] width 141 height 18
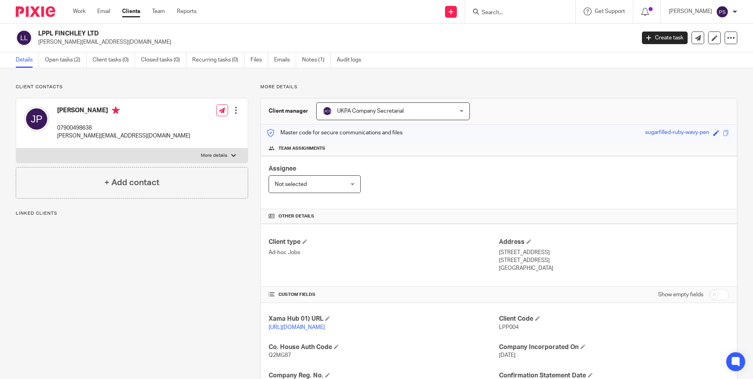
scroll to position [79, 0]
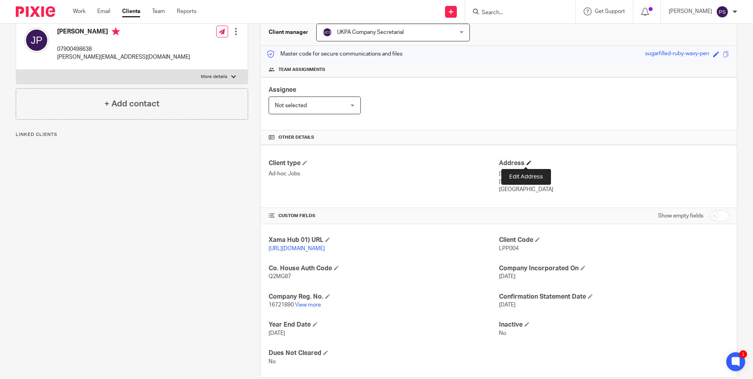
click at [526, 162] on span at bounding box center [528, 162] width 5 height 5
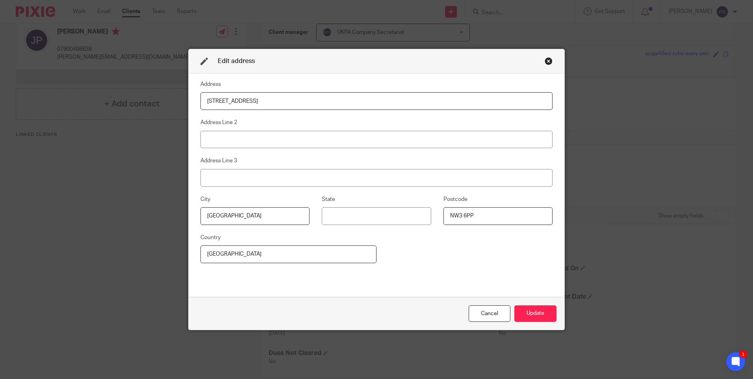
click at [241, 221] on input "London" at bounding box center [254, 216] width 109 height 18
click at [240, 219] on input "London" at bounding box center [254, 216] width 109 height 18
click at [435, 269] on div "Address 40 Frognal Lane Address Line 2 Address Line 3 City London State Postcod…" at bounding box center [376, 185] width 352 height 211
click at [547, 62] on div "Close this dialog window" at bounding box center [549, 61] width 8 height 8
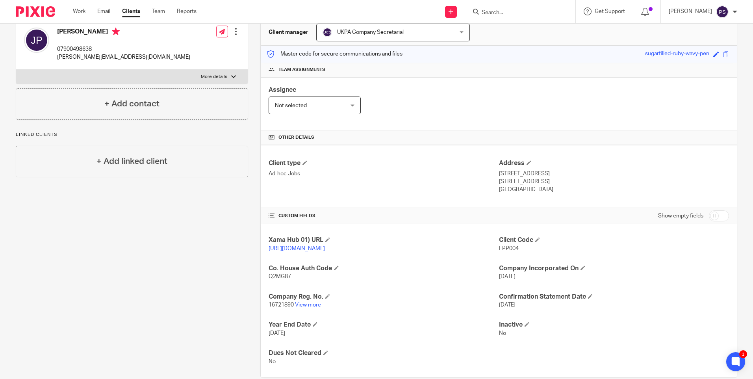
click at [304, 308] on link "View more" at bounding box center [308, 305] width 26 height 6
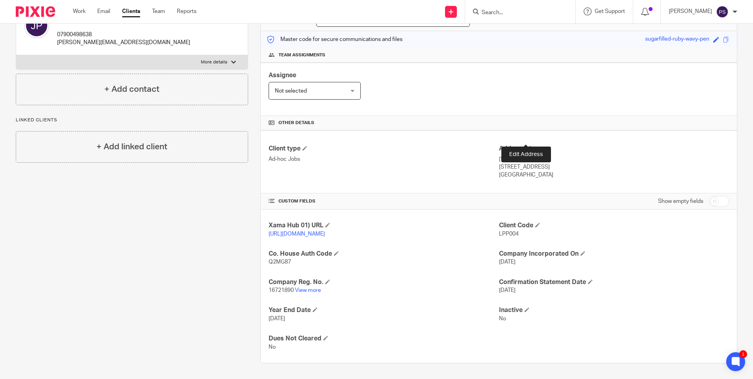
click at [526, 146] on span at bounding box center [528, 148] width 5 height 5
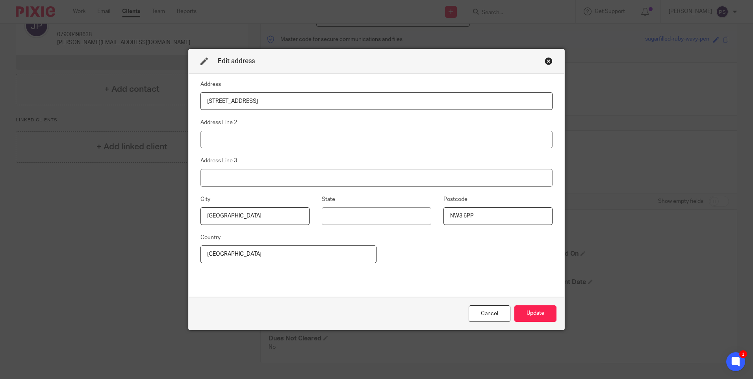
click at [228, 219] on input "London" at bounding box center [254, 216] width 109 height 18
click at [421, 271] on div "Address 40 Frognal Lane Address Line 2 Address Line 3 City London State Postcod…" at bounding box center [376, 185] width 352 height 211
click at [545, 65] on div "Edit address" at bounding box center [377, 61] width 376 height 25
click at [256, 217] on input "London" at bounding box center [254, 216] width 109 height 18
click at [545, 60] on div "Close this dialog window" at bounding box center [549, 61] width 8 height 8
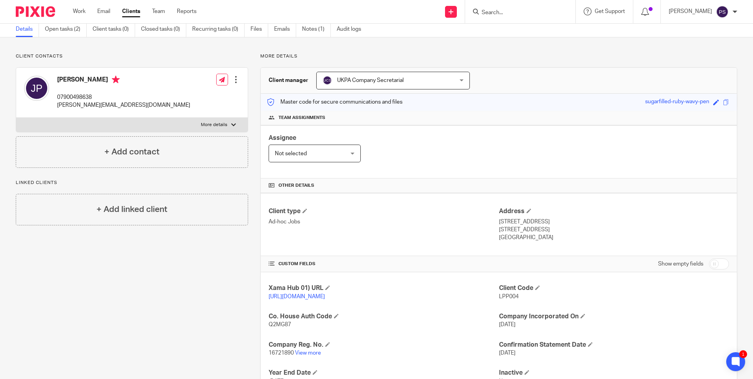
scroll to position [22, 0]
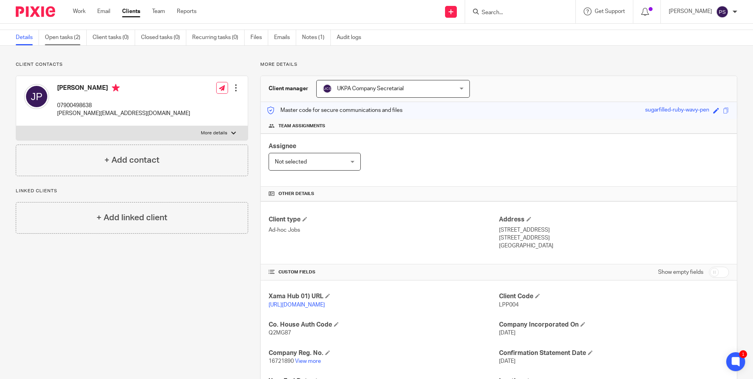
click at [52, 43] on link "Open tasks (2)" at bounding box center [66, 37] width 42 height 15
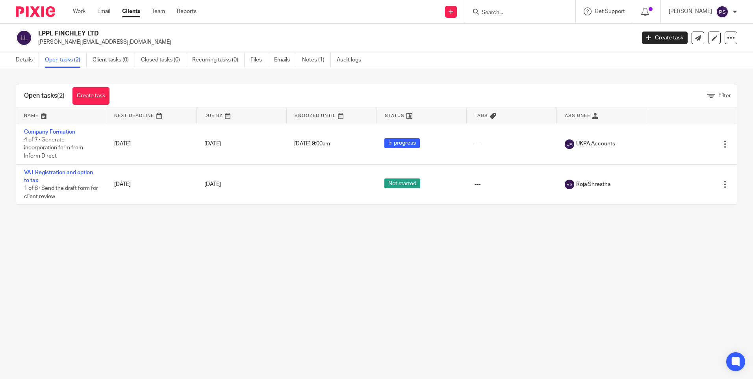
click at [22, 62] on link "Details" at bounding box center [27, 59] width 23 height 15
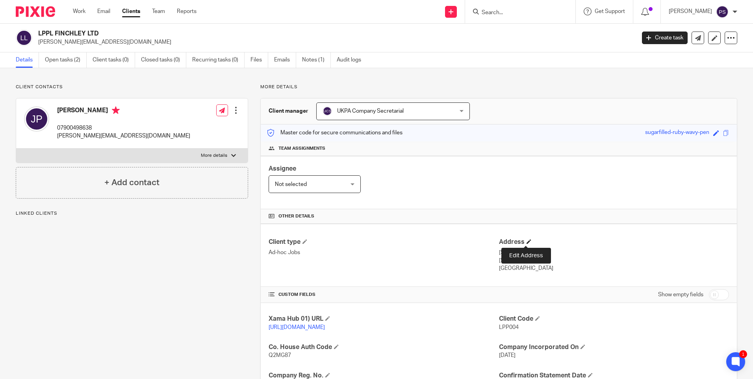
click at [526, 243] on span at bounding box center [528, 241] width 5 height 5
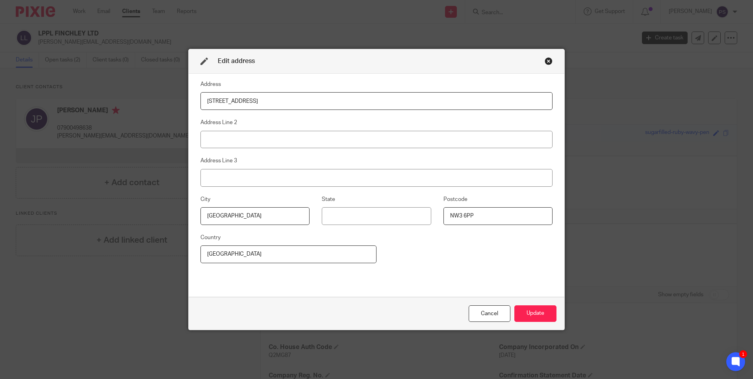
drag, startPoint x: 274, startPoint y: 254, endPoint x: 191, endPoint y: 248, distance: 83.7
click at [191, 248] on div "Address 40 Frognal Lane Address Line 2 Address Line 3 City London State Postcod…" at bounding box center [377, 185] width 376 height 223
click at [336, 217] on input at bounding box center [376, 216] width 109 height 18
click at [208, 254] on input at bounding box center [288, 254] width 176 height 18
click at [246, 142] on input at bounding box center [376, 140] width 352 height 18
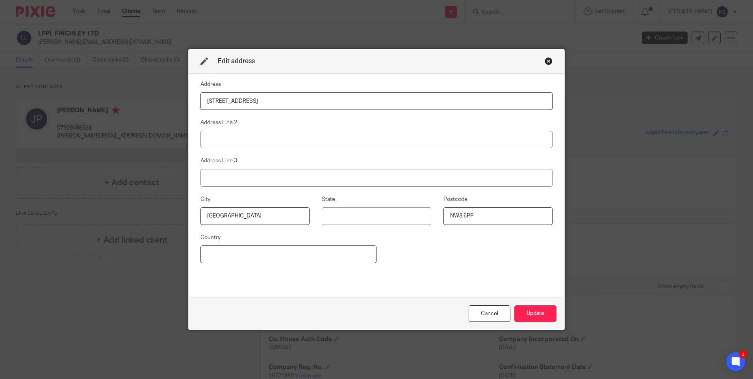
click at [201, 259] on input at bounding box center [288, 254] width 176 height 18
click at [228, 216] on input "London" at bounding box center [254, 216] width 109 height 18
click at [204, 253] on input at bounding box center [288, 254] width 176 height 18
click at [213, 254] on input at bounding box center [288, 254] width 176 height 18
click at [239, 256] on input at bounding box center [288, 254] width 176 height 18
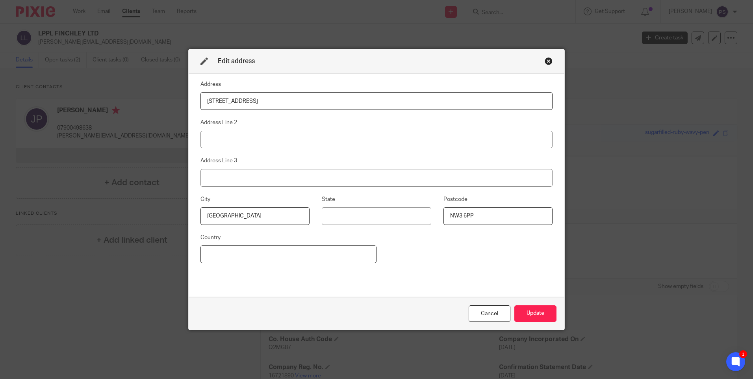
paste input "United Kingdom"
type input "United Kingdom"
drag, startPoint x: 250, startPoint y: 253, endPoint x: 180, endPoint y: 252, distance: 70.1
click at [180, 252] on div "Edit address Address 40 Frognal Lane Address Line 2 Address Line 3 City London …" at bounding box center [376, 189] width 753 height 379
paste input
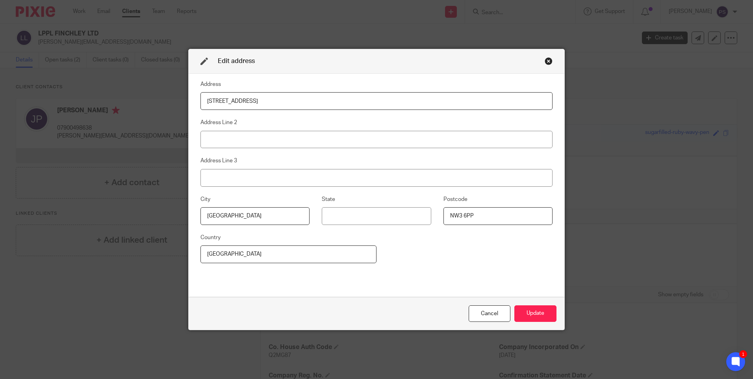
drag, startPoint x: 254, startPoint y: 254, endPoint x: 178, endPoint y: 254, distance: 76.4
click at [178, 254] on div "Edit address Address 40 Frognal Lane Address Line 2 Address Line 3 City London …" at bounding box center [376, 189] width 753 height 379
click at [231, 254] on input at bounding box center [288, 254] width 176 height 18
paste input "United Kingdom"
type input "United Kingdom"
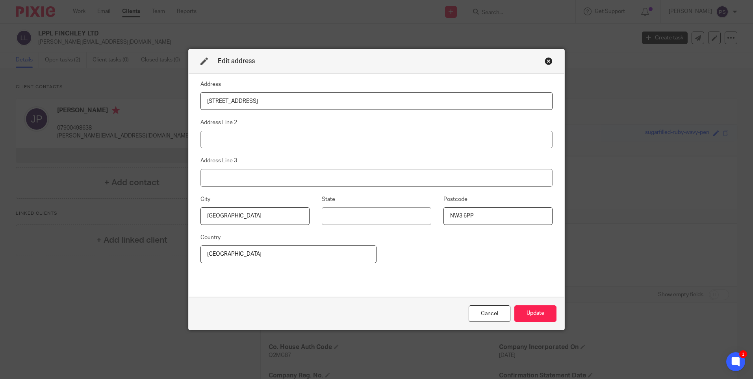
drag, startPoint x: 252, startPoint y: 254, endPoint x: 168, endPoint y: 258, distance: 84.3
click at [168, 258] on div "Edit address Address 40 Frognal Lane Address Line 2 Address Line 3 City London …" at bounding box center [376, 189] width 753 height 379
click at [251, 259] on input at bounding box center [288, 254] width 176 height 18
paste input "info@ziaccountant.co.uk"
type input "info@ziaccountant.co.uk"
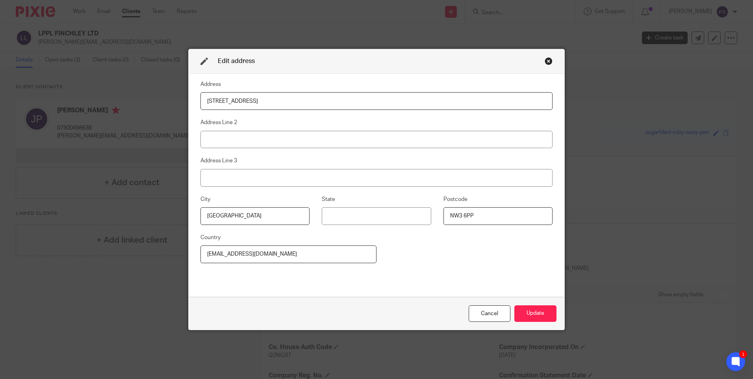
drag, startPoint x: 276, startPoint y: 252, endPoint x: 184, endPoint y: 257, distance: 91.9
click at [184, 257] on div "Edit address Address 40 Frognal Lane Address Line 2 Address Line 3 City London …" at bounding box center [376, 189] width 753 height 379
click at [210, 256] on input at bounding box center [288, 254] width 176 height 18
paste input "United Kingdom"
type input "United Kingdom"
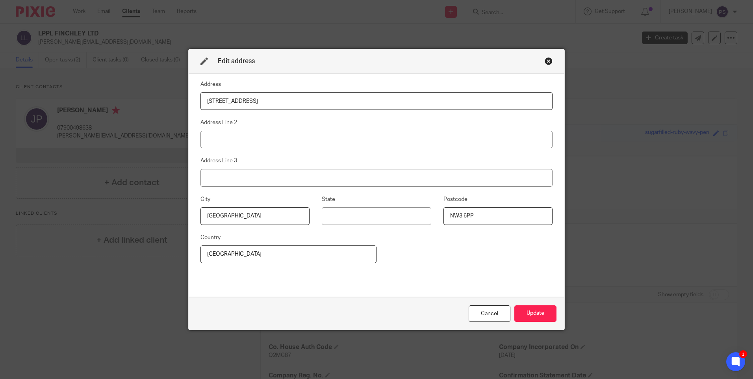
click at [403, 279] on div "Address 40 Frognal Lane Address Line 2 Address Line 3 City London State Postcod…" at bounding box center [376, 185] width 352 height 211
click at [448, 285] on div "Address 40 Frognal Lane Address Line 2 Address Line 3 City London State Postcod…" at bounding box center [376, 185] width 352 height 211
drag, startPoint x: 245, startPoint y: 251, endPoint x: 193, endPoint y: 251, distance: 52.4
click at [193, 251] on div "Address 40 Frognal Lane Address Line 2 Address Line 3 City London State Postcod…" at bounding box center [377, 185] width 376 height 223
click at [410, 264] on div "Address 40 Frognal Lane Address Line 2 Address Line 3 City London State Postcod…" at bounding box center [376, 185] width 352 height 211
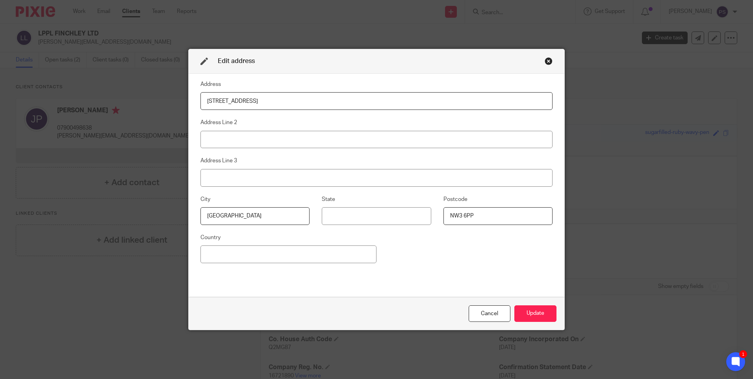
click at [406, 266] on div "Address 40 Frognal Lane Address Line 2 Address Line 3 City London State Postcod…" at bounding box center [376, 185] width 352 height 211
click at [225, 252] on input at bounding box center [288, 254] width 176 height 18
click at [438, 260] on div "Address 40 Frognal Lane Address Line 2 Address Line 3 City London State Postcod…" at bounding box center [376, 185] width 352 height 211
click at [244, 257] on input at bounding box center [288, 254] width 176 height 18
paste input "United Kingdom"
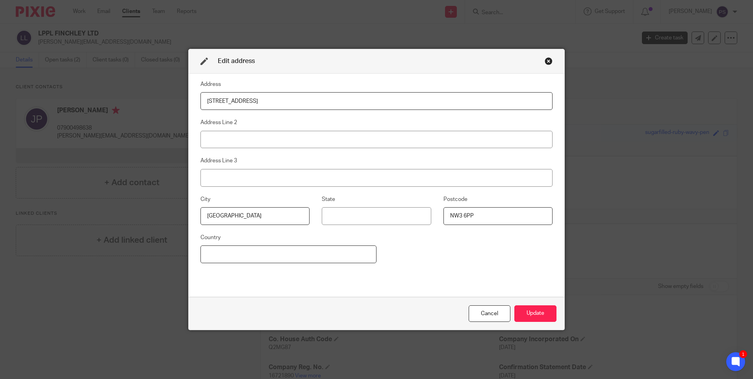
type input "United Kingdom"
drag, startPoint x: 289, startPoint y: 254, endPoint x: 169, endPoint y: 255, distance: 119.3
click at [169, 255] on div "Edit address Address 40 Frognal Lane Address Line 2 Address Line 3 City London …" at bounding box center [376, 189] width 753 height 379
click at [244, 259] on input at bounding box center [288, 254] width 176 height 18
type input "U"
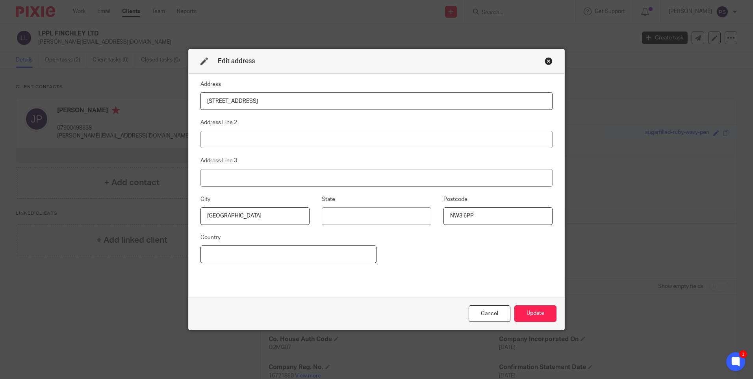
click at [207, 250] on input at bounding box center [288, 254] width 176 height 18
type input "Unit"
click at [254, 258] on input "Unit" at bounding box center [288, 254] width 176 height 18
drag, startPoint x: 291, startPoint y: 252, endPoint x: 306, endPoint y: 249, distance: 16.1
click at [291, 252] on input "Unit" at bounding box center [288, 254] width 176 height 18
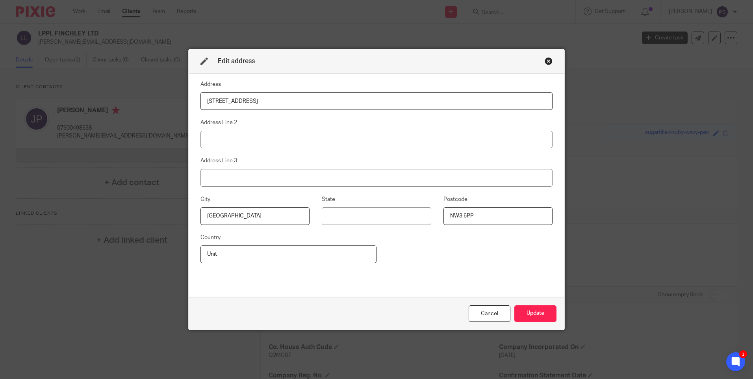
click at [545, 60] on div "Close this dialog window" at bounding box center [549, 61] width 8 height 8
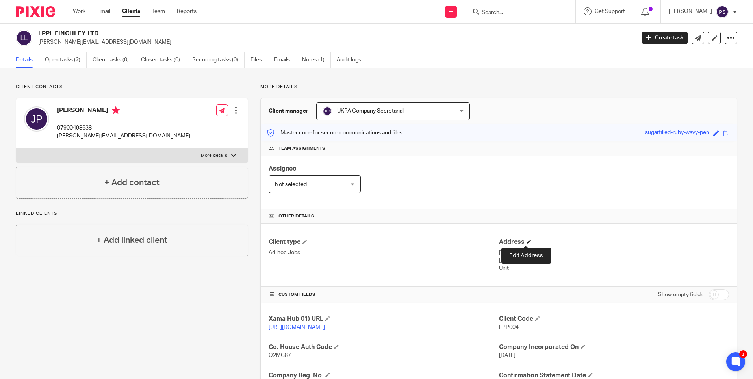
click at [526, 241] on span at bounding box center [528, 241] width 5 height 5
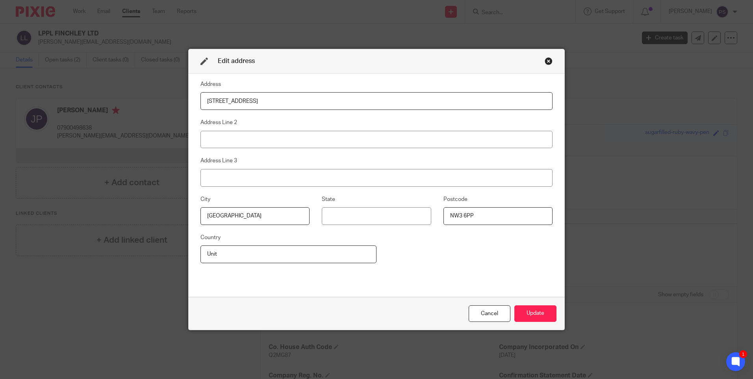
click at [222, 250] on input "Unit" at bounding box center [288, 254] width 176 height 18
type input "United Kingdom"
click at [539, 315] on button "Update" at bounding box center [535, 313] width 42 height 17
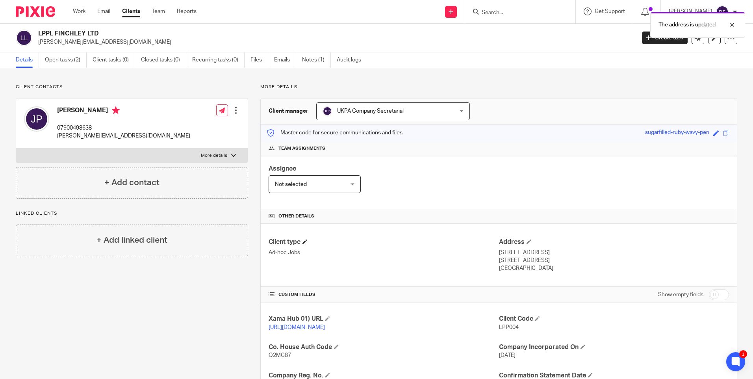
click at [445, 243] on h4 "Client type" at bounding box center [384, 242] width 230 height 8
